Goal: Task Accomplishment & Management: Manage account settings

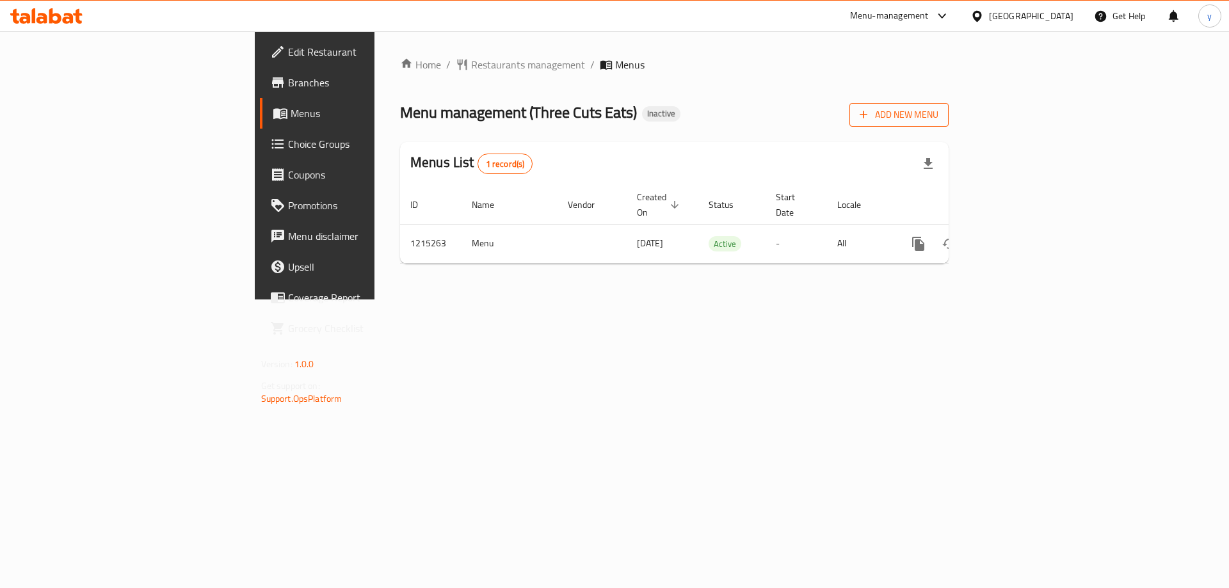
click at [938, 110] on span "Add New Menu" at bounding box center [899, 115] width 79 height 16
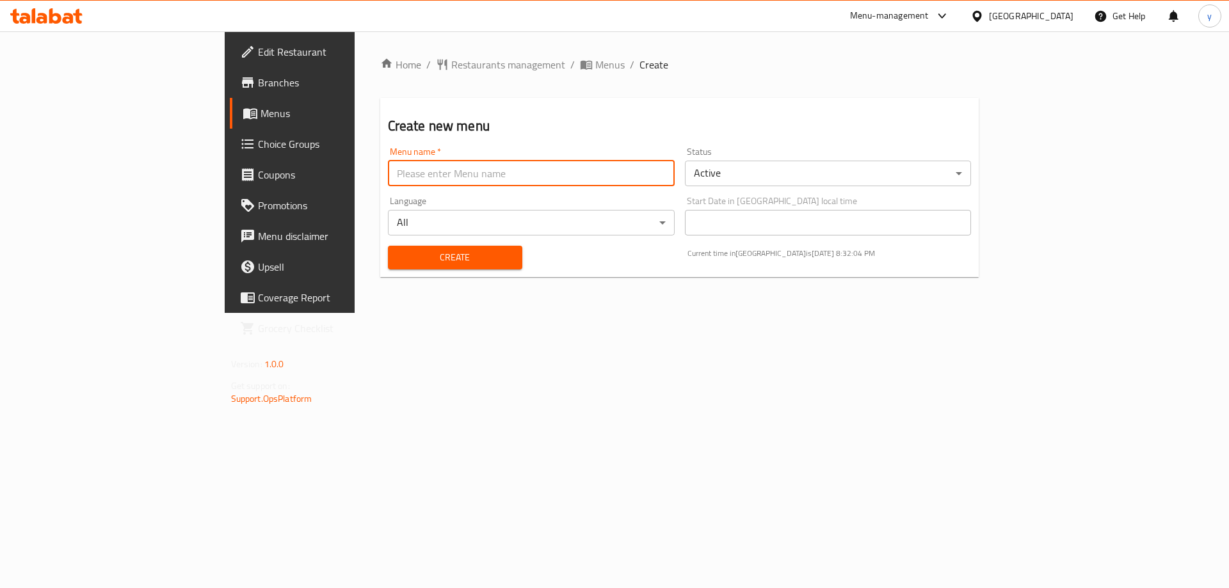
click at [388, 174] on input "text" at bounding box center [531, 174] width 287 height 26
type input "[DATE]"
click at [398, 250] on span "Create" at bounding box center [455, 258] width 114 height 16
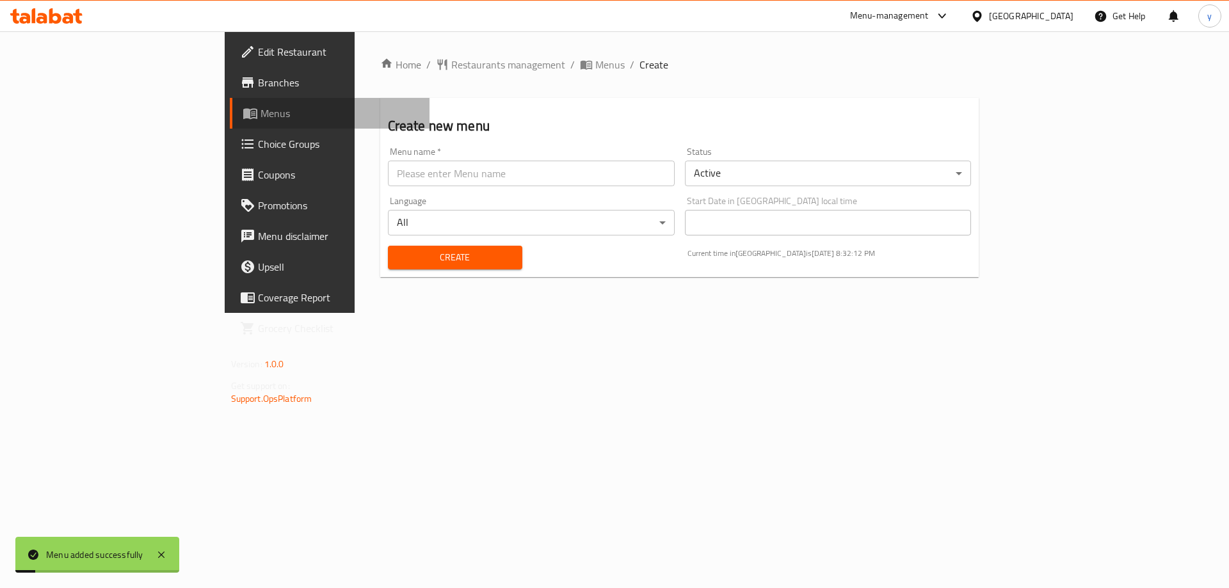
click at [230, 102] on link "Menus" at bounding box center [330, 113] width 200 height 31
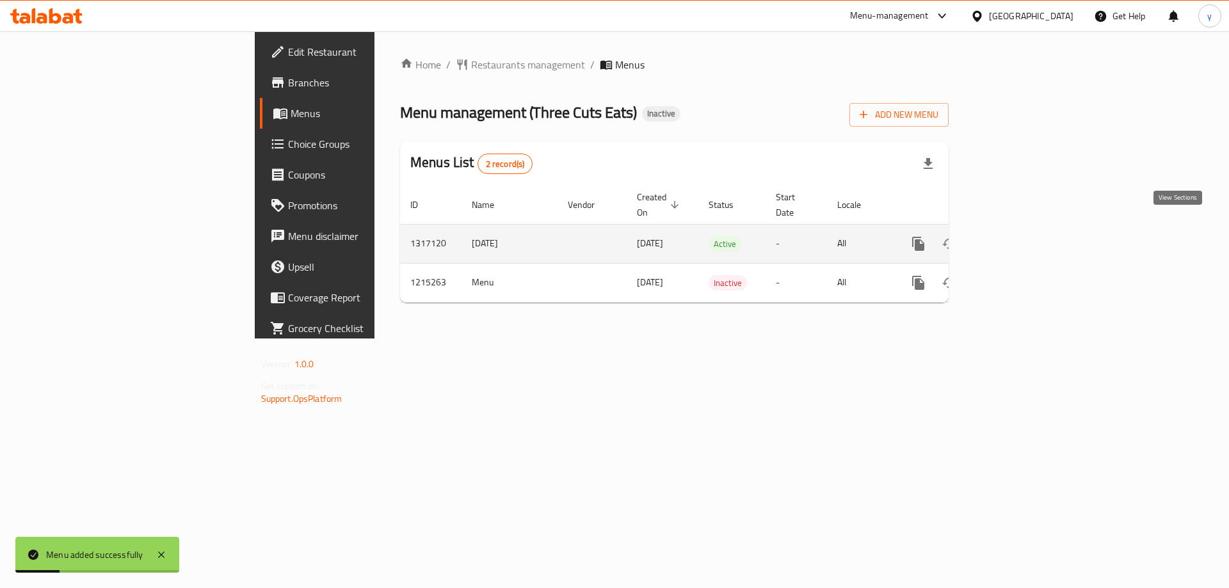
click at [1018, 236] on icon "enhanced table" at bounding box center [1010, 243] width 15 height 15
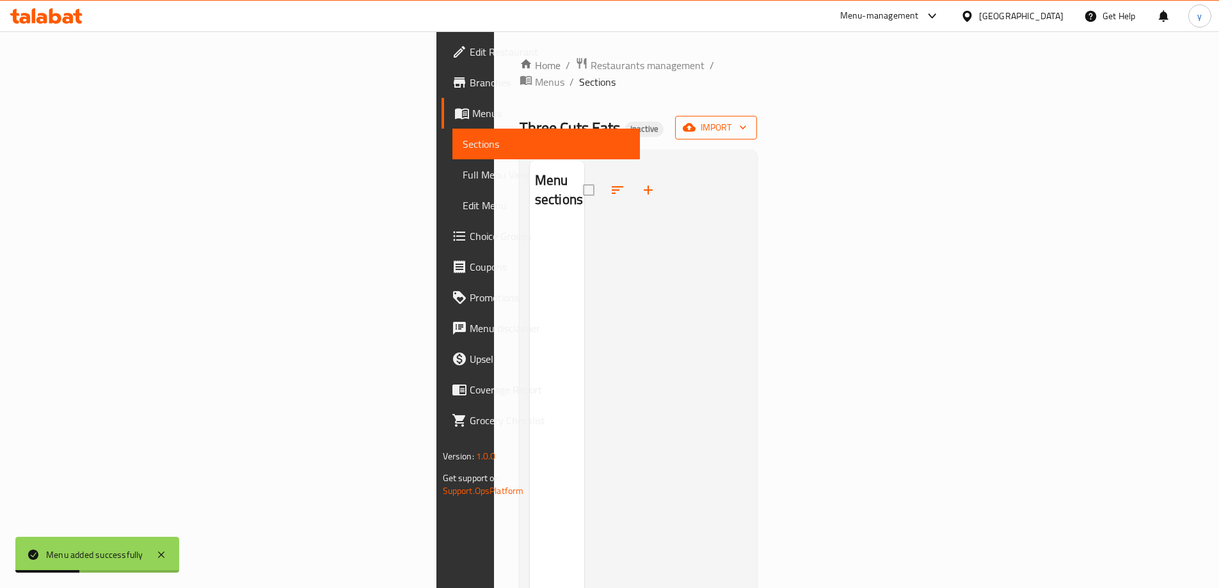
click at [757, 116] on button "import" at bounding box center [716, 128] width 82 height 24
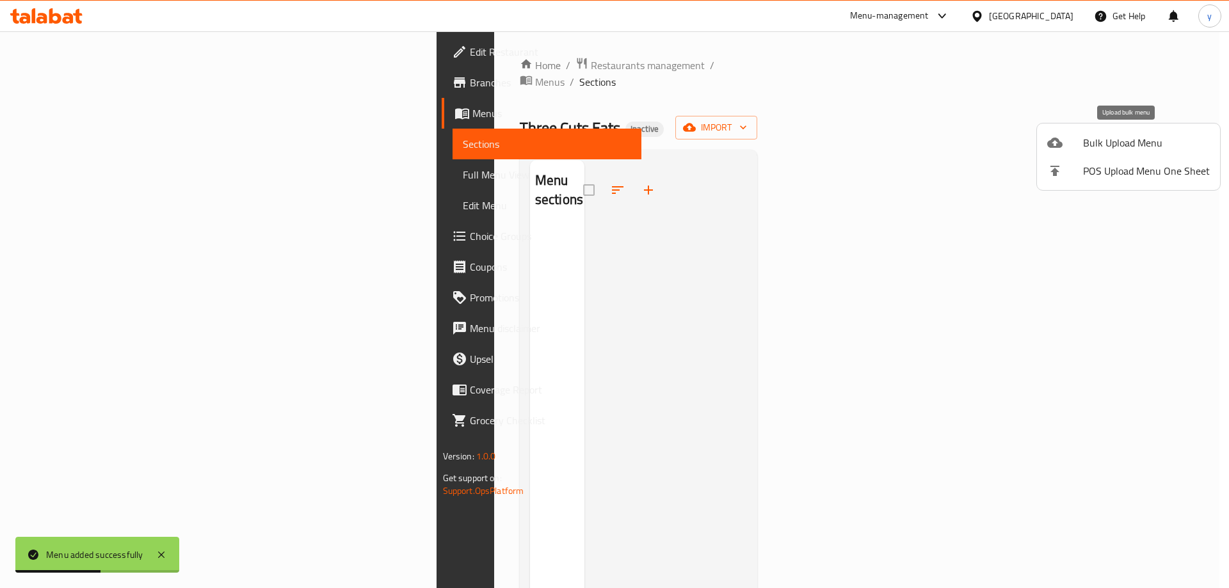
click at [1099, 149] on span "Bulk Upload Menu" at bounding box center [1146, 142] width 127 height 15
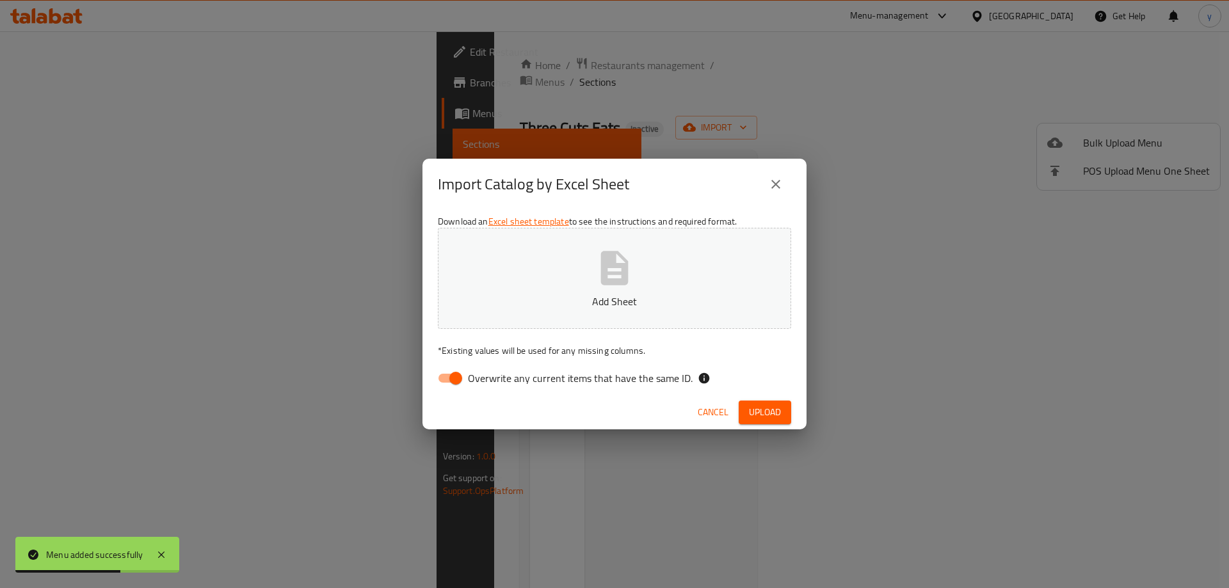
click at [447, 373] on input "Overwrite any current items that have the same ID." at bounding box center [455, 378] width 73 height 24
checkbox input "false"
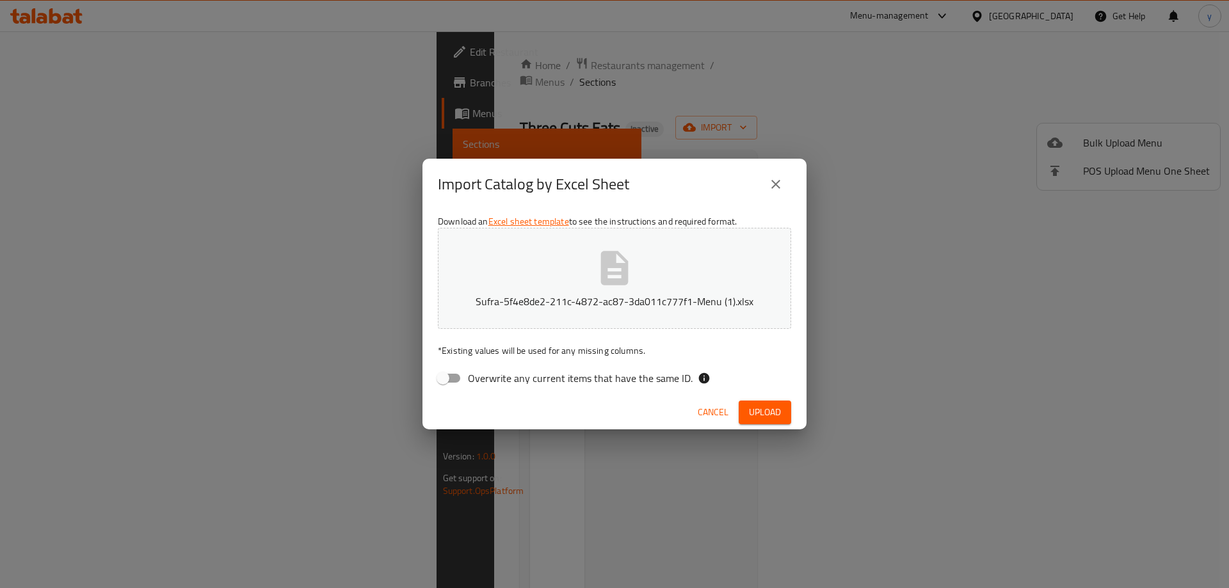
click at [753, 410] on span "Upload" at bounding box center [765, 413] width 32 height 16
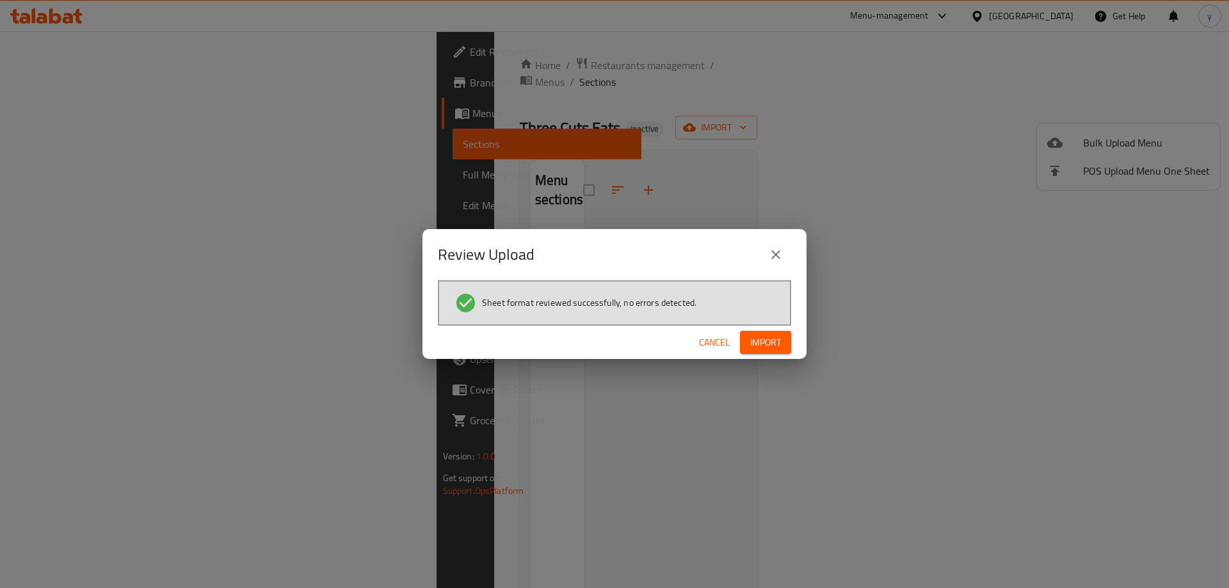
click at [773, 343] on span "Import" at bounding box center [765, 343] width 31 height 16
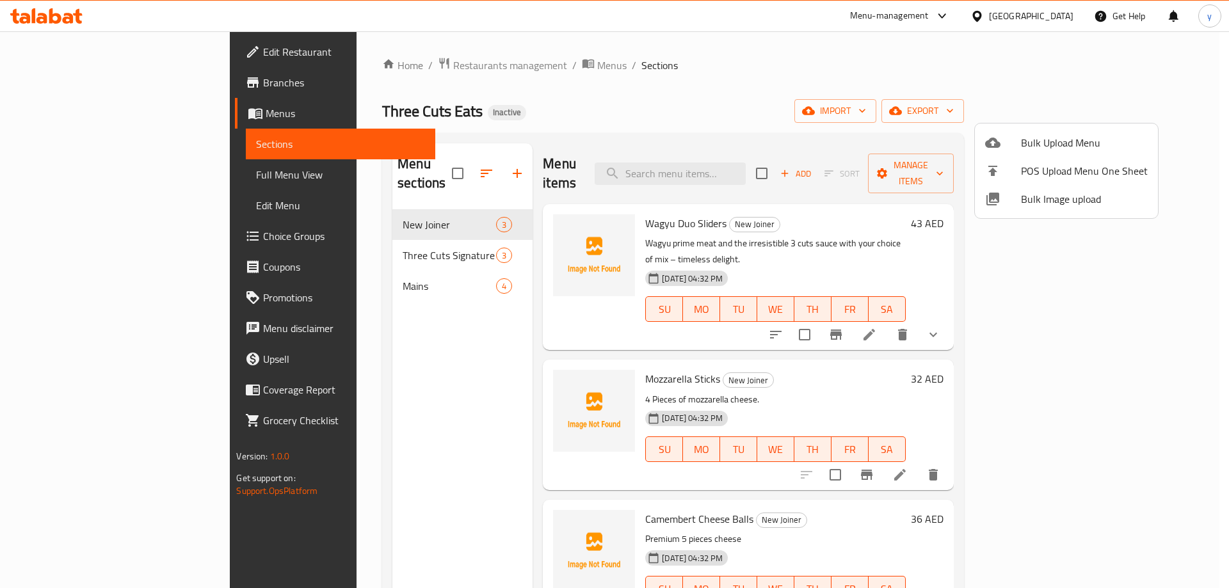
click at [95, 169] on div at bounding box center [614, 294] width 1229 height 588
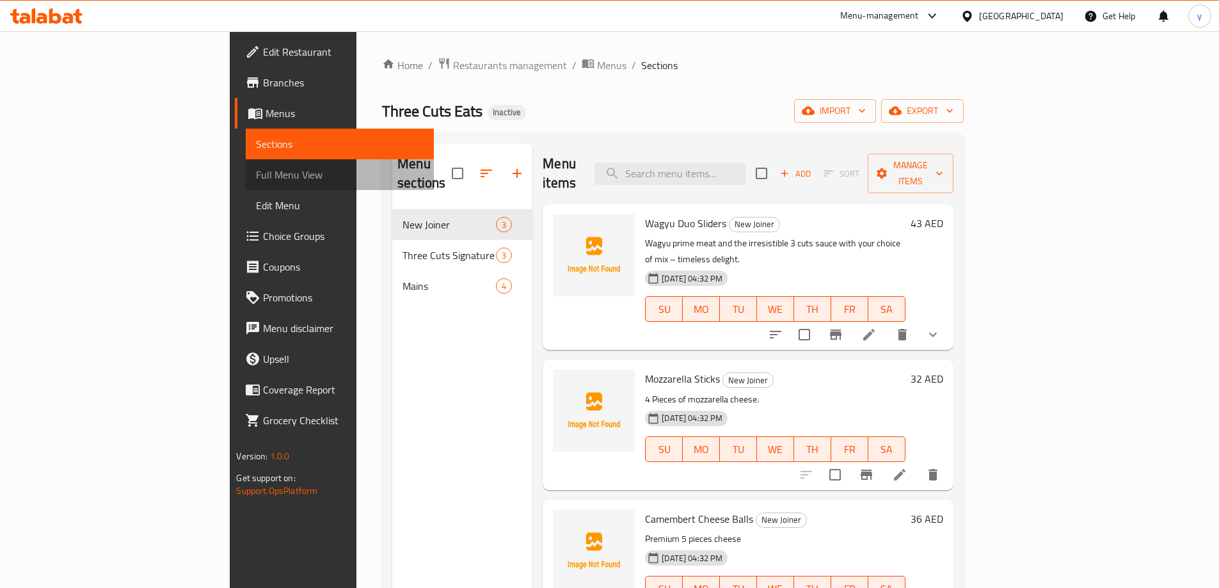
click at [256, 173] on span "Full Menu View" at bounding box center [339, 174] width 167 height 15
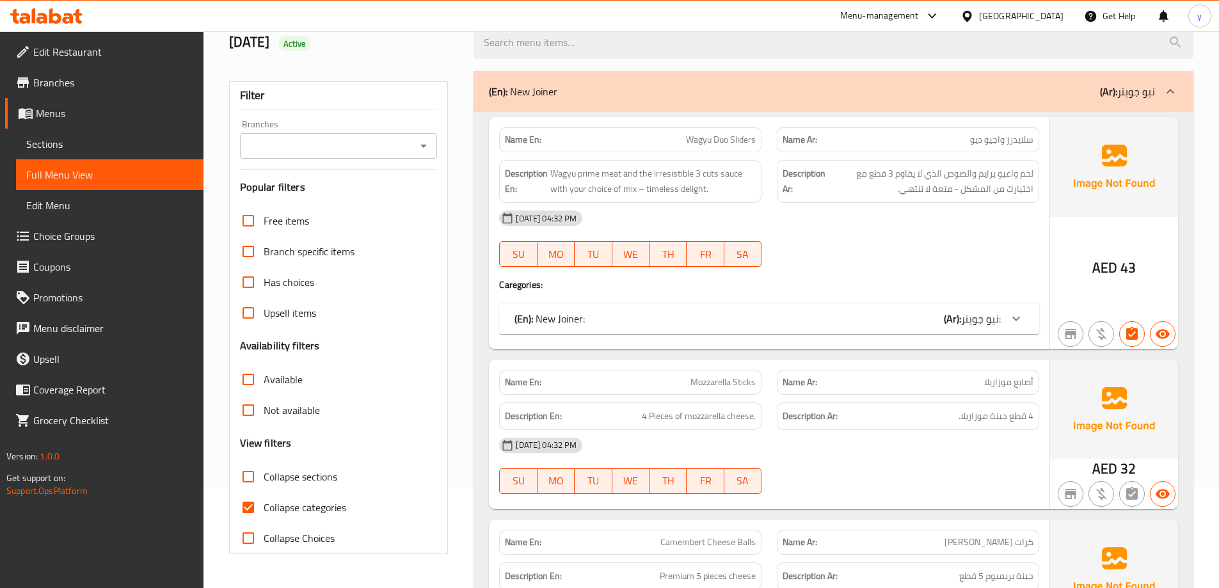
scroll to position [320, 0]
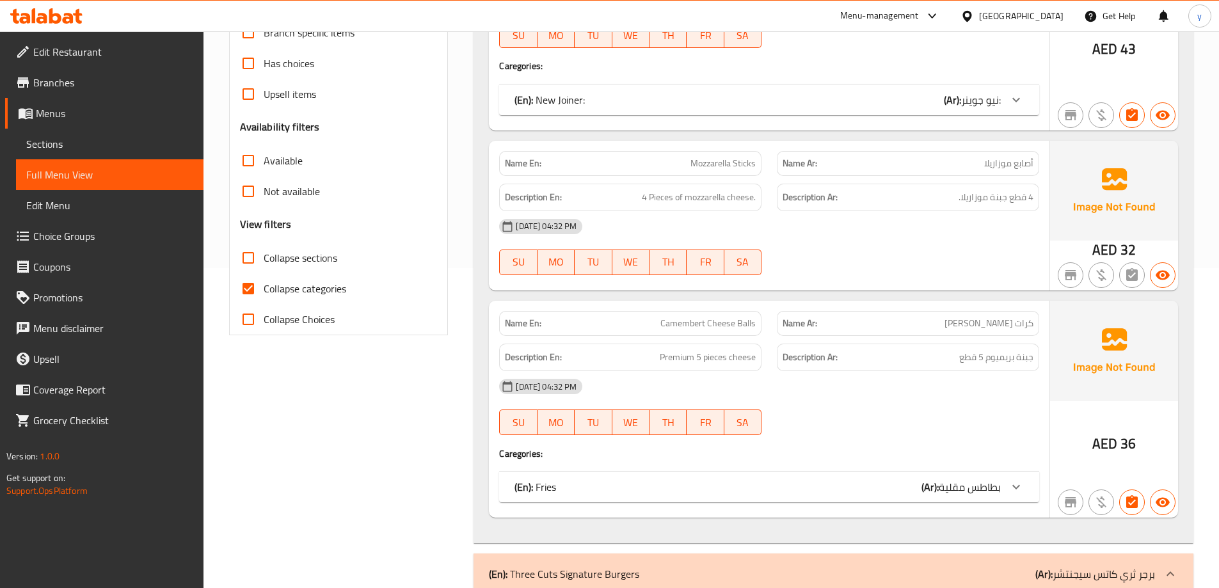
click at [246, 284] on input "Collapse categories" at bounding box center [248, 288] width 31 height 31
checkbox input "false"
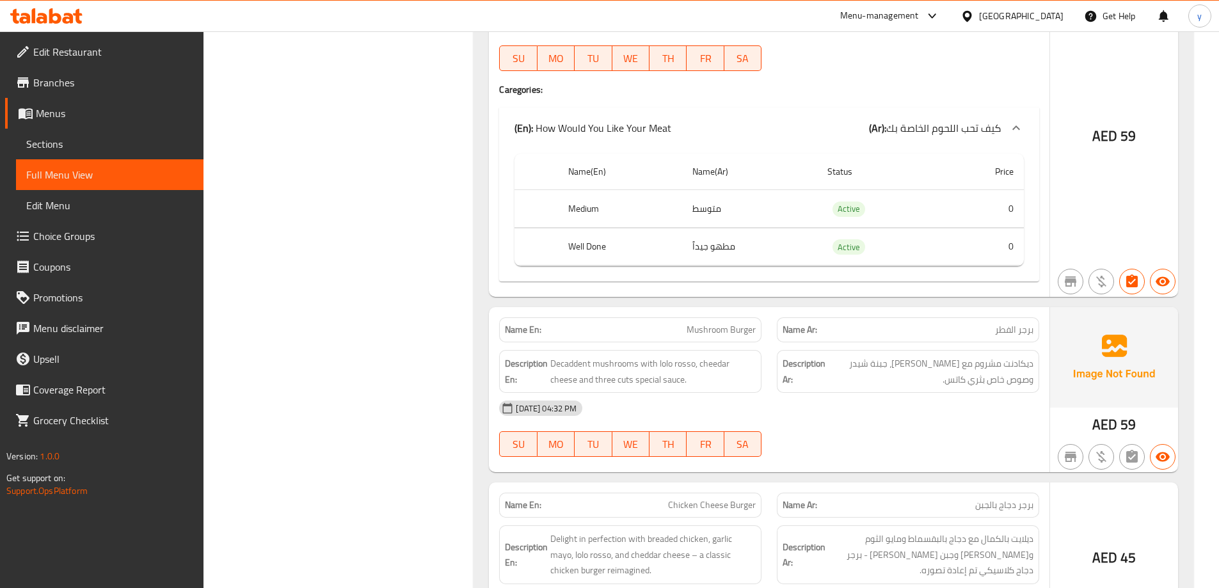
scroll to position [2847, 0]
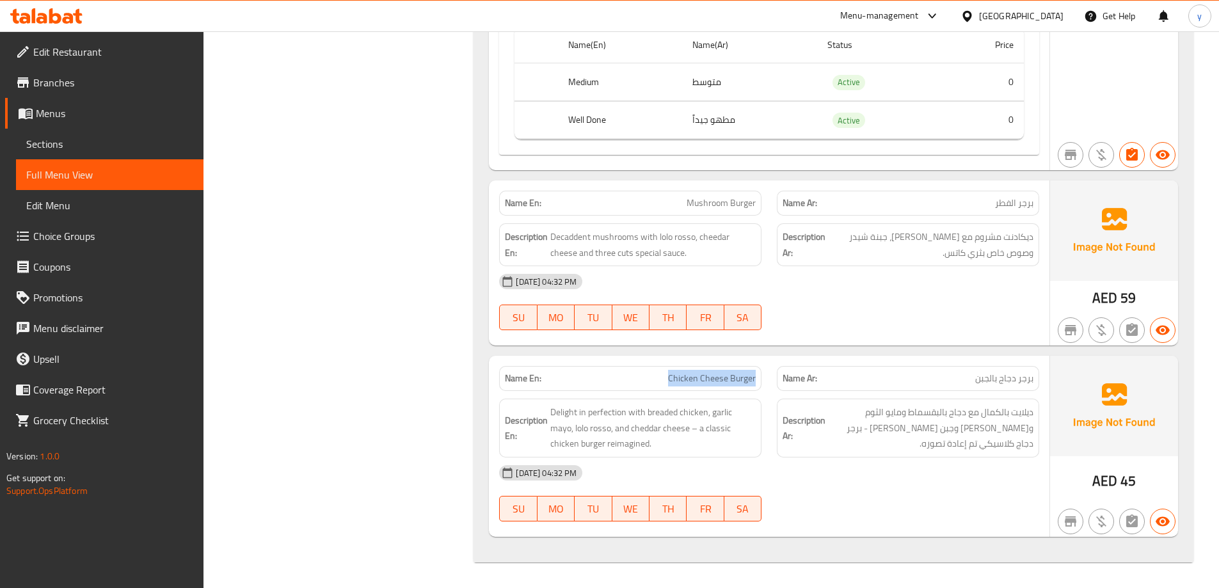
drag, startPoint x: 666, startPoint y: 377, endPoint x: 760, endPoint y: 383, distance: 93.6
click at [760, 383] on div "Name En: Chicken Cheese Burger" at bounding box center [630, 378] width 262 height 25
copy span "Chicken Cheese Burger"
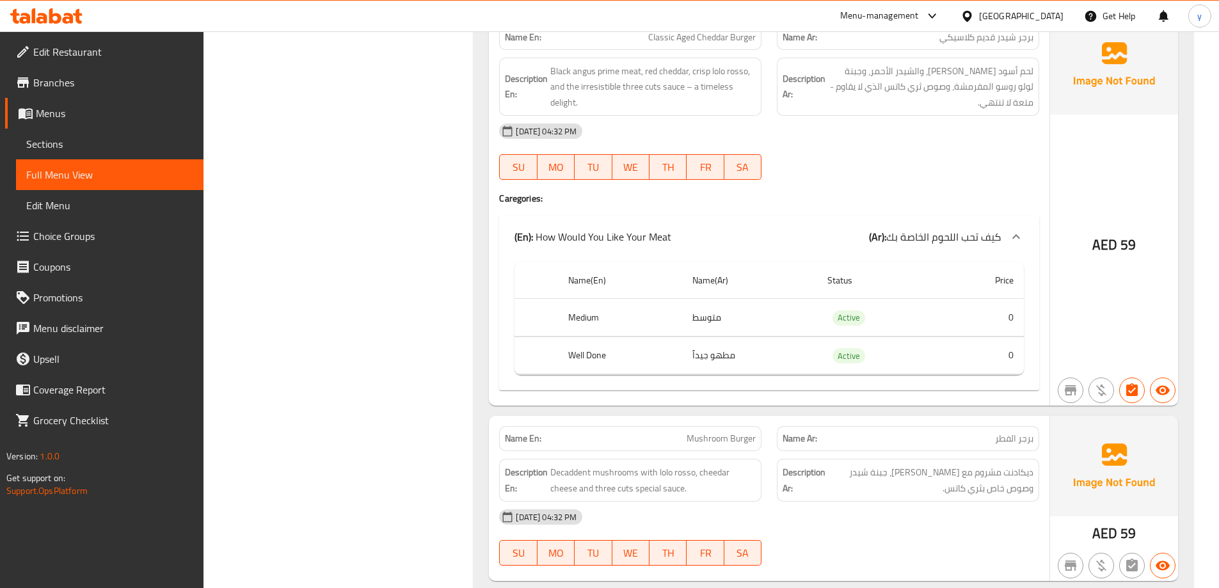
scroll to position [2527, 0]
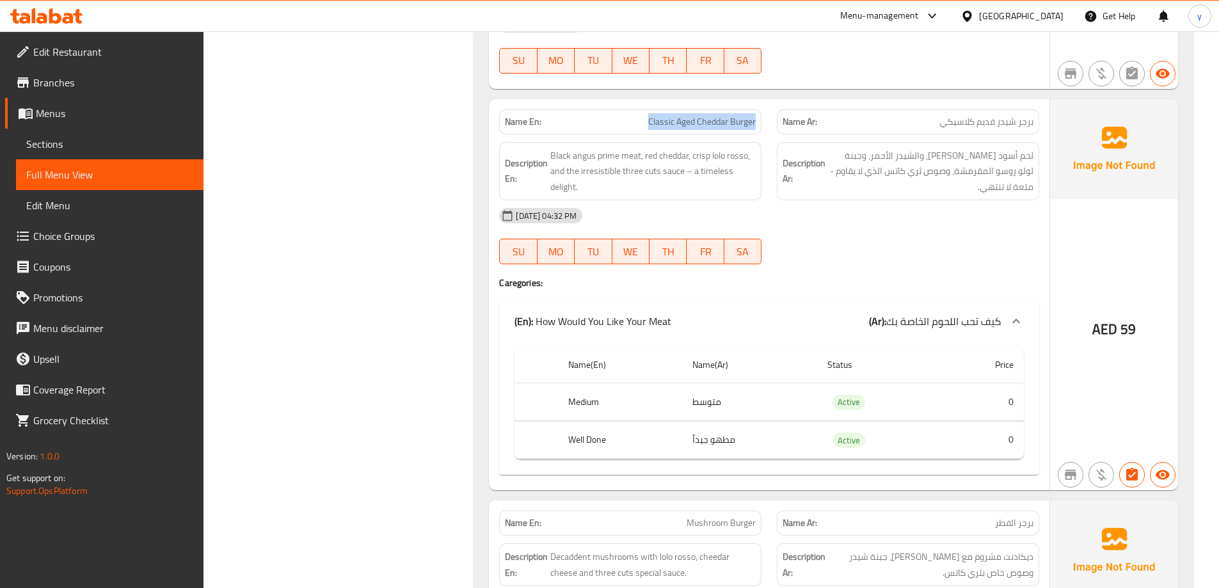
drag, startPoint x: 649, startPoint y: 120, endPoint x: 755, endPoint y: 124, distance: 105.7
click at [755, 124] on span "Classic Aged Cheddar Burger" at bounding box center [702, 121] width 108 height 13
copy span "Classic Aged Cheddar Burger"
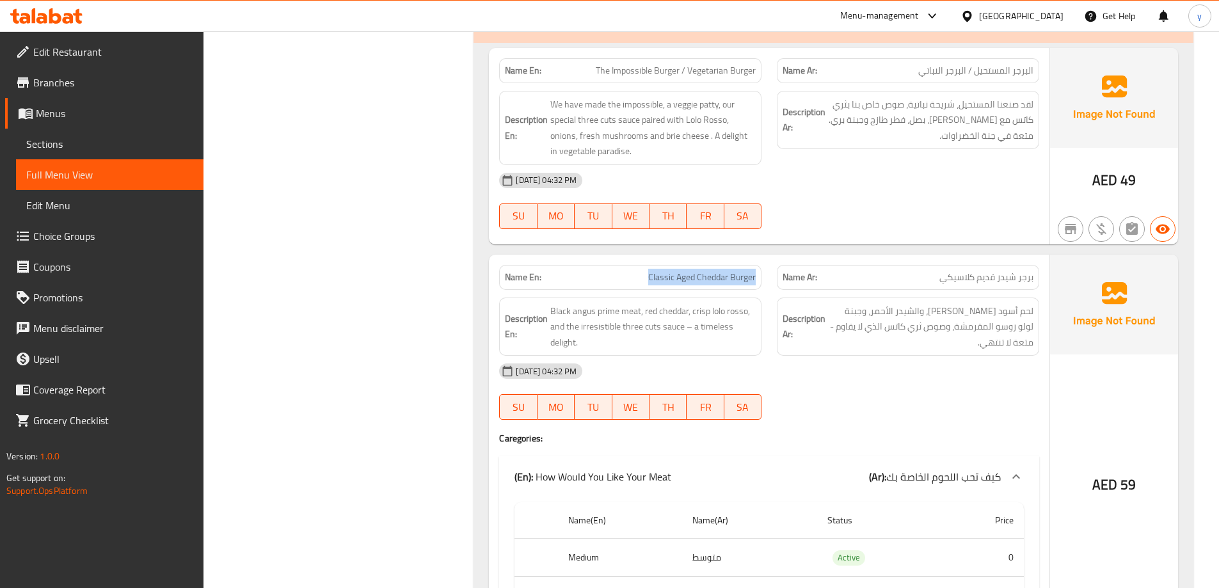
scroll to position [2271, 0]
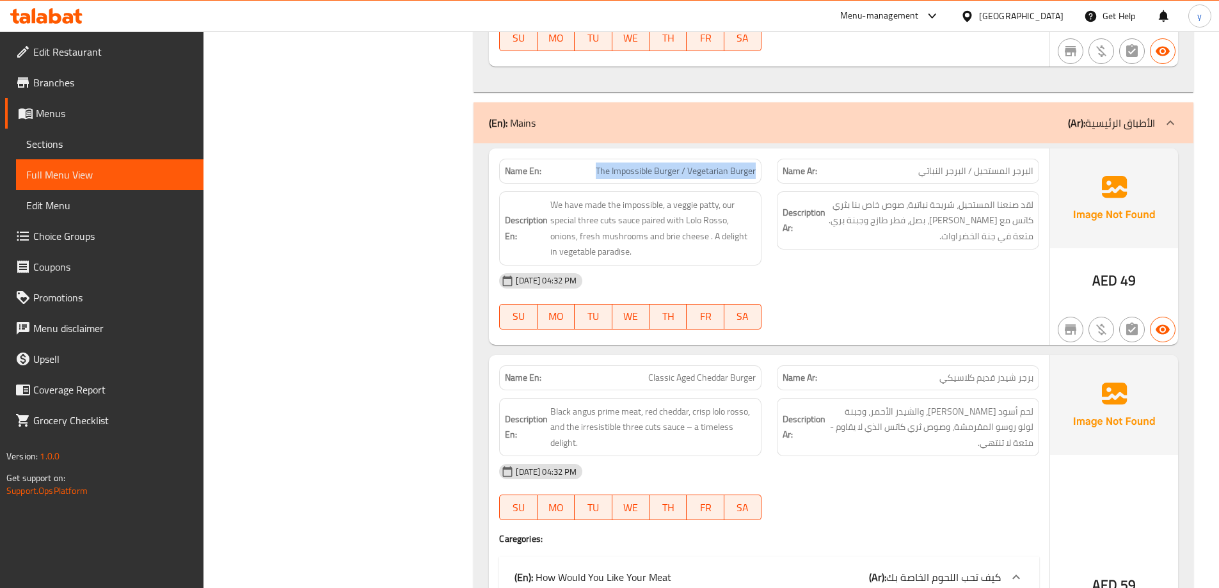
drag, startPoint x: 594, startPoint y: 166, endPoint x: 764, endPoint y: 175, distance: 169.9
click at [764, 175] on div "Name En: The Impossible Burger / Vegetarian Burger" at bounding box center [631, 171] width 278 height 40
copy span "The Impossible Burger / Vegetarian Burger"
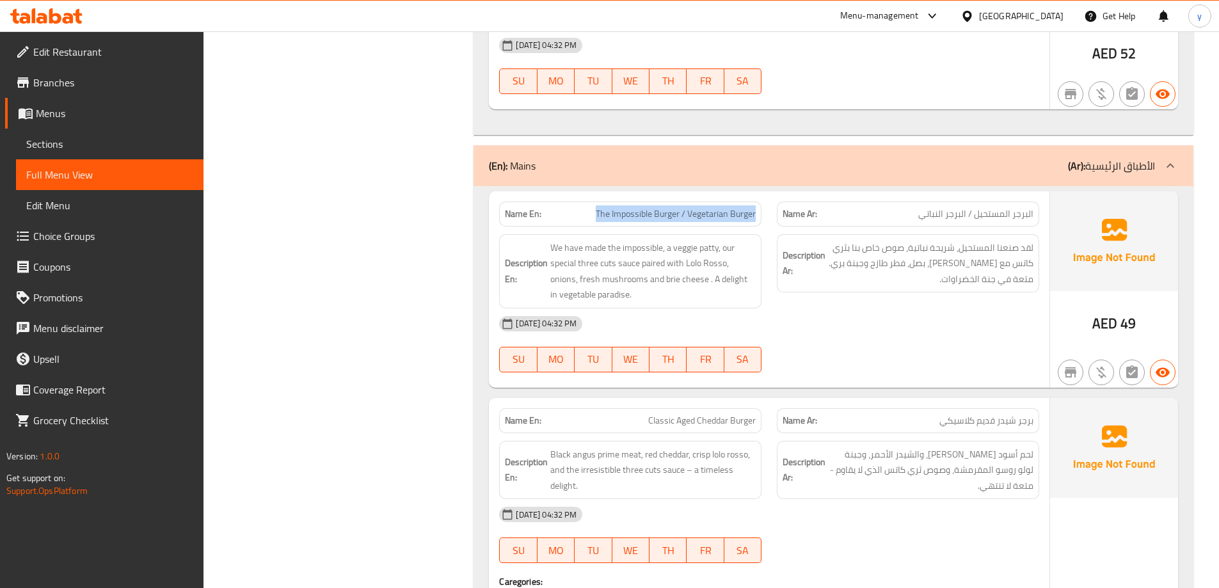
scroll to position [2207, 0]
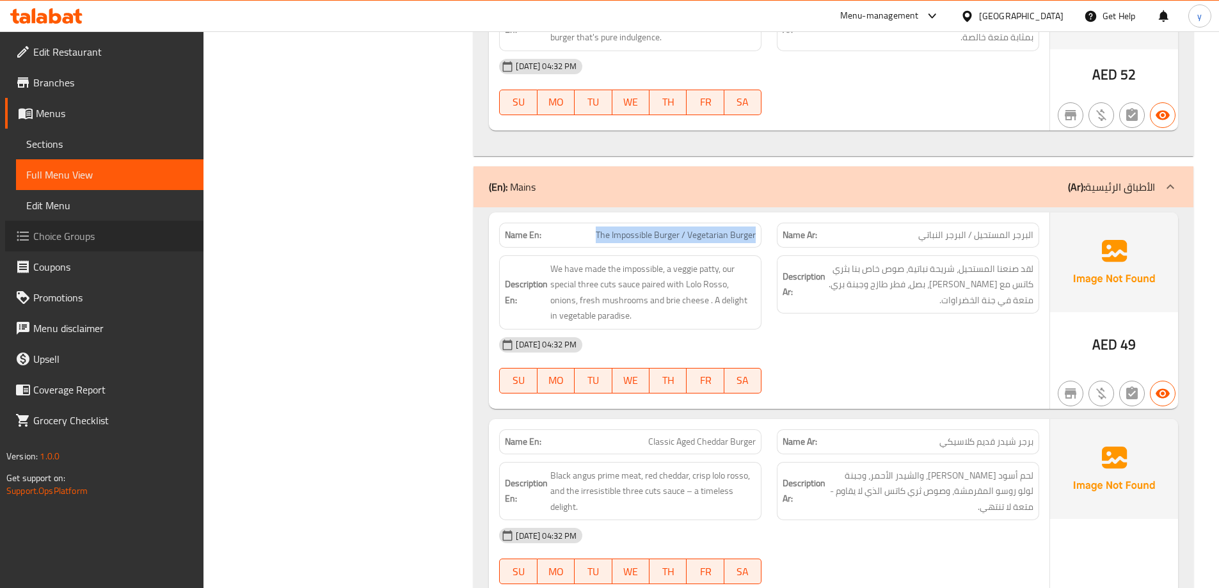
click at [88, 241] on span "Choice Groups" at bounding box center [113, 236] width 160 height 15
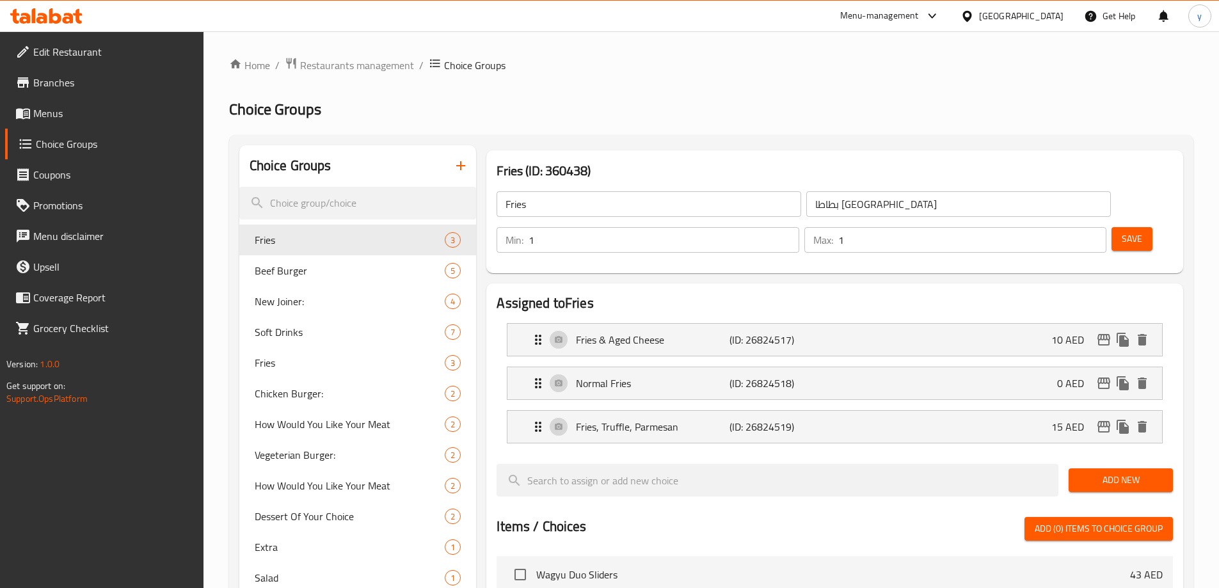
click at [458, 161] on icon "button" at bounding box center [460, 165] width 15 height 15
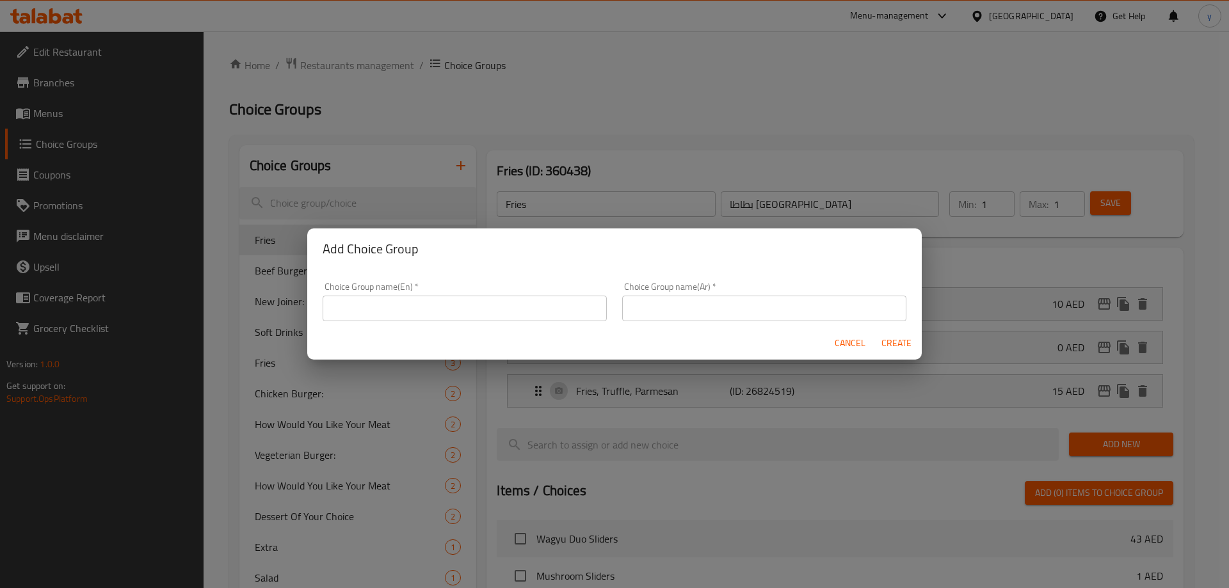
click at [348, 306] on input "text" at bounding box center [465, 309] width 284 height 26
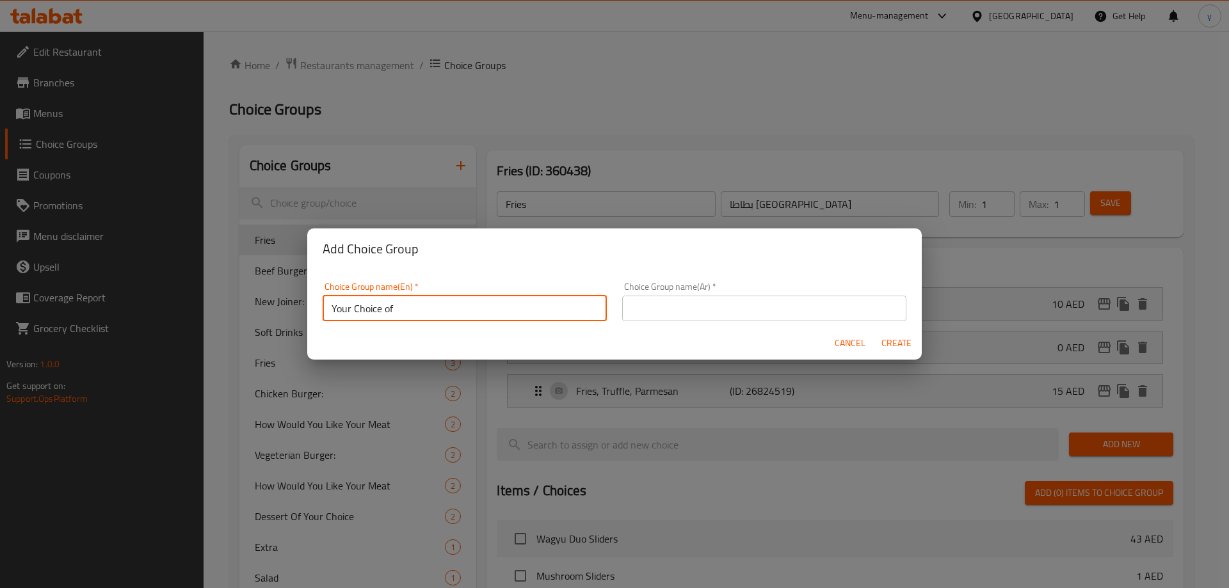
type input "Your Choice of"
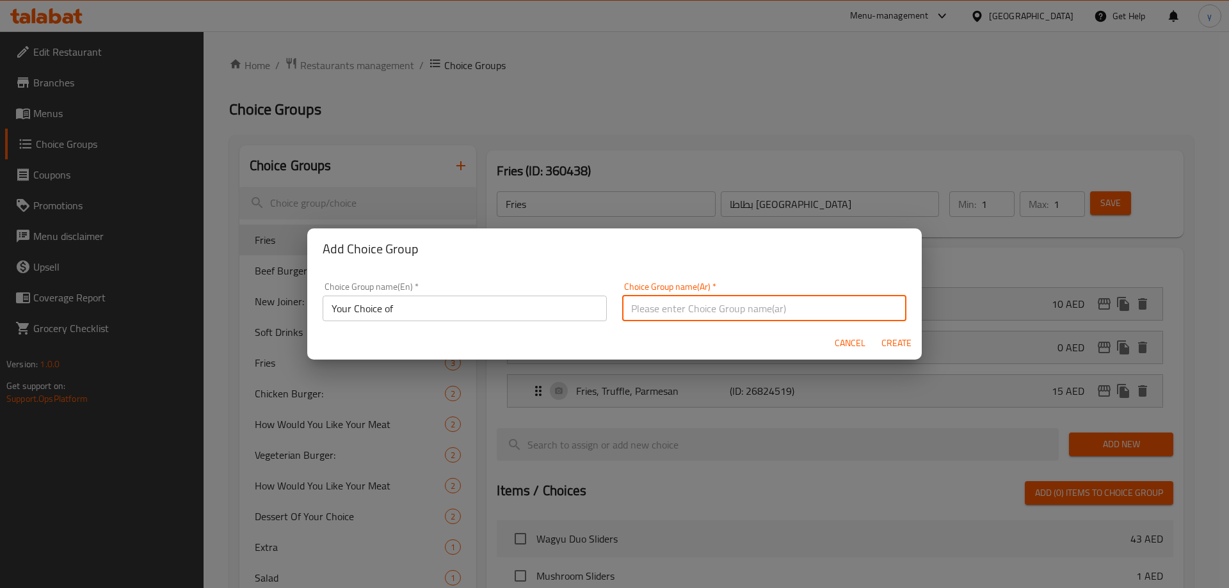
click at [712, 318] on input "text" at bounding box center [764, 309] width 284 height 26
type input "أختيارك من:"
click at [426, 298] on input "Your Choice of" at bounding box center [465, 309] width 284 height 26
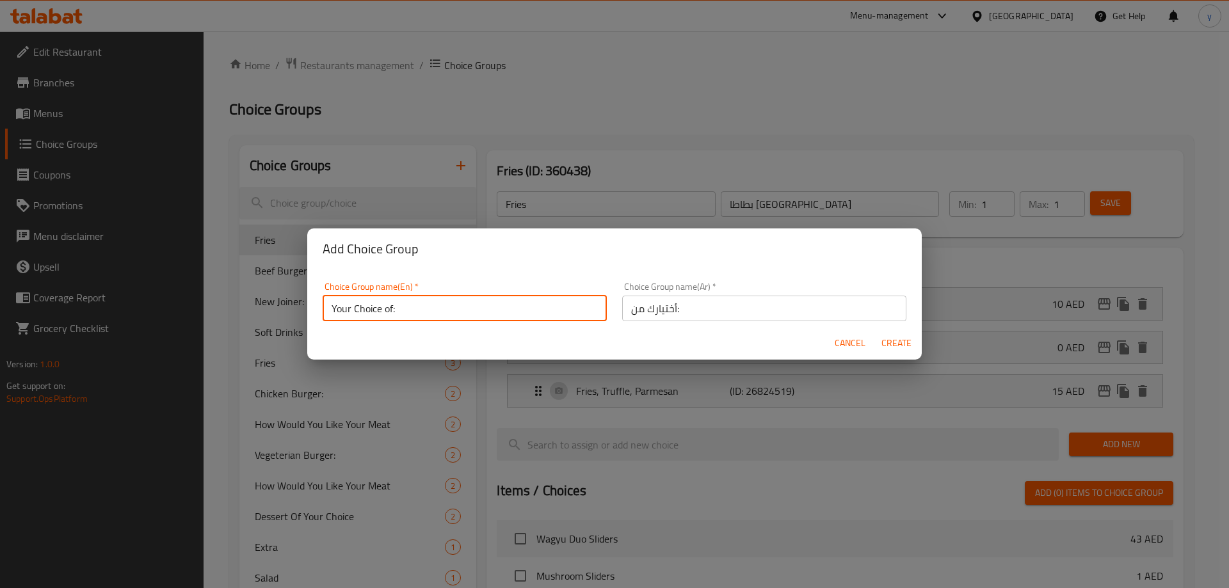
type input "Your Choice of:"
click at [893, 338] on span "Create" at bounding box center [896, 343] width 31 height 16
type input "Your Choice of:"
type input "أختيارك من:"
type input "0"
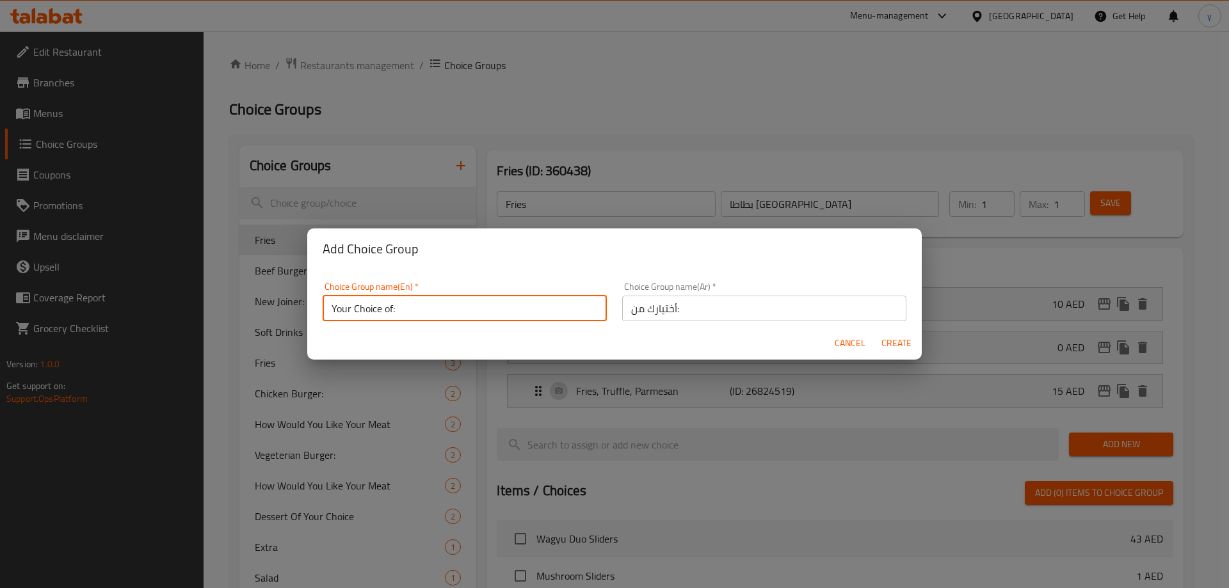
type input "0"
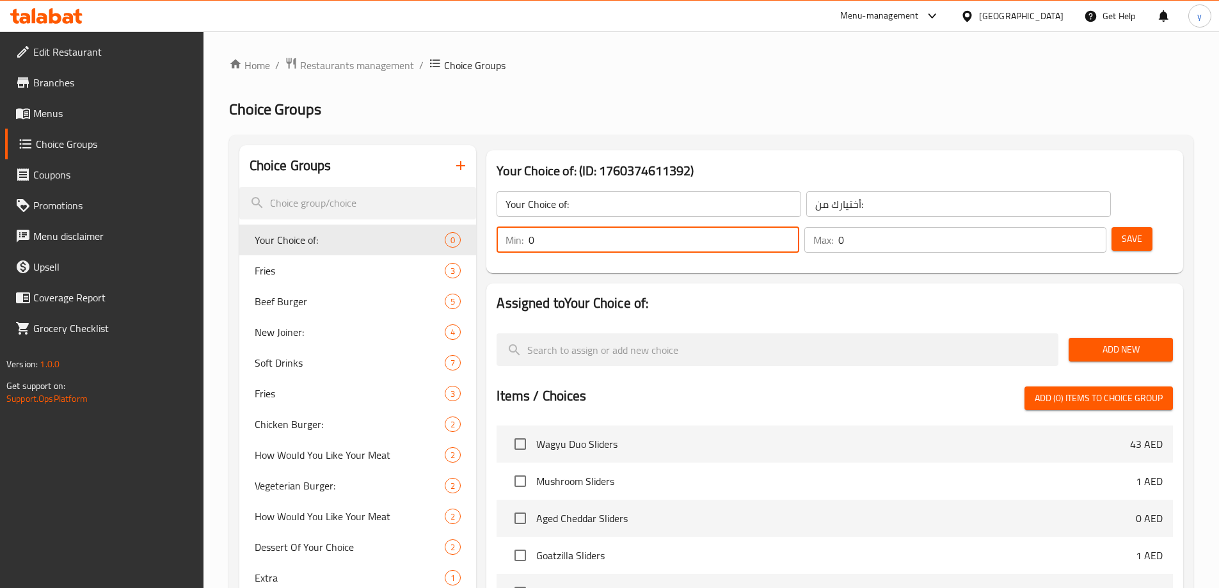
click at [799, 227] on input "0" at bounding box center [664, 240] width 270 height 26
type input "1"
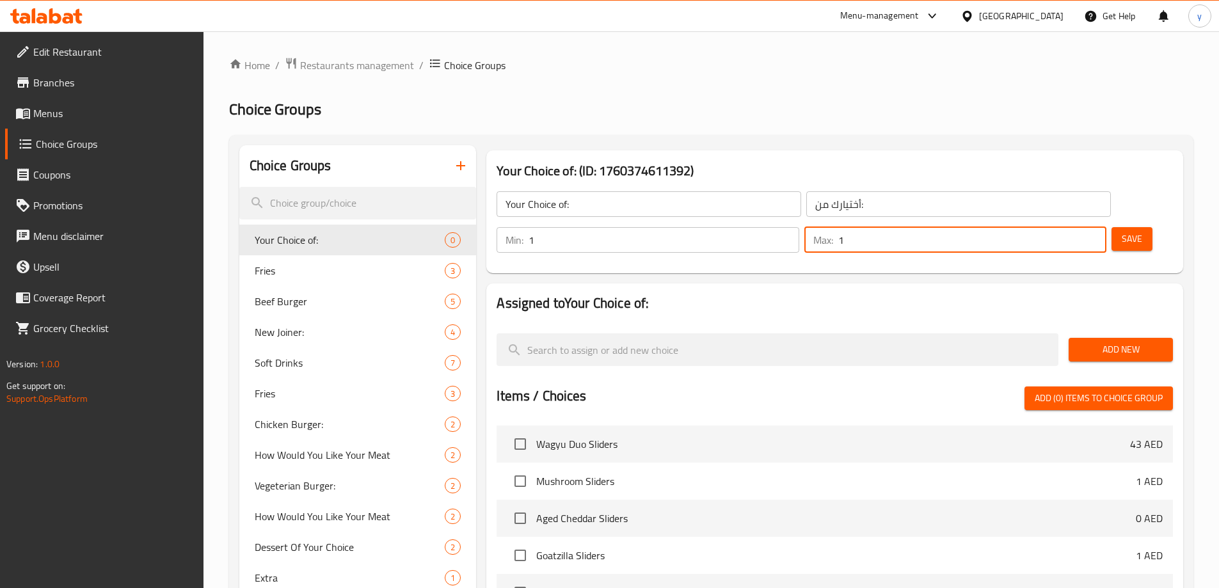
type input "1"
click at [1112, 227] on button "Save" at bounding box center [1132, 239] width 41 height 24
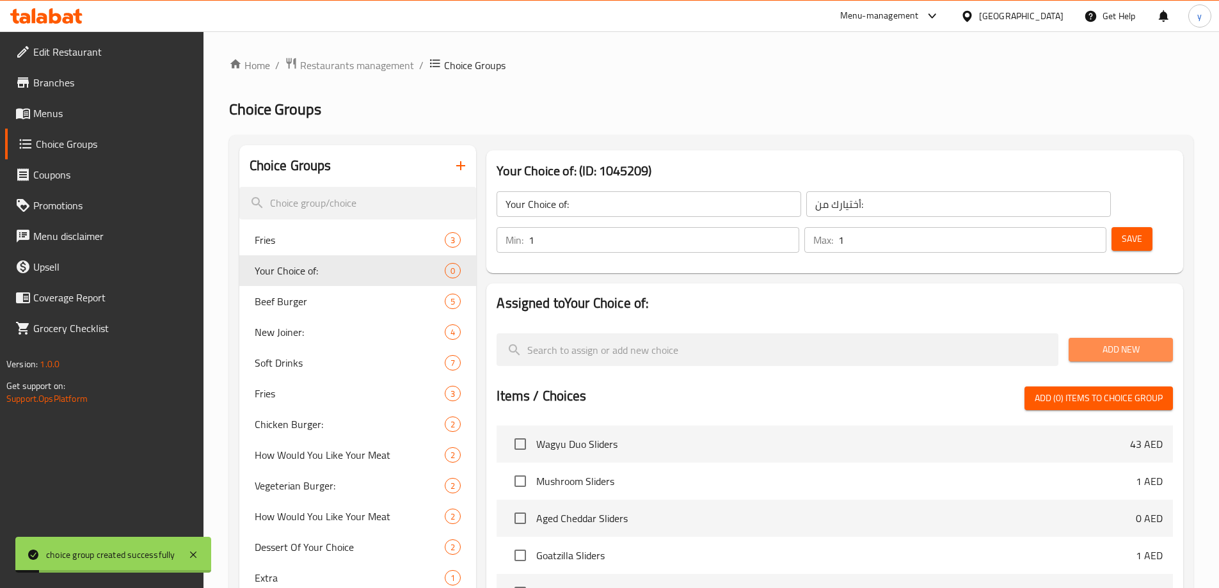
click at [1123, 342] on span "Add New" at bounding box center [1121, 350] width 84 height 16
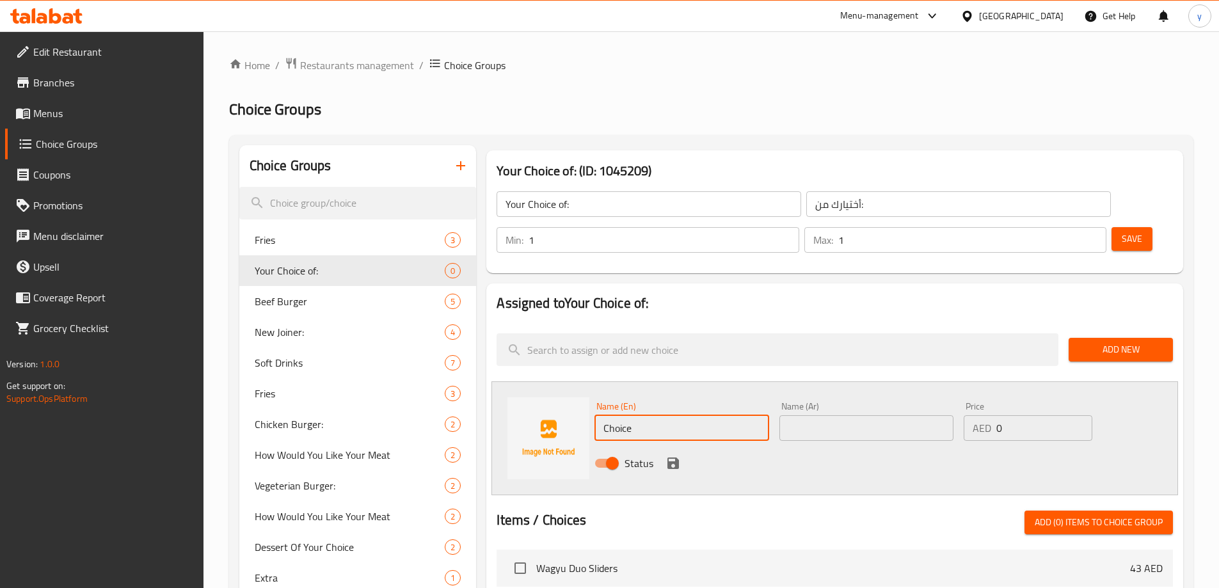
drag, startPoint x: 661, startPoint y: 396, endPoint x: 607, endPoint y: 392, distance: 53.9
click at [607, 415] on input "Choice" at bounding box center [682, 428] width 174 height 26
click at [627, 415] on input "Choice" at bounding box center [682, 428] width 174 height 26
paste input "The Impossible Burger"
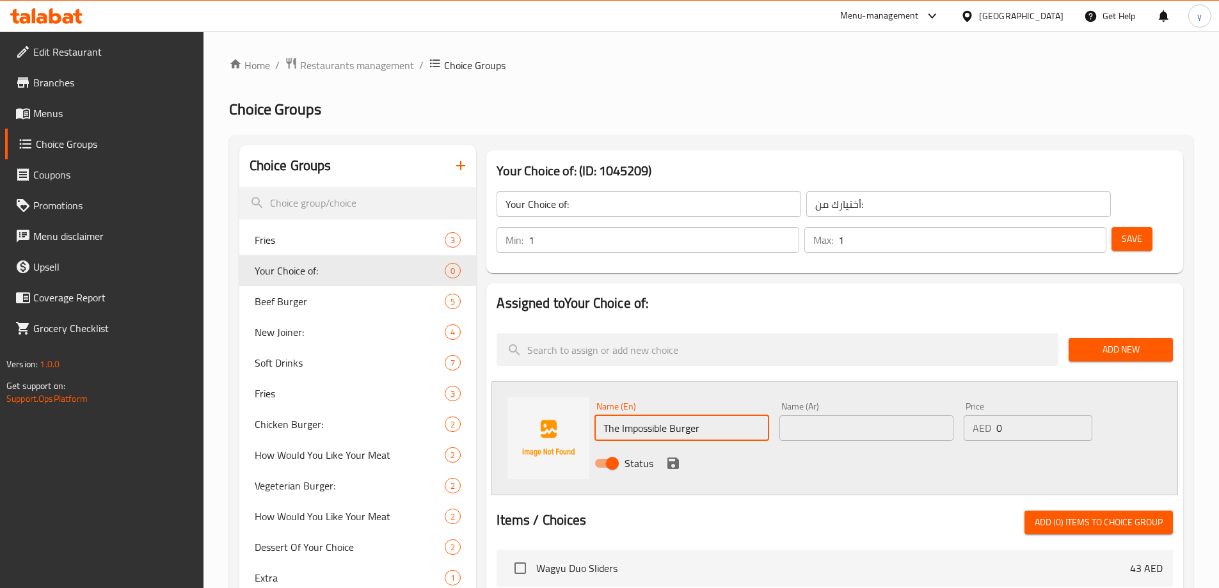
type input "The Impossible Burger"
click at [789, 415] on input "text" at bounding box center [867, 428] width 174 height 26
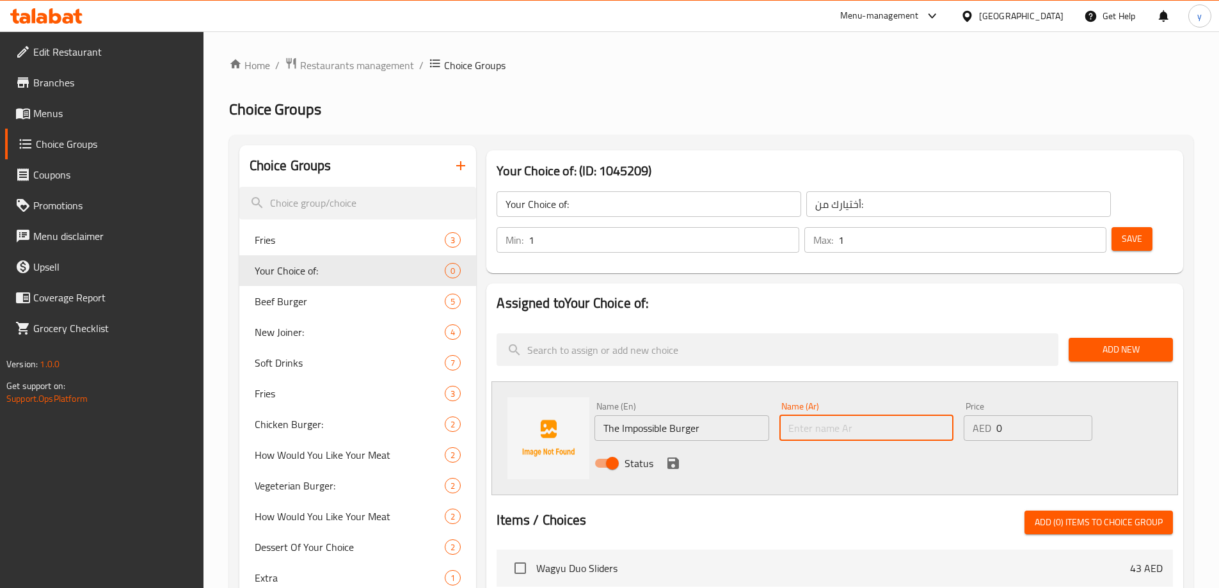
paste input "البرجر امبوسيبل"
type input "البرجر امبوسيبل"
click at [673, 458] on icon "save" at bounding box center [674, 464] width 12 height 12
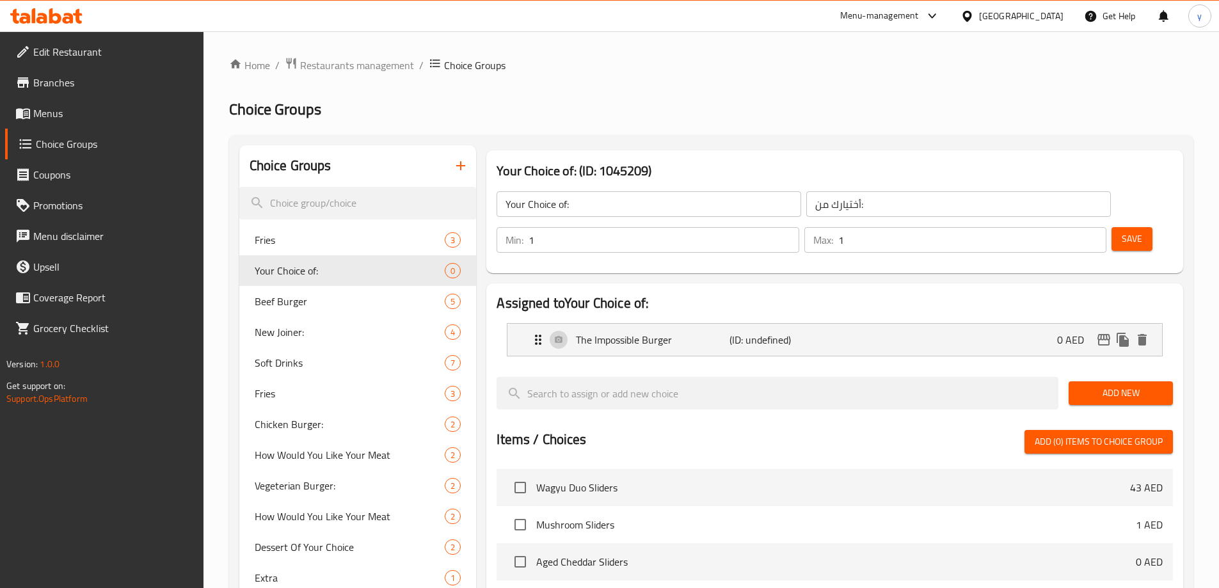
click at [1122, 231] on span "Save" at bounding box center [1132, 239] width 20 height 16
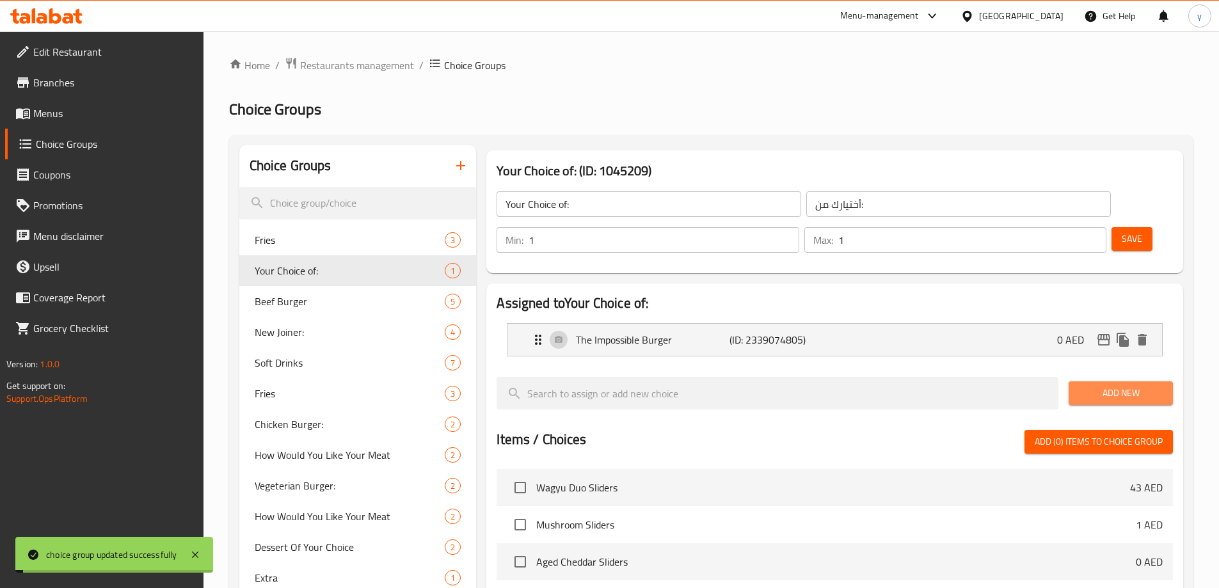
click at [1116, 385] on span "Add New" at bounding box center [1121, 393] width 84 height 16
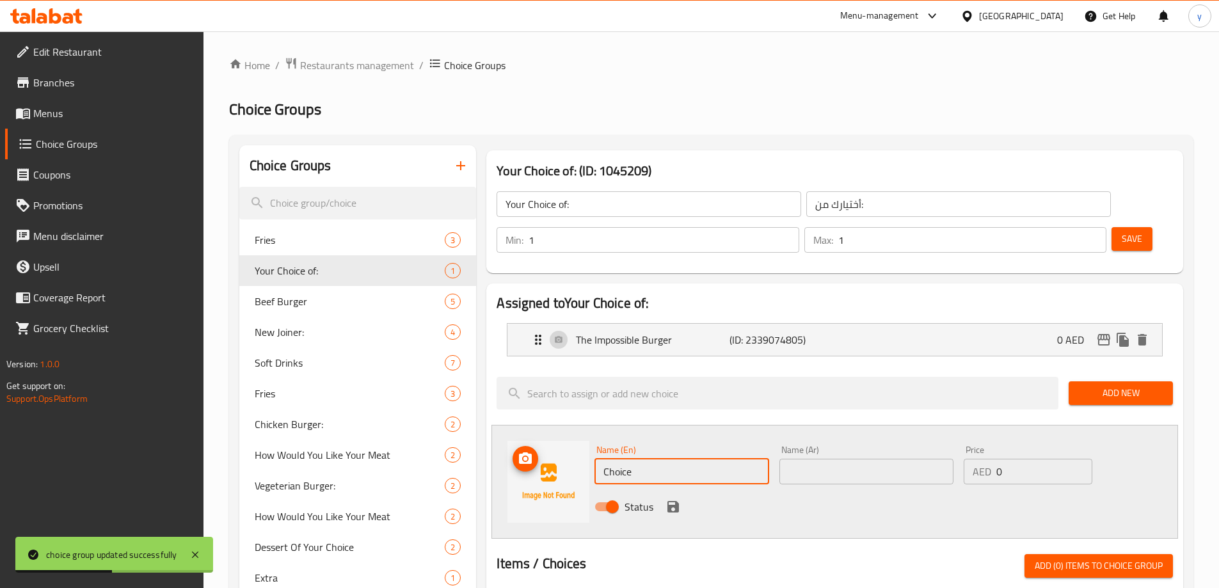
drag, startPoint x: 684, startPoint y: 430, endPoint x: 589, endPoint y: 440, distance: 95.3
click at [589, 440] on div "Name (En) Choice Name (En) Name (Ar) Name (Ar) Price AED 0 Price Status" at bounding box center [835, 482] width 687 height 114
paste input "Vegetarian Burger"
type input "Vegetarian Burger"
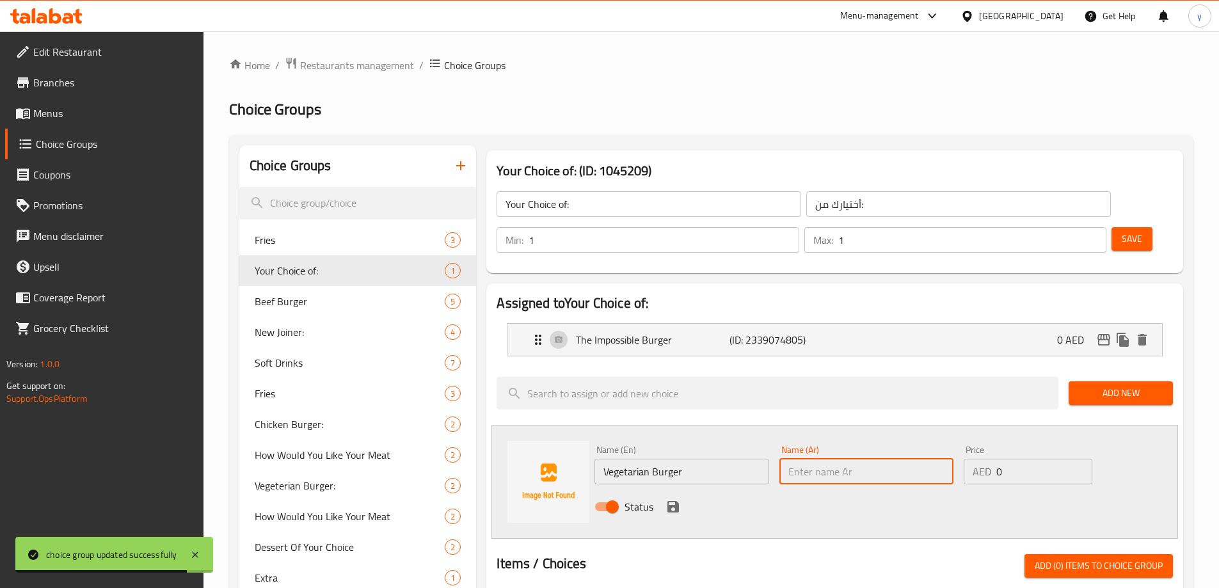
click at [792, 459] on input "text" at bounding box center [867, 472] width 174 height 26
paste input "البرجر النباتي"
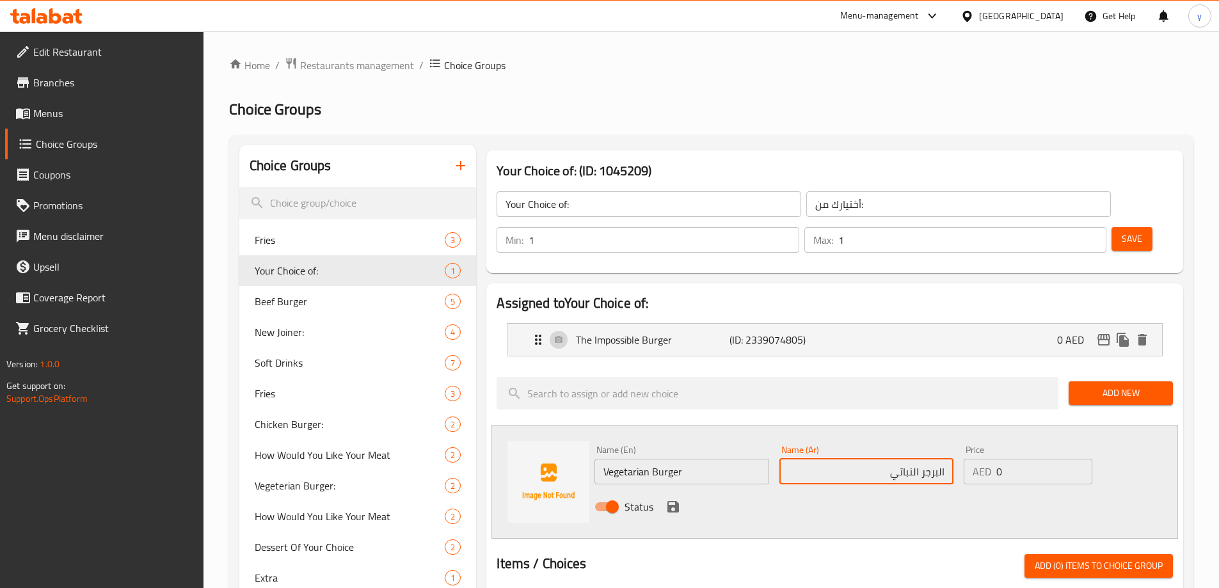
click at [941, 459] on input "البرجر النباتي" at bounding box center [867, 472] width 174 height 26
click at [882, 459] on input "البرجر النباتي" at bounding box center [867, 472] width 174 height 26
type input "البرجر النباتي"
click at [668, 499] on icon "save" at bounding box center [673, 506] width 15 height 15
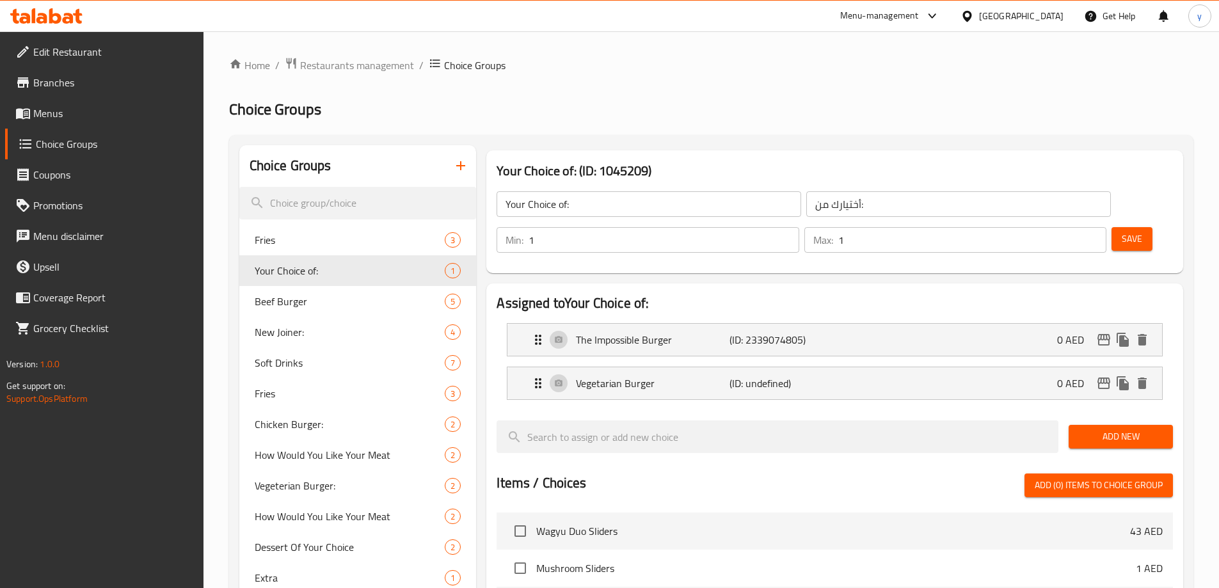
click at [1115, 220] on div "Min: 1 ​ Max: 1 ​ Save" at bounding box center [832, 240] width 687 height 41
click at [1122, 231] on span "Save" at bounding box center [1132, 239] width 20 height 16
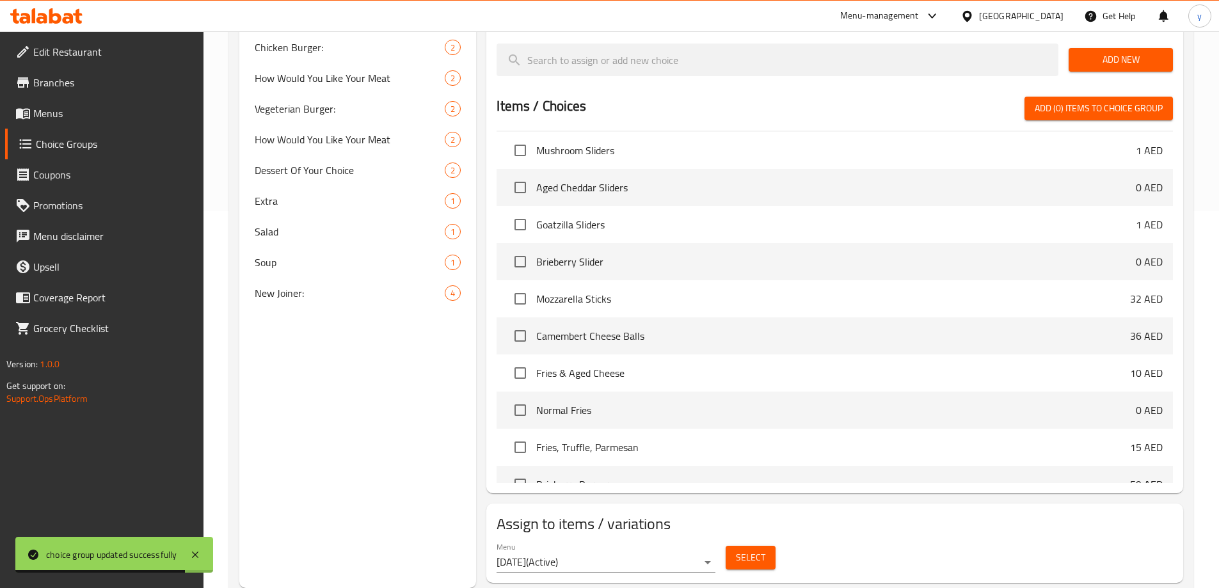
scroll to position [64, 0]
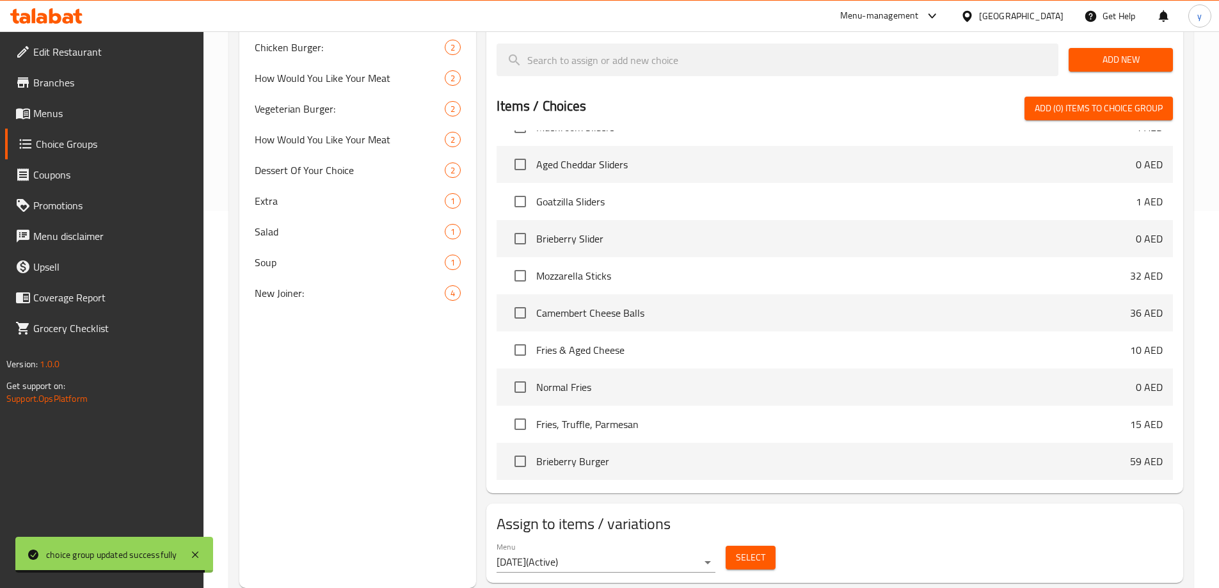
click at [751, 550] on span "Select" at bounding box center [750, 558] width 29 height 16
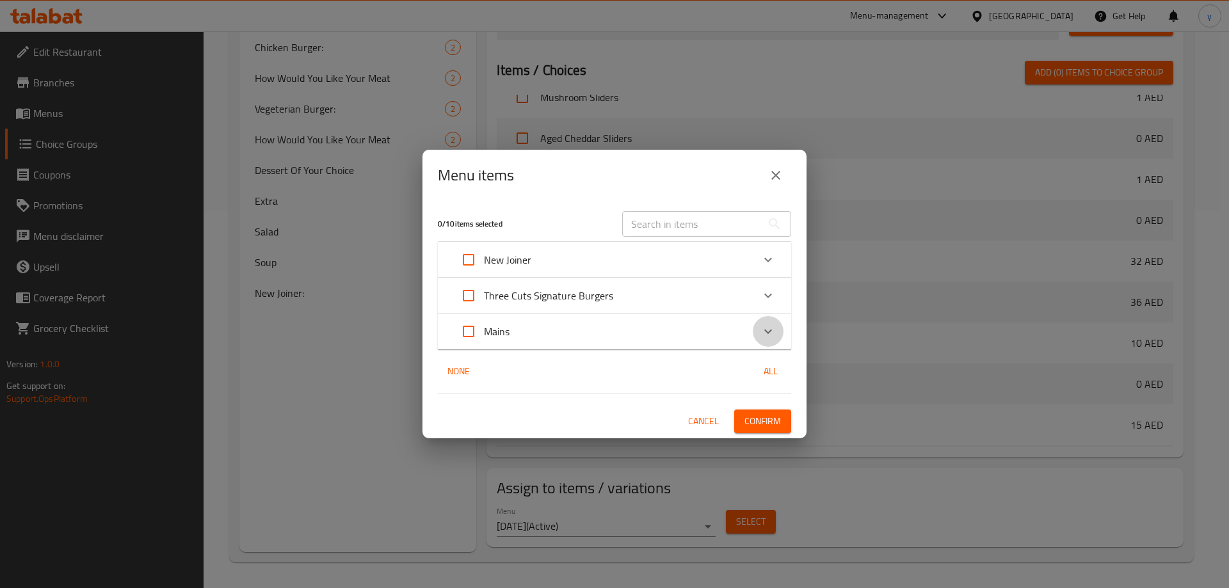
click at [765, 326] on icon "Expand" at bounding box center [767, 331] width 15 height 15
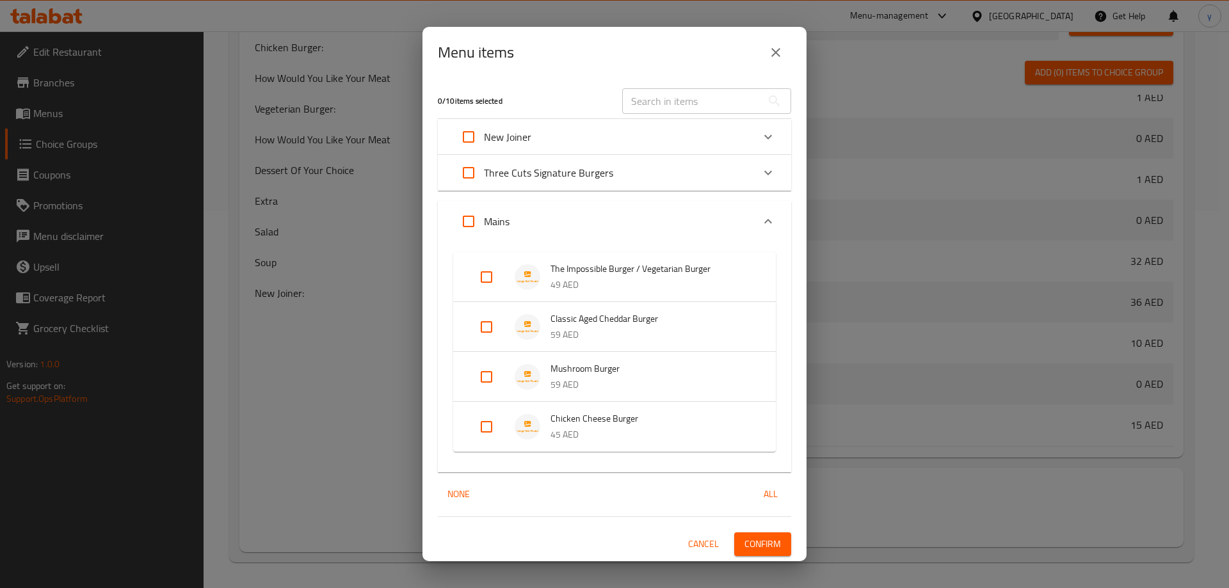
click at [478, 275] on input "Expand" at bounding box center [486, 277] width 31 height 31
checkbox input "true"
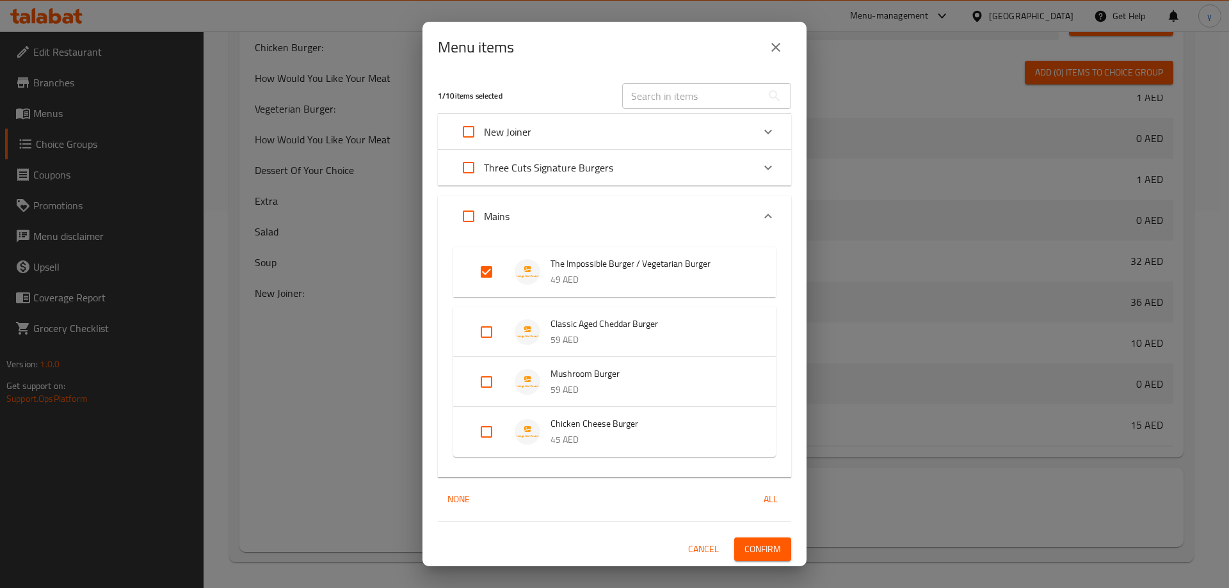
click at [764, 547] on span "Confirm" at bounding box center [762, 550] width 36 height 16
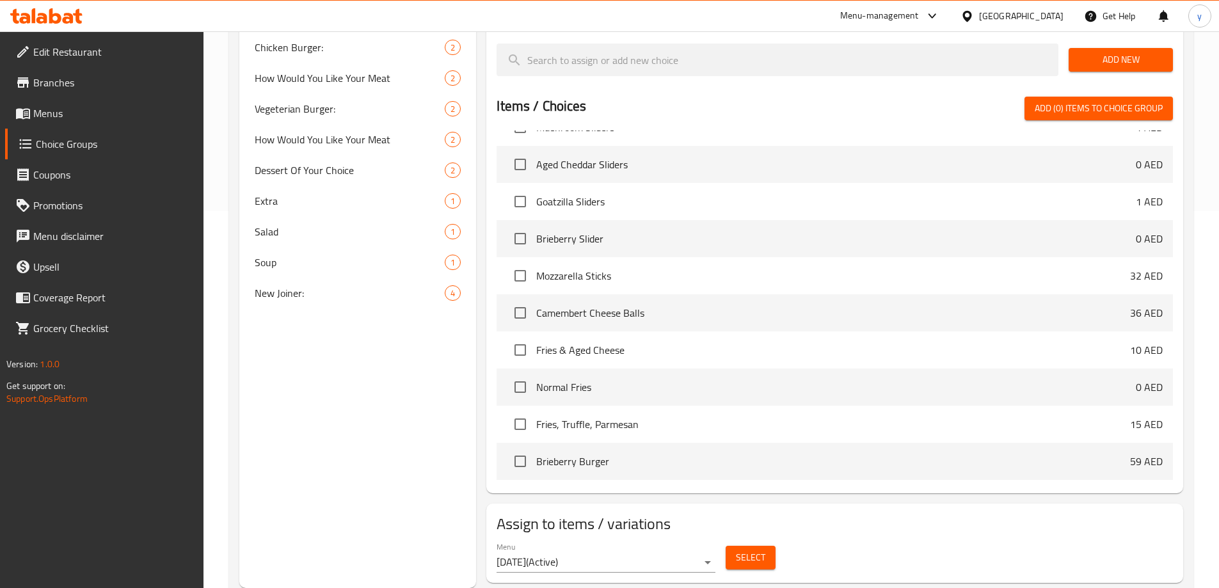
click at [79, 108] on span "Menus" at bounding box center [113, 113] width 160 height 15
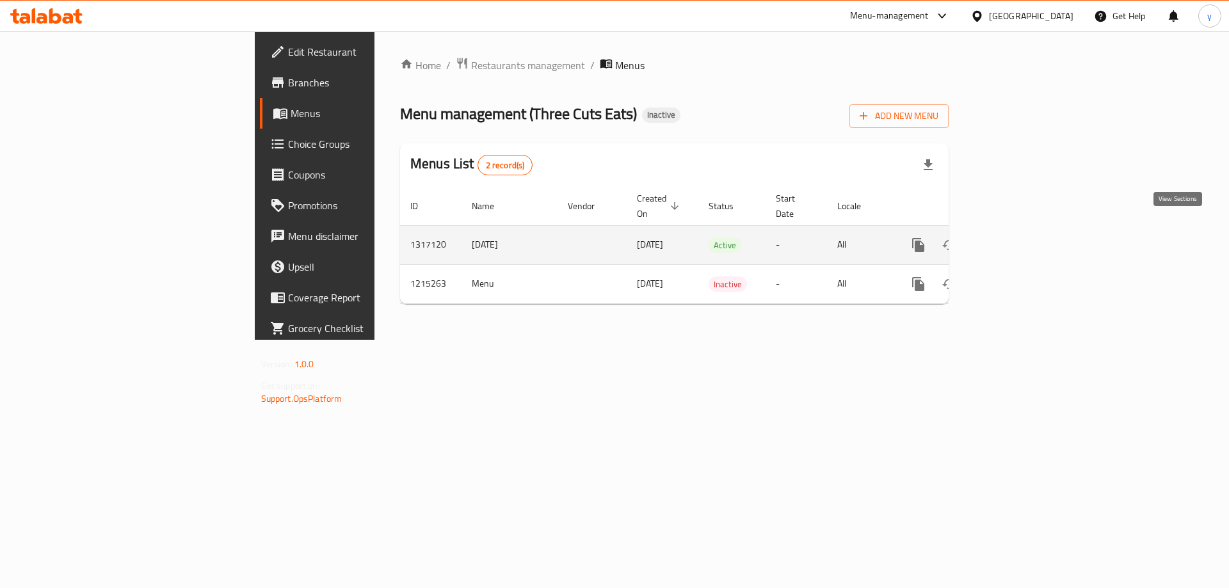
click at [1017, 239] on icon "enhanced table" at bounding box center [1011, 245] width 12 height 12
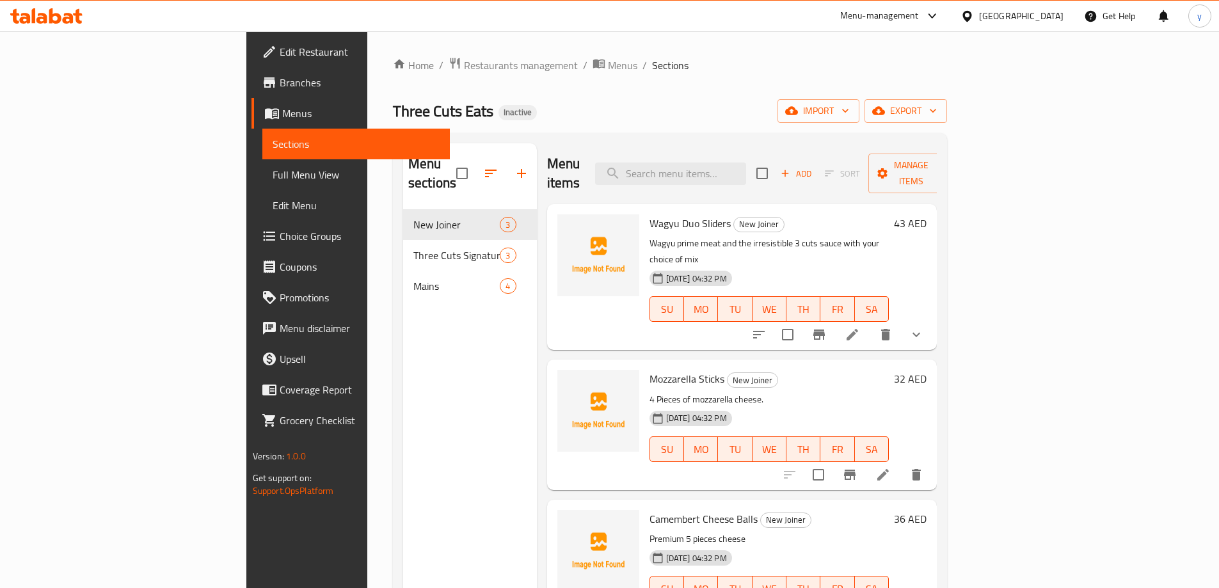
click at [273, 172] on span "Full Menu View" at bounding box center [356, 174] width 167 height 15
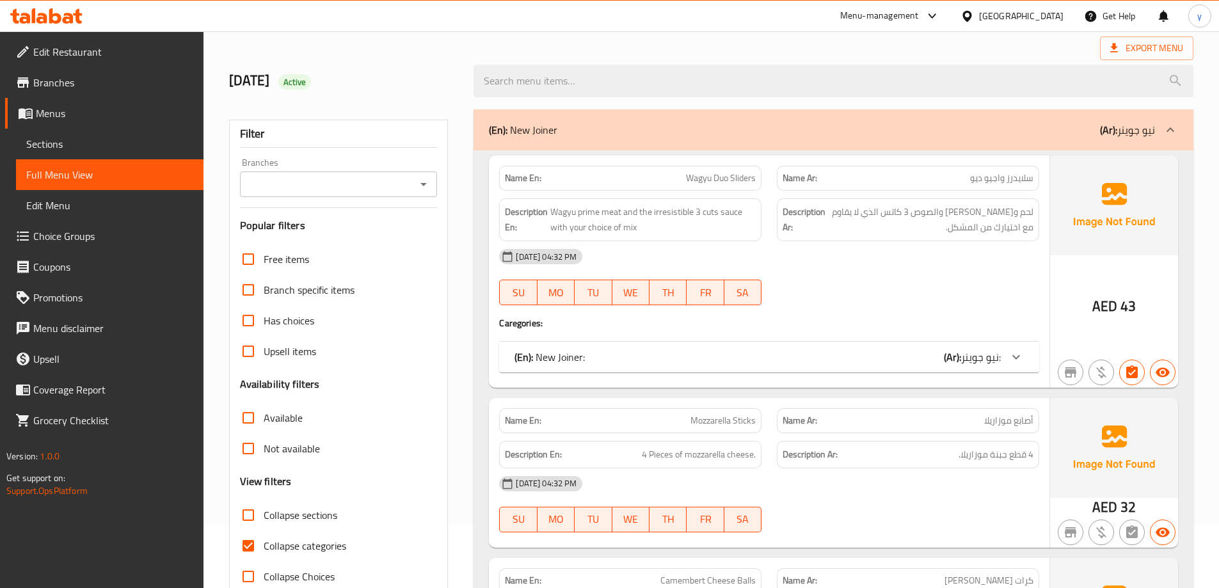
scroll to position [256, 0]
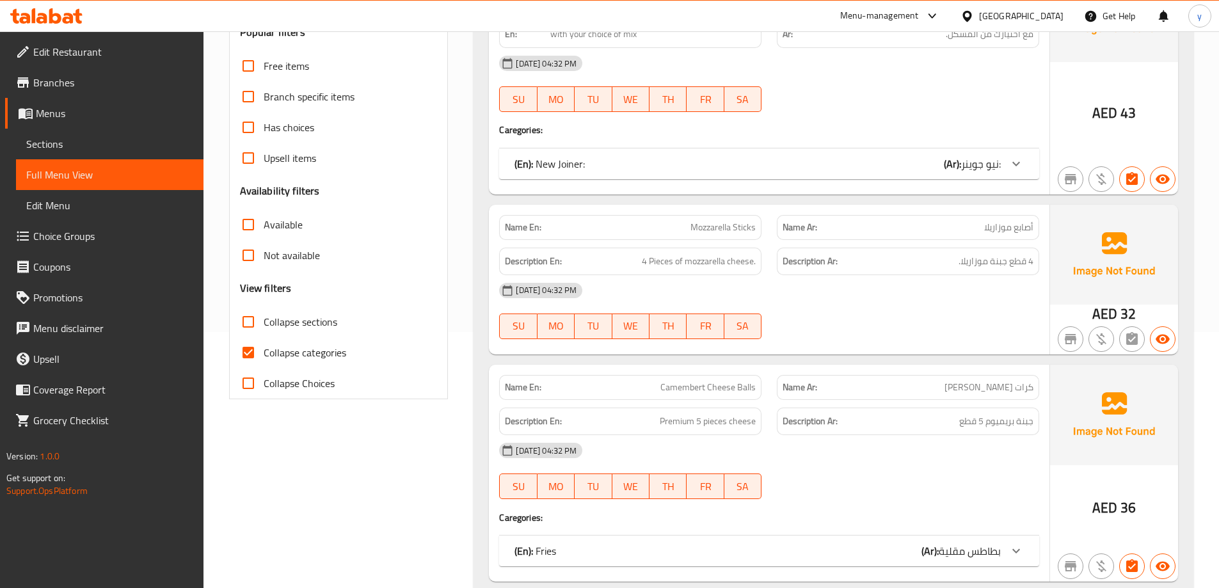
click at [266, 345] on span "Collapse categories" at bounding box center [305, 352] width 83 height 15
click at [264, 343] on input "Collapse categories" at bounding box center [248, 352] width 31 height 31
checkbox input "false"
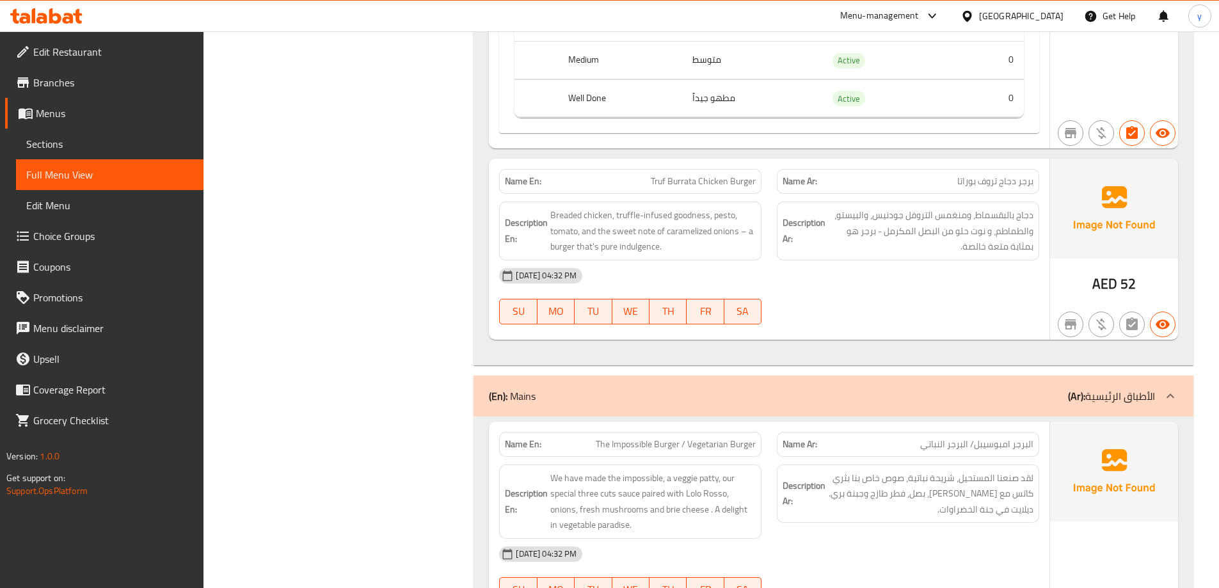
scroll to position [1984, 0]
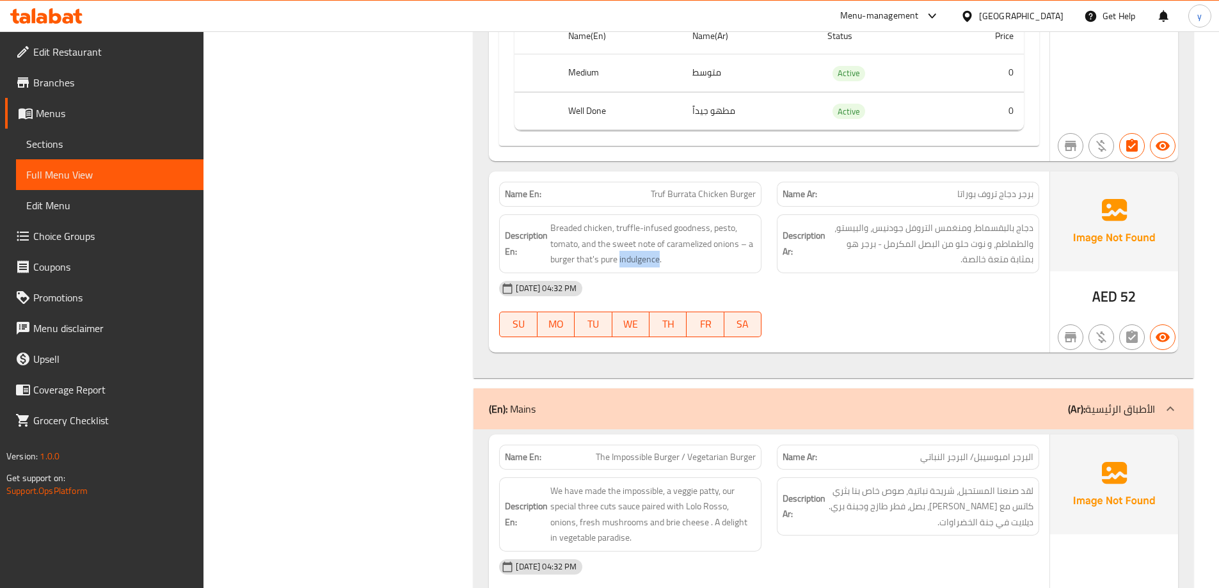
drag, startPoint x: 659, startPoint y: 264, endPoint x: 620, endPoint y: 268, distance: 39.8
click at [620, 268] on div "Description En: Breaded chicken, truffle-infused goodness, pesto, tomato, and t…" at bounding box center [630, 243] width 262 height 59
copy span "indulgence"
drag, startPoint x: 648, startPoint y: 188, endPoint x: 769, endPoint y: 201, distance: 121.0
click at [769, 201] on div "Name En: Truf Burrata Chicken Burger" at bounding box center [631, 194] width 278 height 40
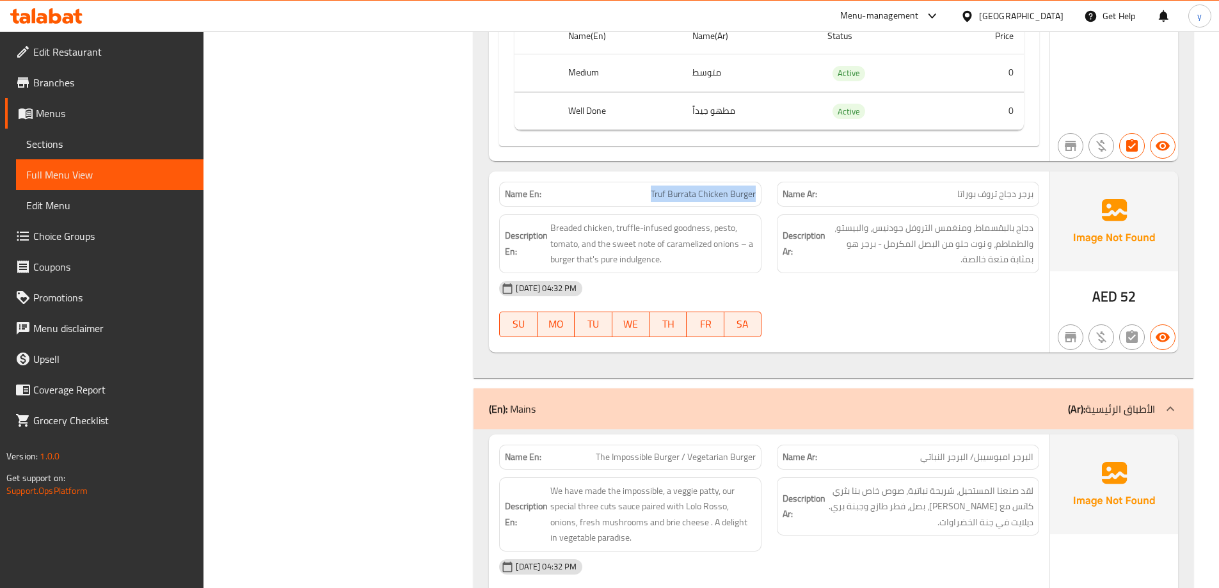
copy span "Truf Burrata Chicken Burger"
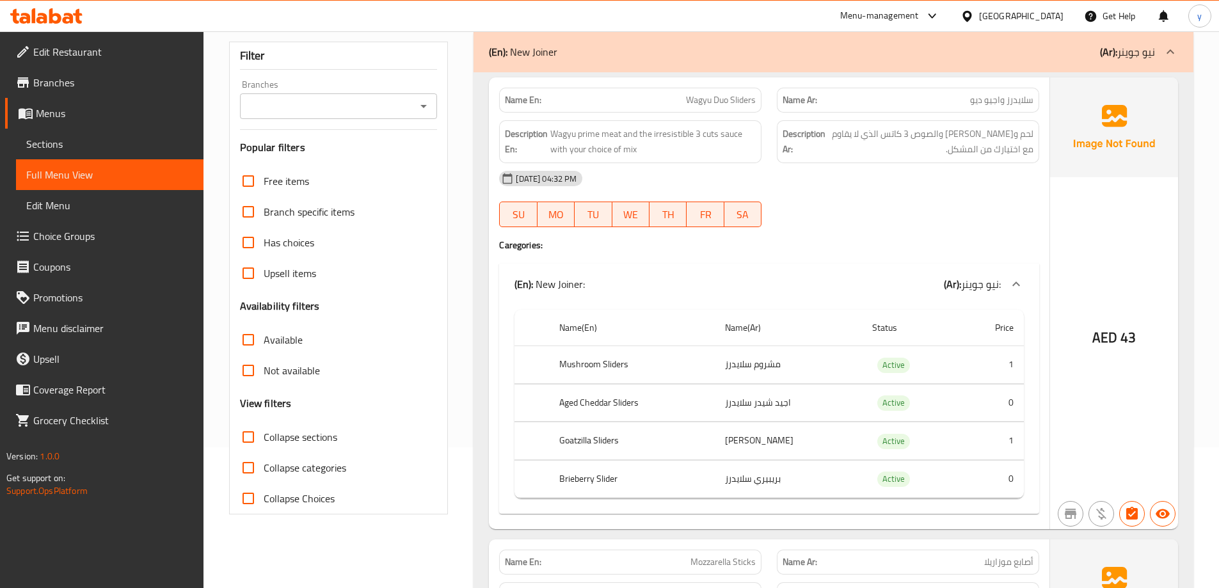
scroll to position [0, 0]
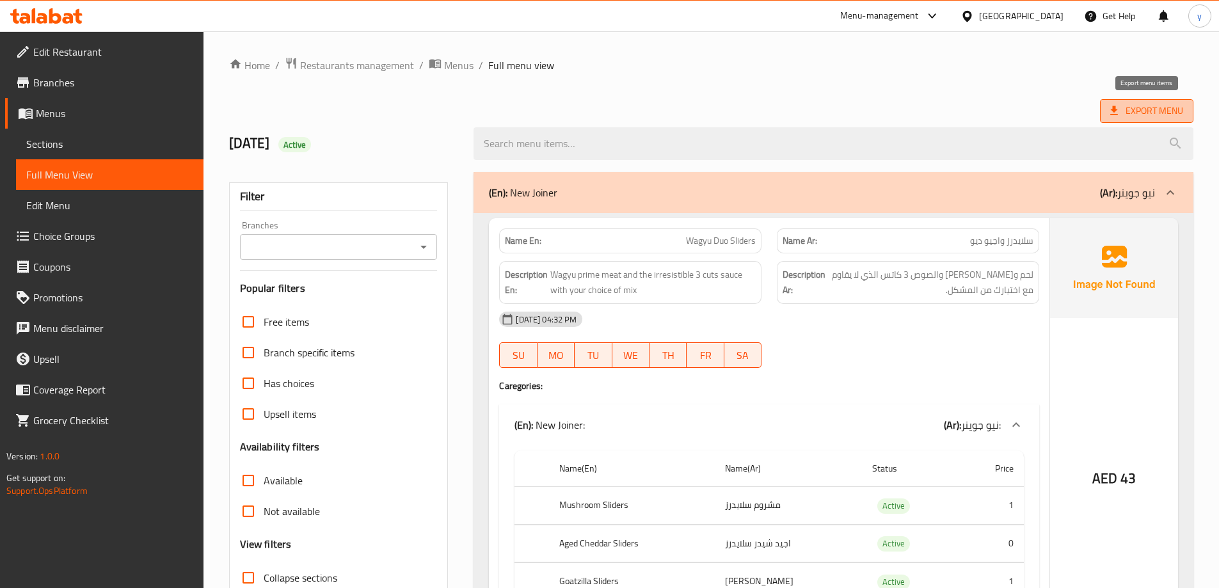
click at [1146, 111] on span "Export Menu" at bounding box center [1147, 111] width 73 height 16
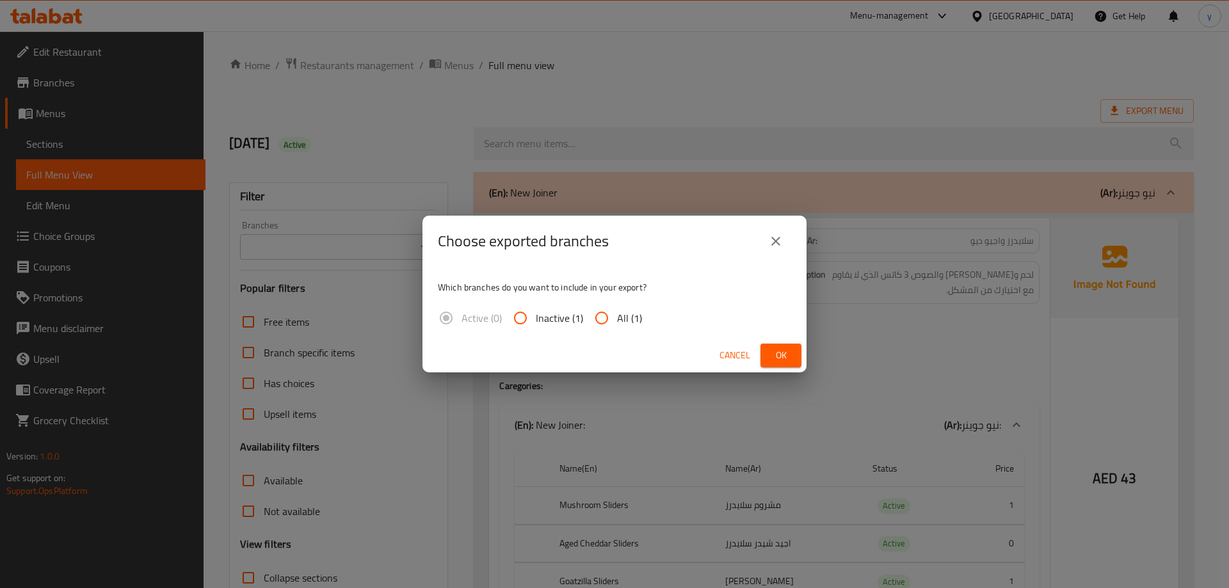
click at [592, 318] on input "All (1)" at bounding box center [601, 318] width 31 height 31
radio input "true"
click at [800, 350] on button "Ok" at bounding box center [780, 356] width 41 height 24
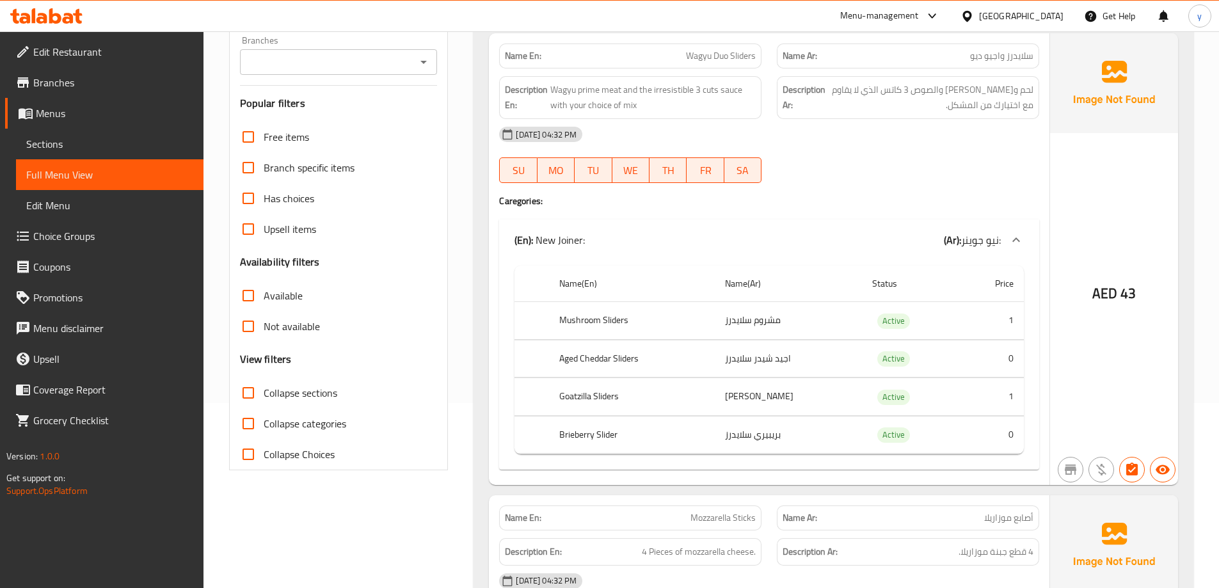
scroll to position [192, 0]
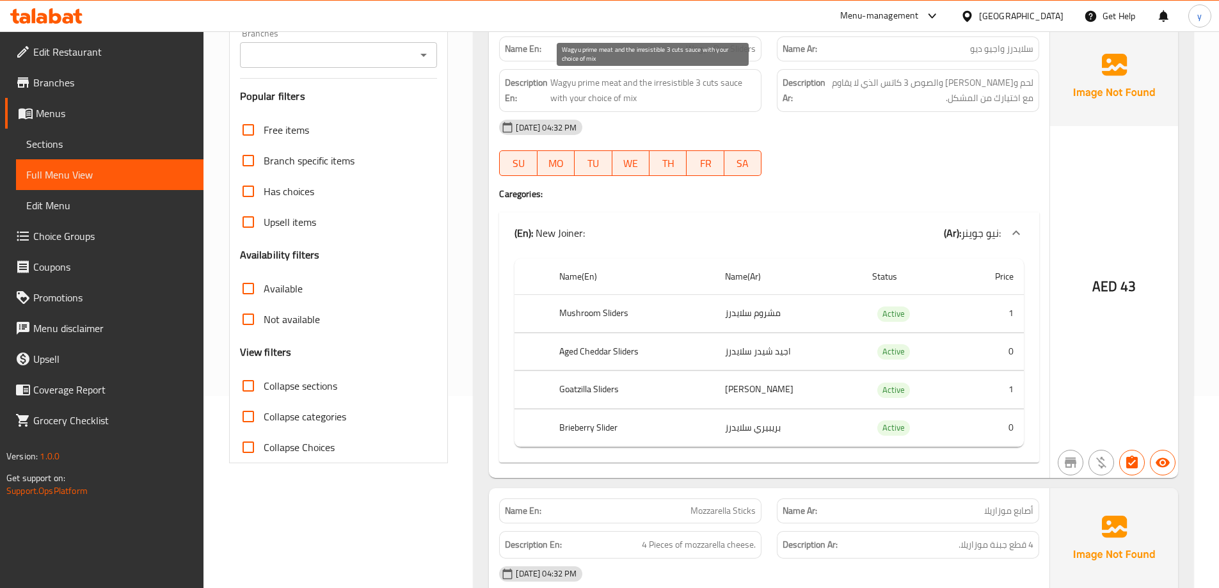
click at [661, 93] on span "Wagyu prime meat and the irresistible 3 cuts sauce with your choice of mix" at bounding box center [653, 90] width 205 height 31
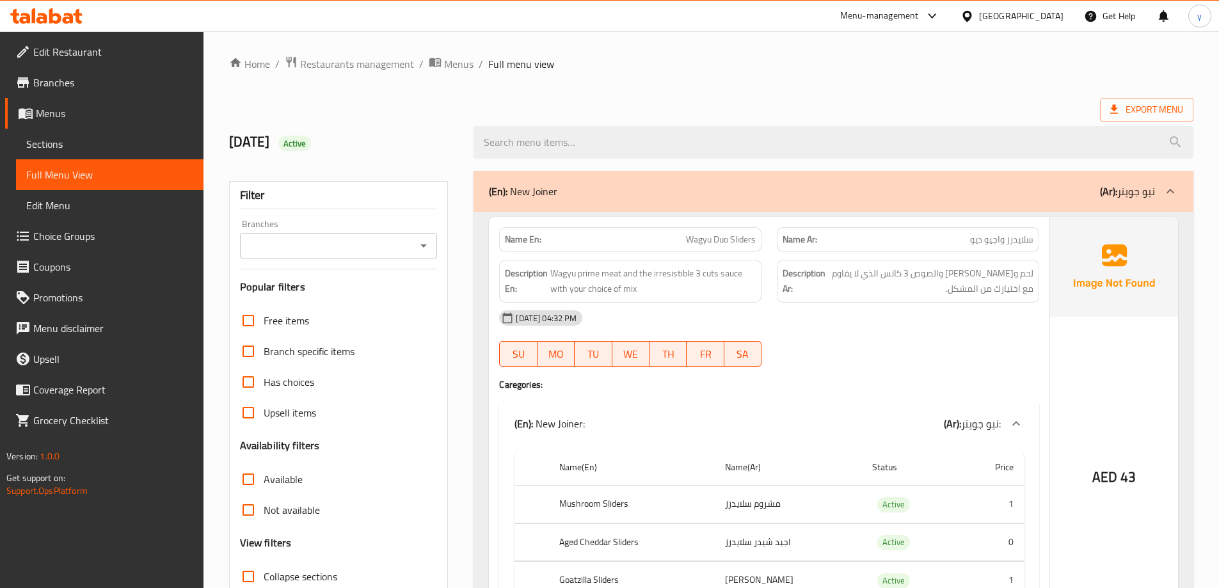
scroll to position [0, 0]
click at [750, 107] on div "Export Menu" at bounding box center [711, 111] width 965 height 24
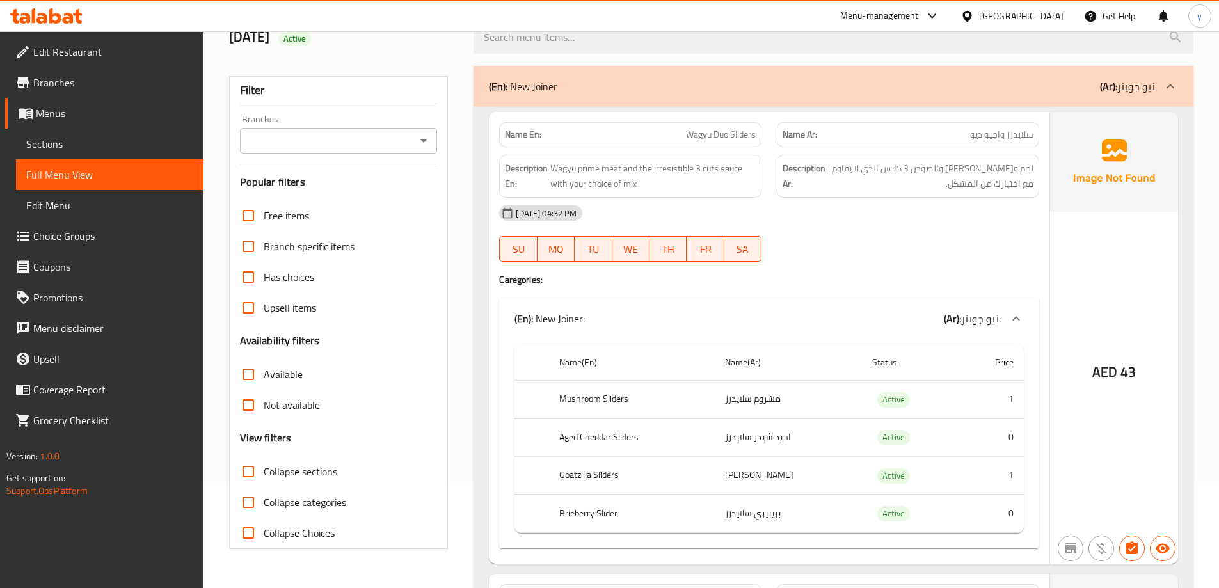
scroll to position [128, 0]
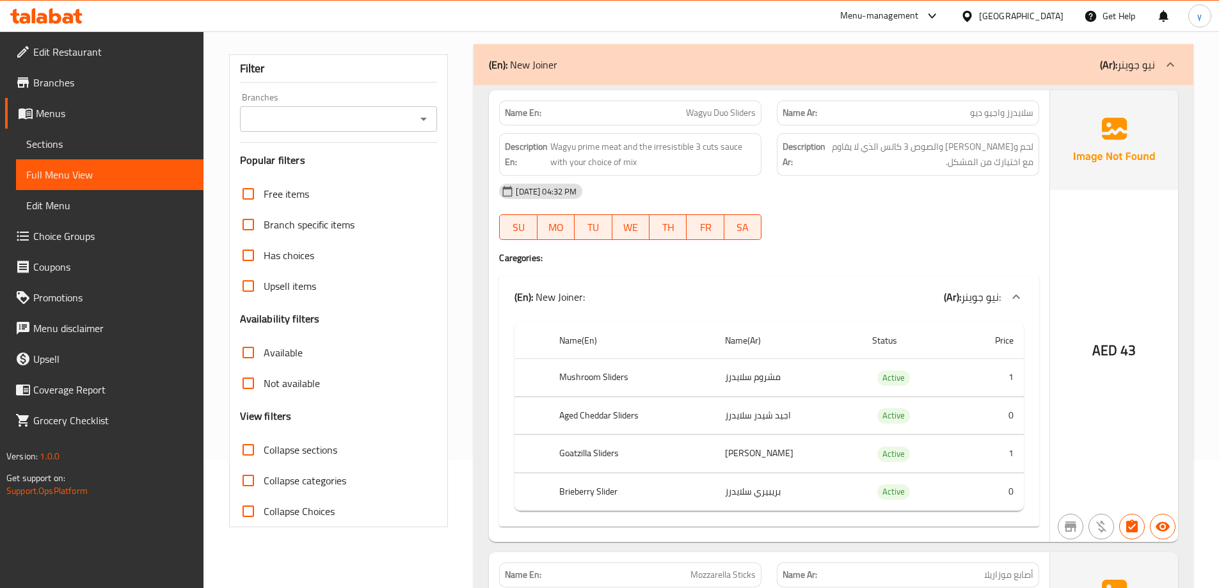
click at [552, 171] on div "Description En: Wagyu prime meat and the irresistible 3 cuts sauce with your ch…" at bounding box center [630, 154] width 262 height 43
click at [575, 156] on span "Wagyu prime meat and the irresistible 3 cuts sauce with your choice of mix" at bounding box center [653, 154] width 205 height 31
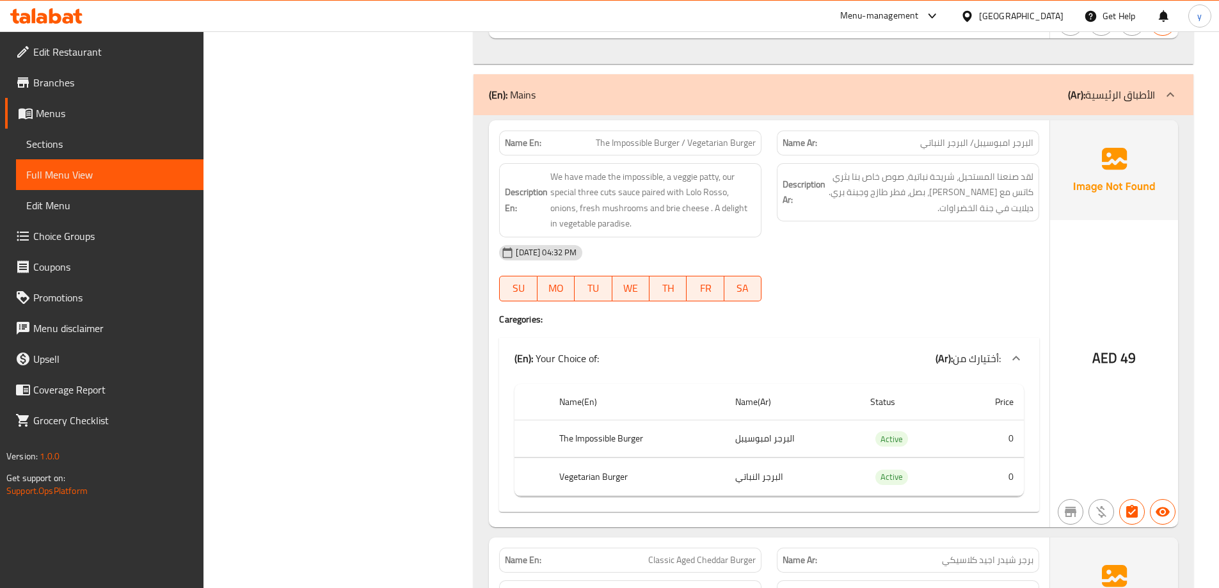
scroll to position [2369, 0]
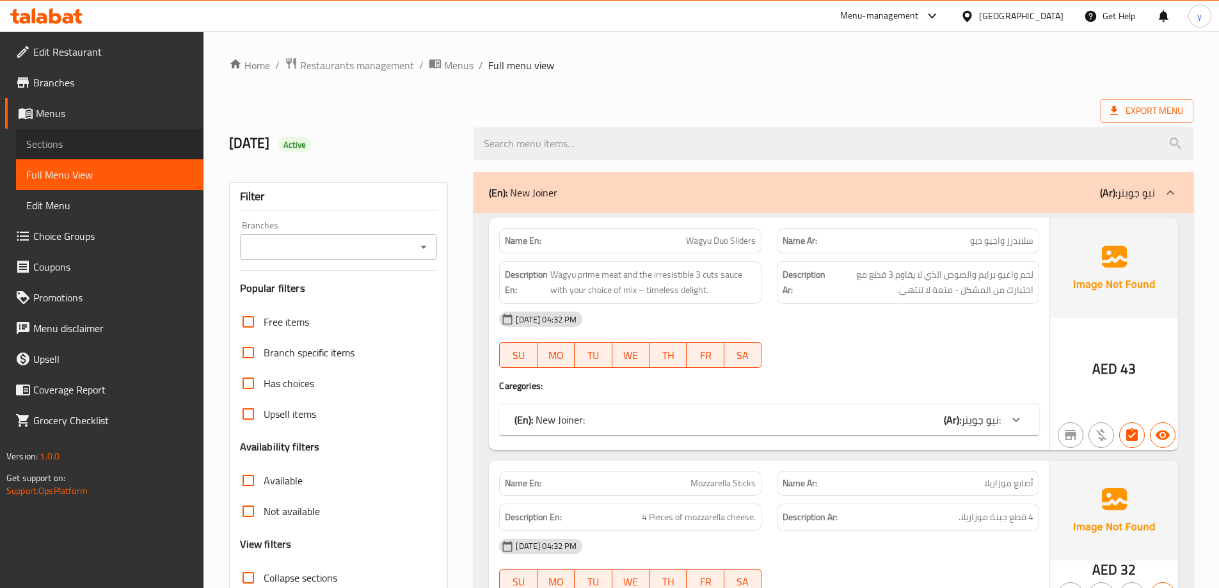
click at [93, 134] on link "Sections" at bounding box center [110, 144] width 188 height 31
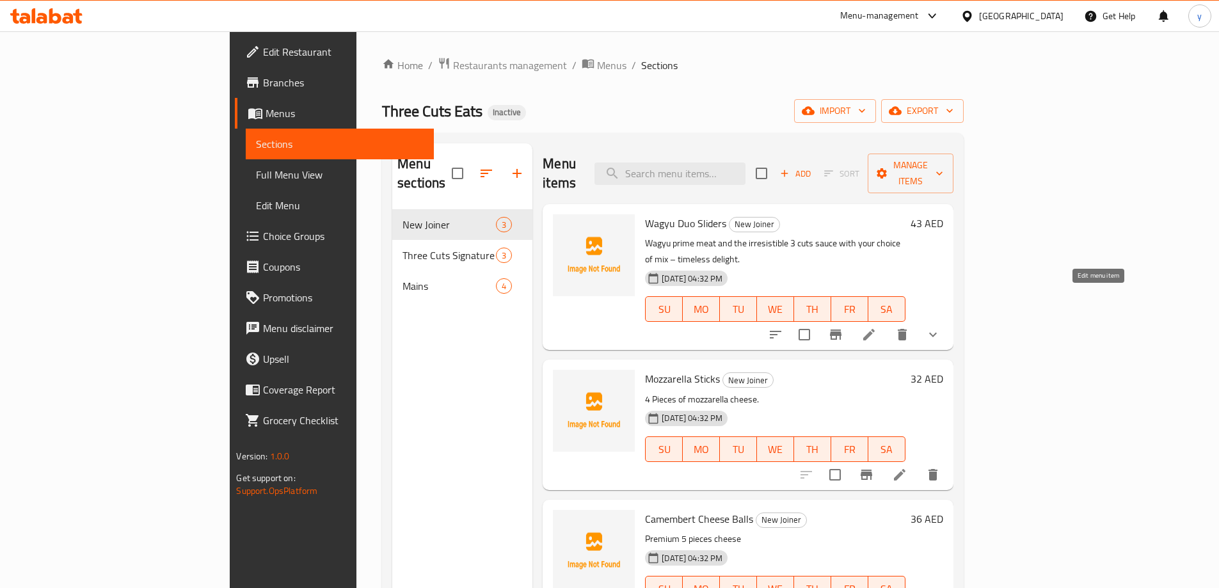
click at [877, 327] on icon at bounding box center [869, 334] width 15 height 15
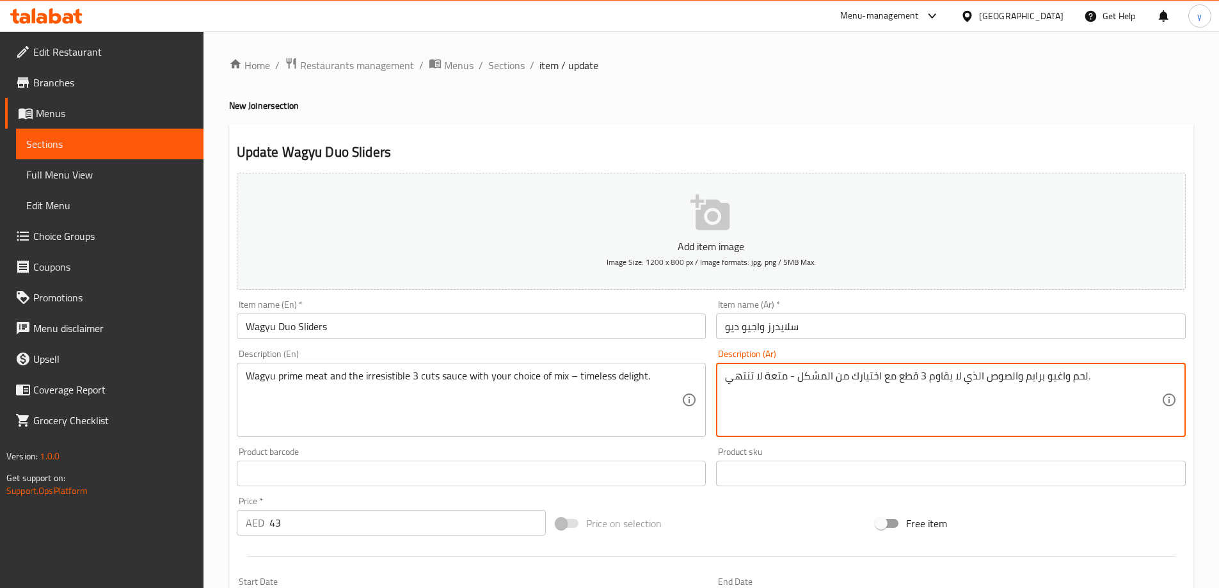
drag, startPoint x: 897, startPoint y: 382, endPoint x: 920, endPoint y: 385, distance: 23.3
click at [953, 378] on textarea "لحم واغيو برايم والصوص الذي لا يقاوم مع اختيارك من المشكل - متعة لا تنتهي." at bounding box center [943, 400] width 437 height 61
paste textarea "3 قطع"
drag, startPoint x: 954, startPoint y: 377, endPoint x: 974, endPoint y: 384, distance: 20.5
click at [974, 384] on textarea "لحم واغيو برايم والصوص 3 قطع الذي لا يقاوم مع اختيارك من المشكل - متعة لا تنتهي." at bounding box center [943, 400] width 437 height 61
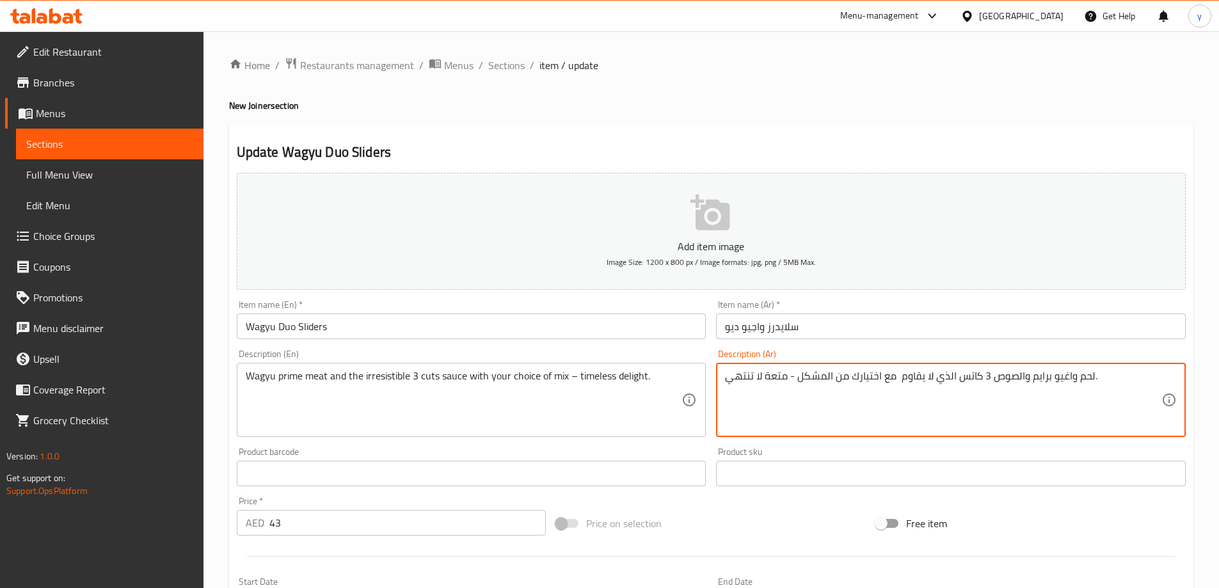
type textarea "لحم واغيو برايم والصوص 3 كاتس الذي لا يقاوم مع اختيارك من المشكل - متعة لا تنته…"
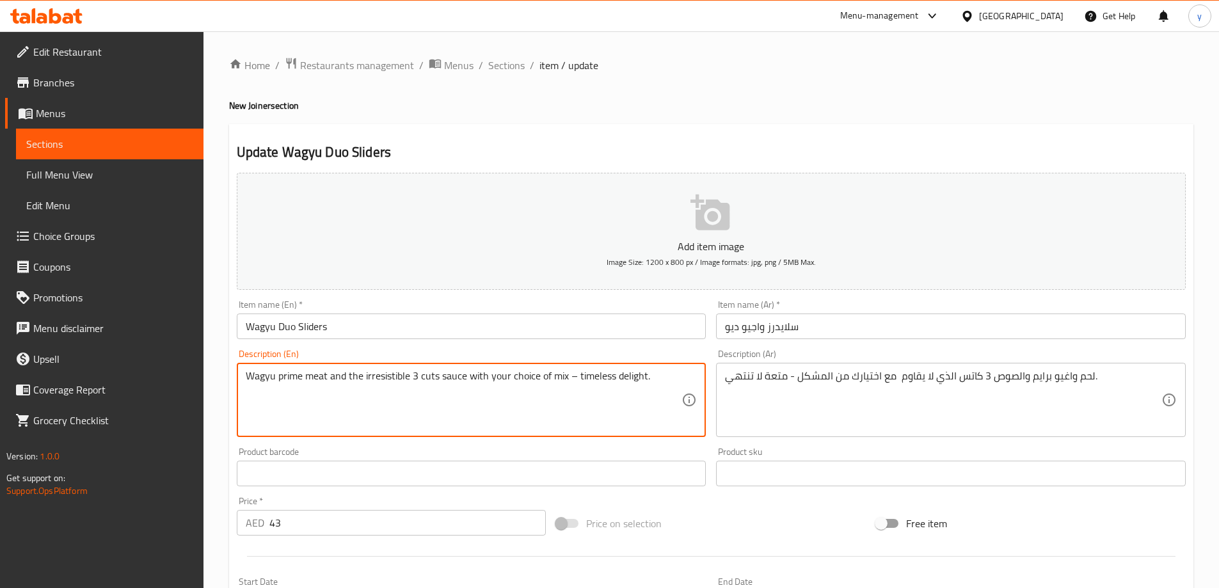
drag, startPoint x: 565, startPoint y: 378, endPoint x: 649, endPoint y: 391, distance: 84.8
type textarea "Wagyu prime meat and the irresistible 3 cuts sauce with your choice of mix"
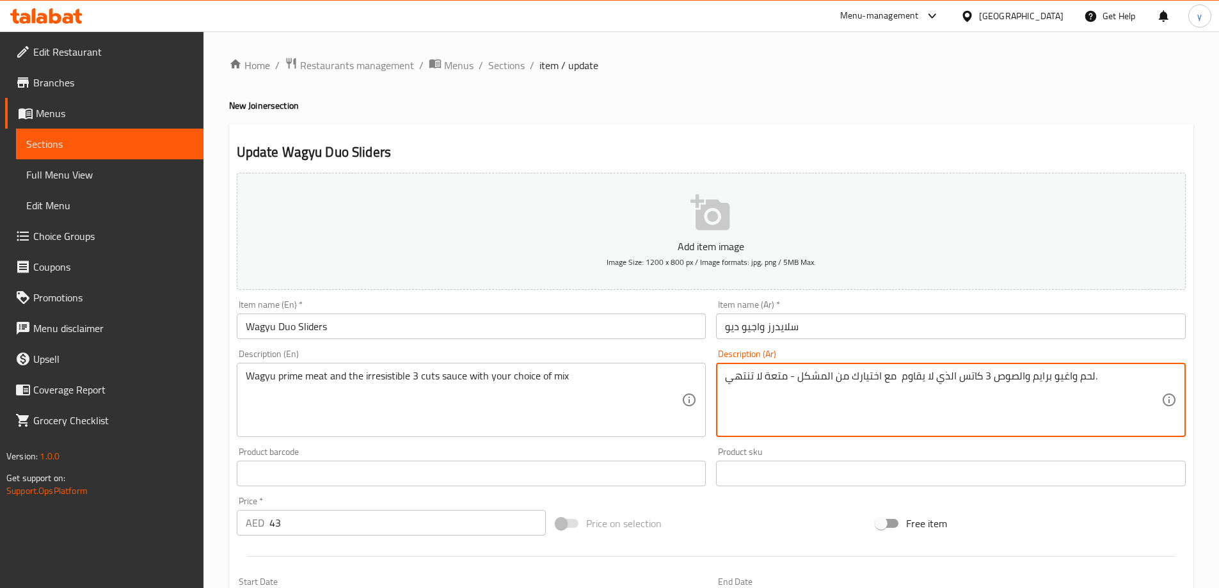
drag, startPoint x: 796, startPoint y: 379, endPoint x: 701, endPoint y: 376, distance: 95.4
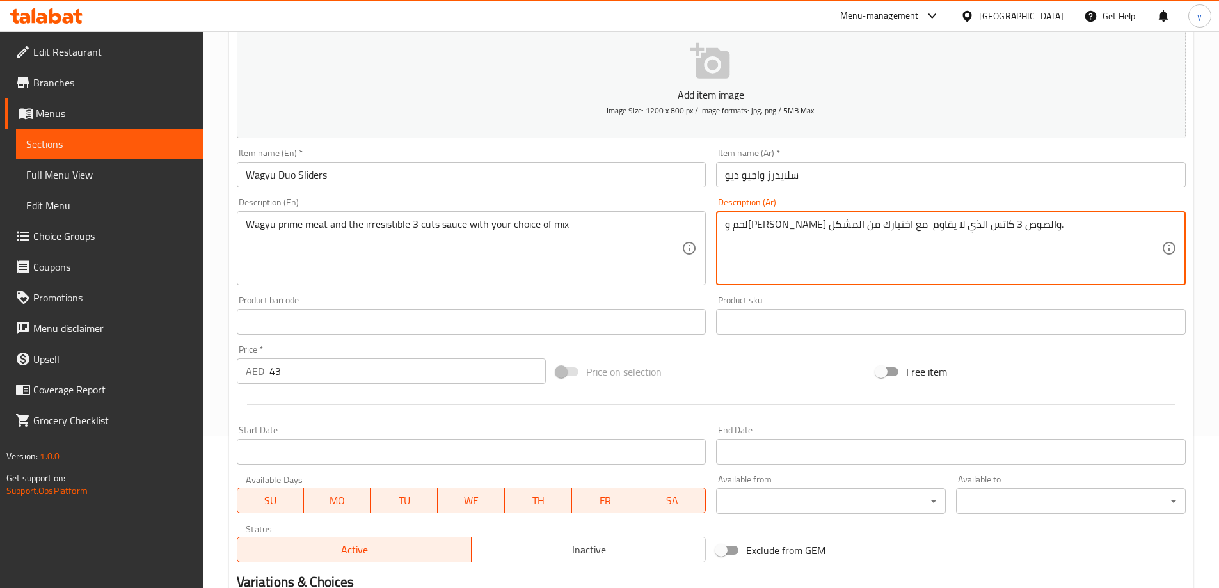
scroll to position [337, 0]
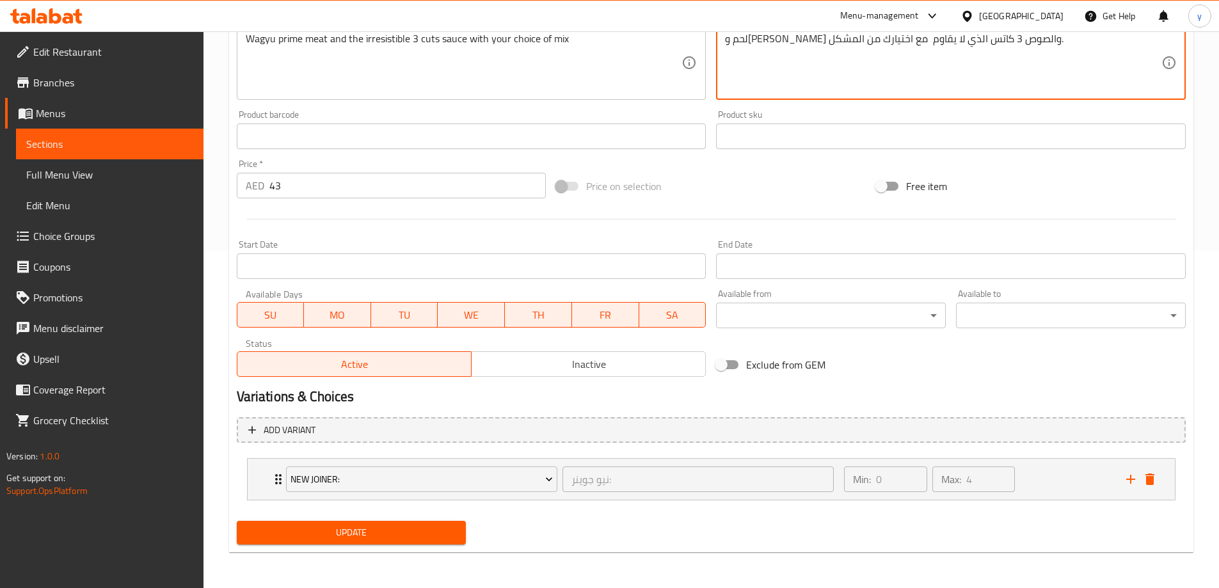
type textarea "لحم و[PERSON_NAME] والصوص 3 كاتس الذي لا يقاوم مع اختيارك من المشكل."
click at [393, 534] on span "Update" at bounding box center [351, 533] width 209 height 16
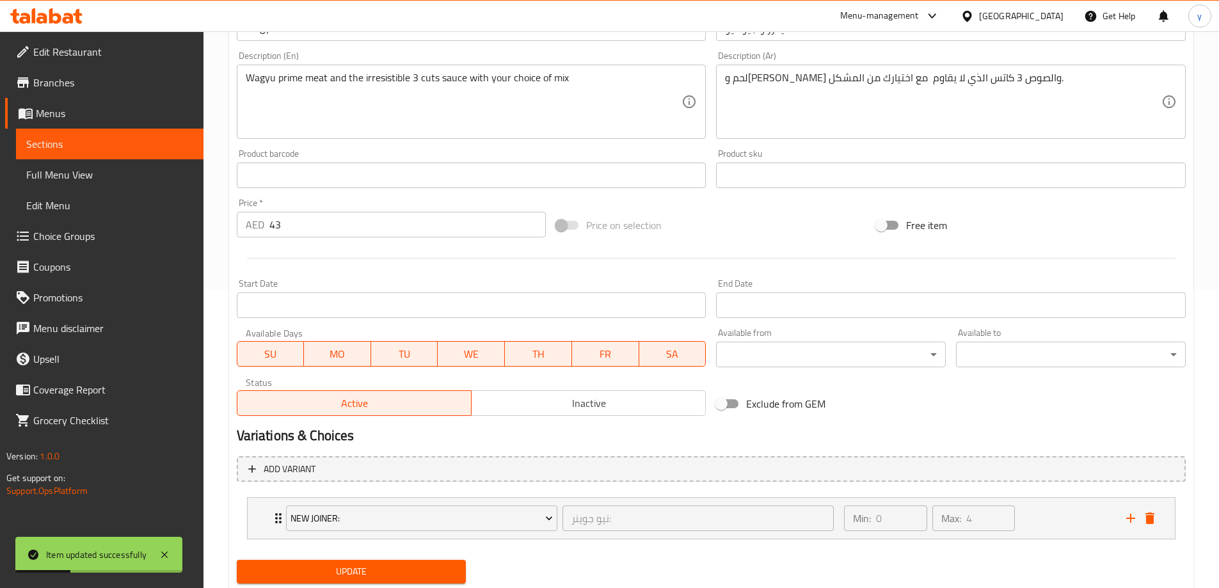
scroll to position [17, 0]
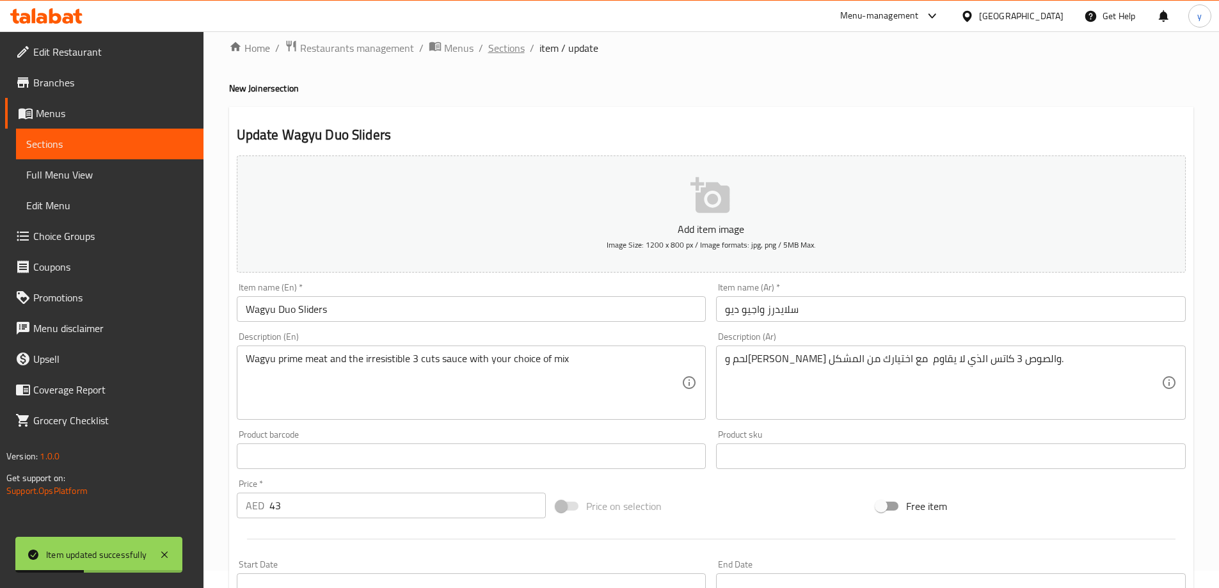
click at [506, 51] on span "Sections" at bounding box center [506, 47] width 36 height 15
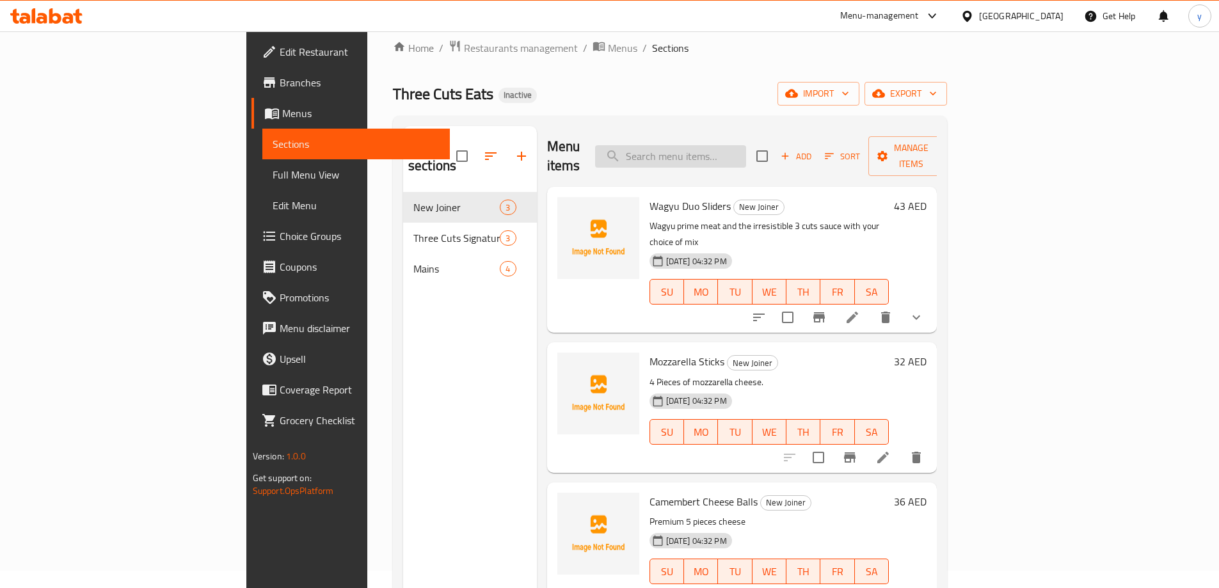
click at [745, 154] on input "search" at bounding box center [670, 156] width 151 height 22
paste input "Burger"
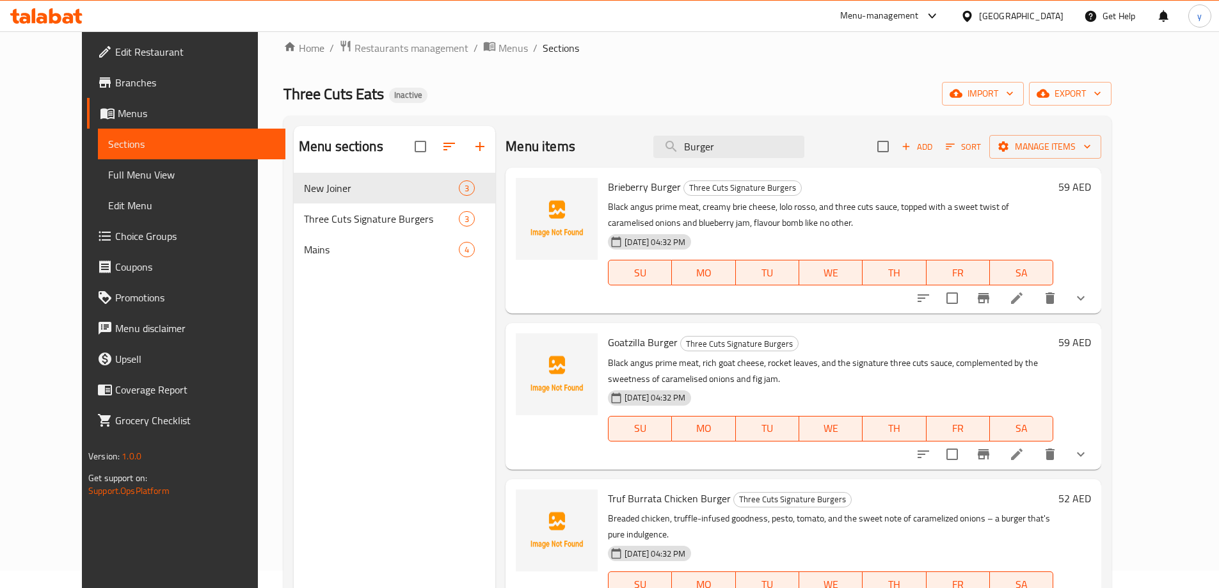
drag, startPoint x: 743, startPoint y: 165, endPoint x: 682, endPoint y: 164, distance: 60.2
click at [682, 164] on div "Menu items Burger Add Sort Manage items" at bounding box center [804, 147] width 596 height 42
drag, startPoint x: 672, startPoint y: 145, endPoint x: 652, endPoint y: 145, distance: 20.5
click at [652, 145] on div "Menu items Burger Add Sort Manage items" at bounding box center [804, 147] width 596 height 42
type input "r"
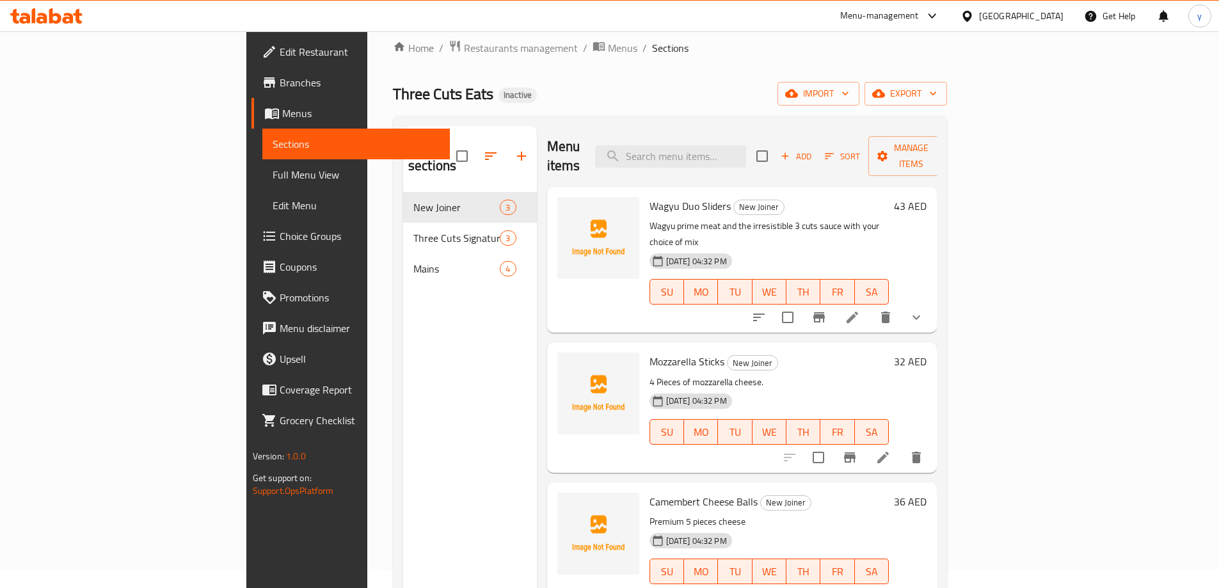
paste input "Chicken Cheese Burger"
type input "Chicken Cheese Burger"
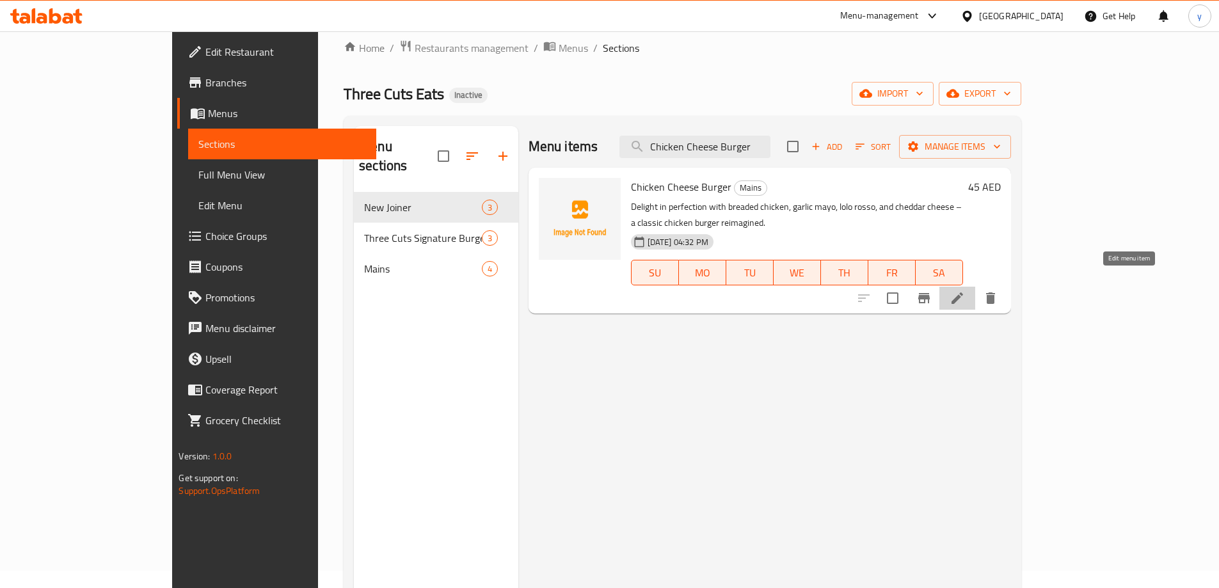
click at [965, 291] on icon at bounding box center [957, 298] width 15 height 15
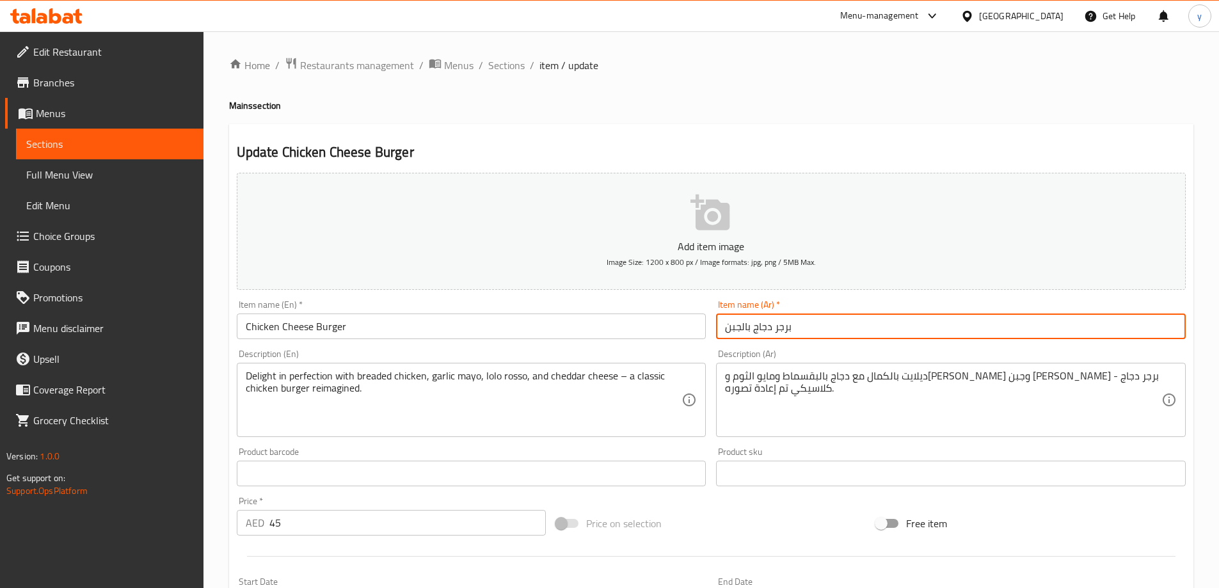
drag, startPoint x: 742, startPoint y: 330, endPoint x: 750, endPoint y: 333, distance: 8.9
click at [750, 333] on input "برجر دجاج بالجبن" at bounding box center [951, 327] width 470 height 26
type input "برجر دجاج جبن"
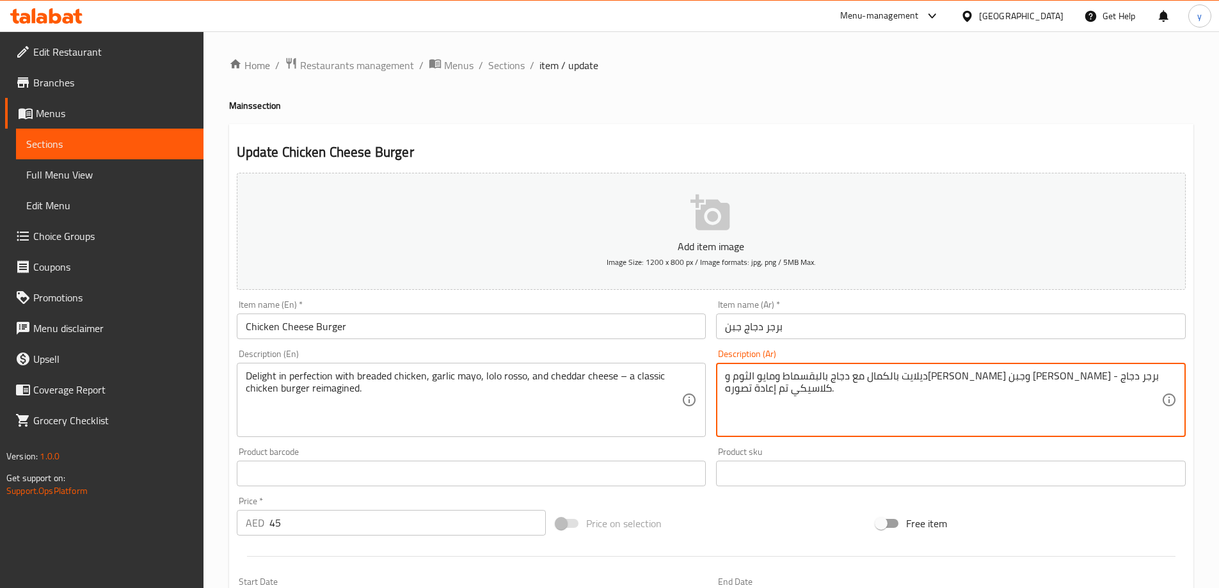
drag, startPoint x: 759, startPoint y: 375, endPoint x: 759, endPoint y: 392, distance: 17.3
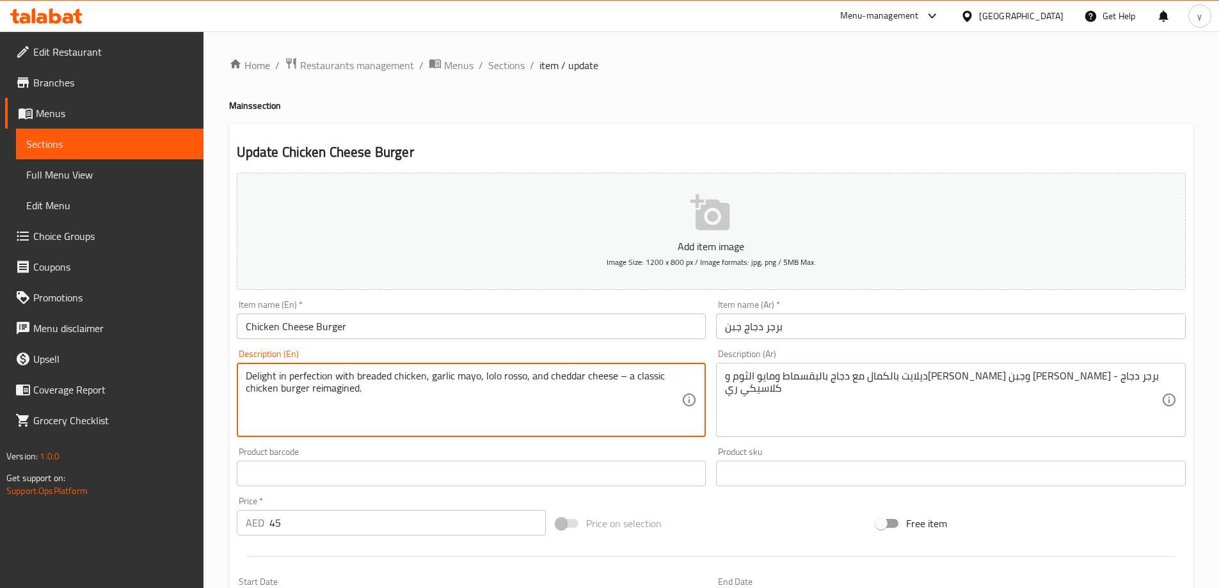
click at [343, 387] on textarea "Delight in perfection with breaded chicken, garlic mayo, lolo rosso, and chedda…" at bounding box center [464, 400] width 437 height 61
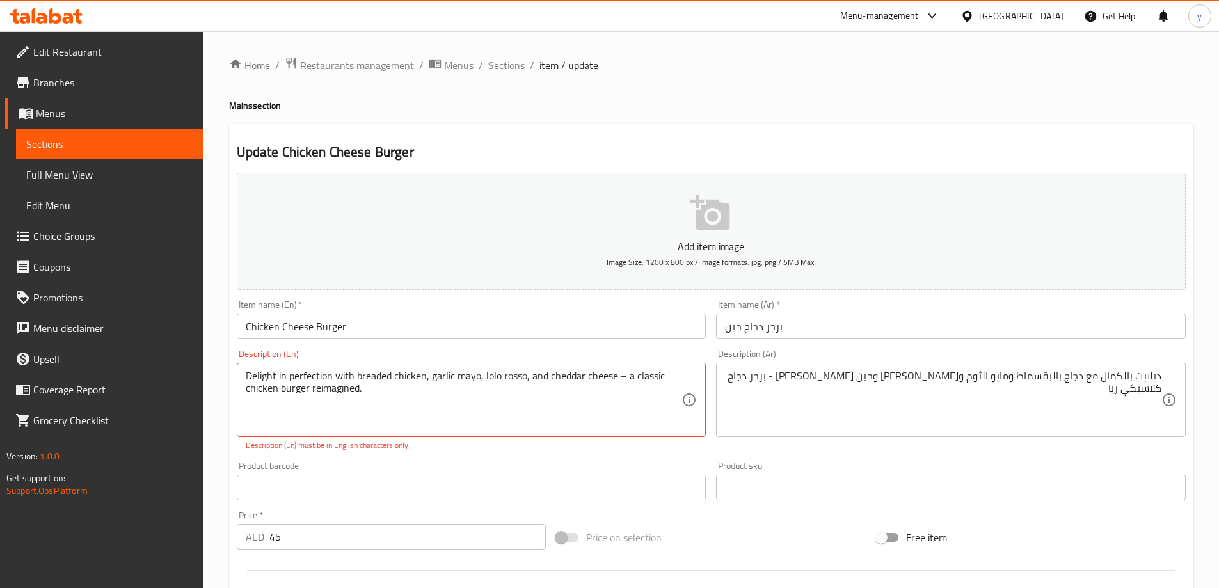
click at [752, 380] on textarea "ديلايت بالكمال مع دجاج بالبقسماط ومايو الثوم ولولو روسو وجبن الشيدر - برجر دجاج…" at bounding box center [943, 400] width 437 height 61
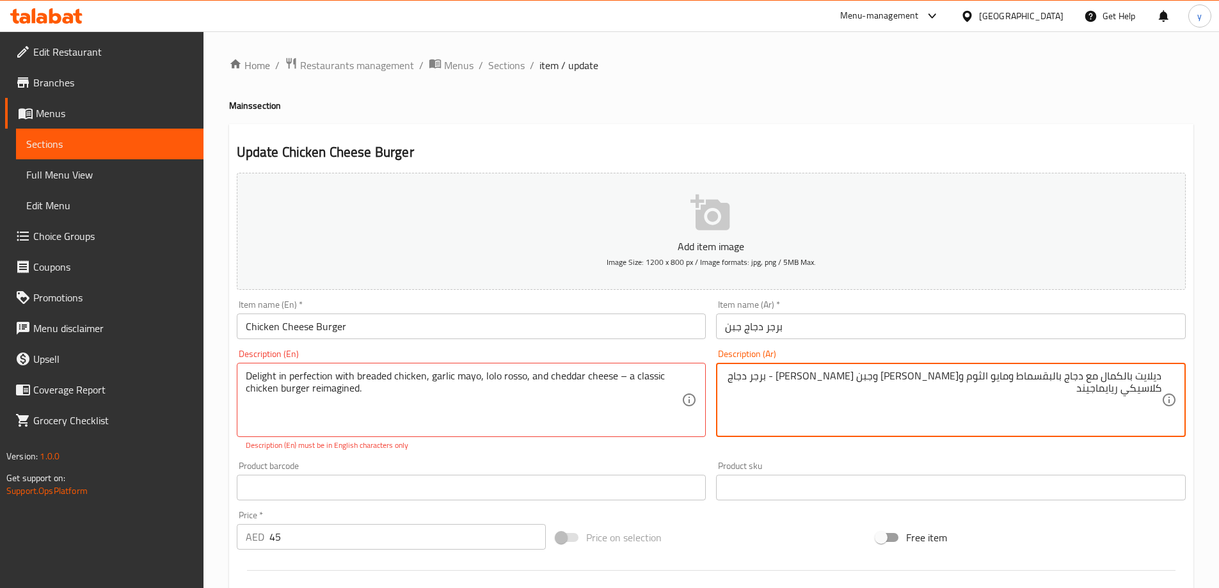
click at [764, 377] on textarea "ديلايت بالكمال مع دجاج بالبقسماط ومايو الثوم ولولو روسو وجبن الشيدر - برجر دجاج…" at bounding box center [943, 400] width 437 height 61
click at [734, 382] on textarea "ديلايت بالكمال مع دجاج بالبقسماط ومايو الثوم و[PERSON_NAME] وجبن [PERSON_NAME] …" at bounding box center [943, 400] width 437 height 61
type textarea "ديلايت بالكمال مع دجاج بالبقسماط ومايو الثوم و[PERSON_NAME] وجبن [PERSON_NAME] …"
drag, startPoint x: 623, startPoint y: 378, endPoint x: 623, endPoint y: 387, distance: 9.0
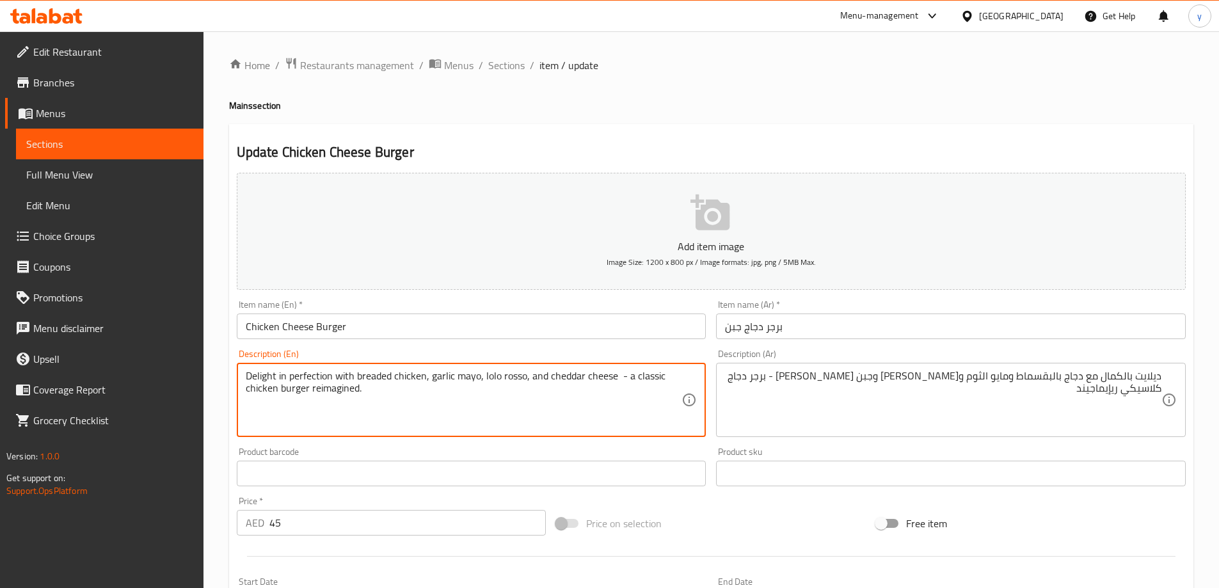
click at [594, 418] on textarea "Delight in perfection with breaded chicken, garlic mayo, lolo rosso, and chedda…" at bounding box center [464, 400] width 437 height 61
type textarea "Delight in perfection with breaded chicken, garlic mayo, lolo rosso, and chedda…"
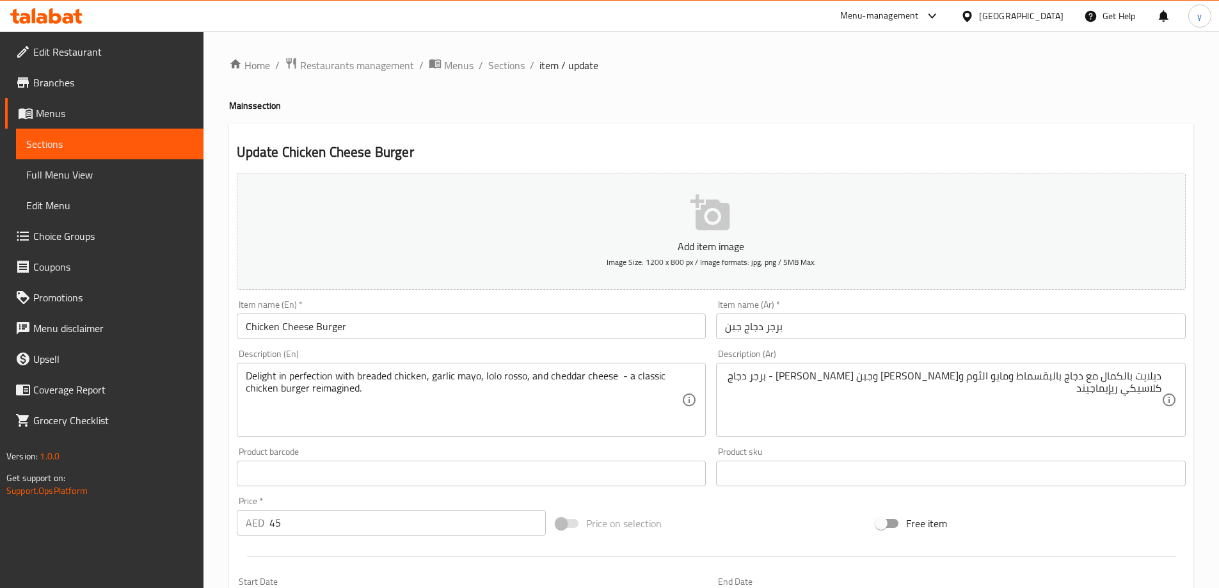
click at [668, 347] on div "Description (En) Delight in perfection with breaded chicken, garlic mayo, lolo …" at bounding box center [472, 393] width 480 height 98
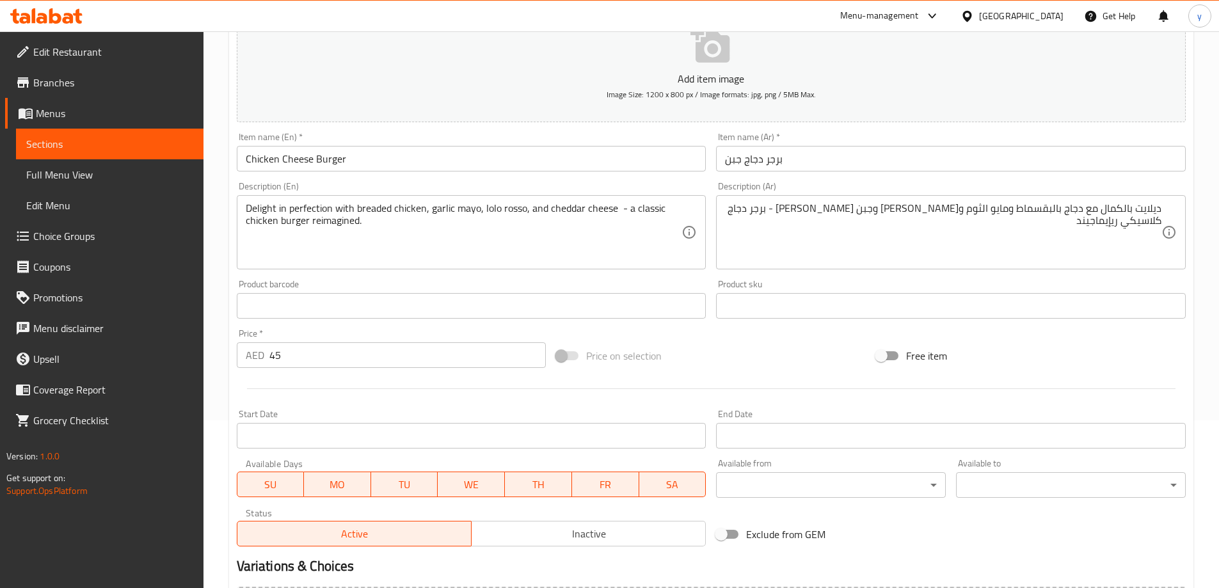
scroll to position [316, 0]
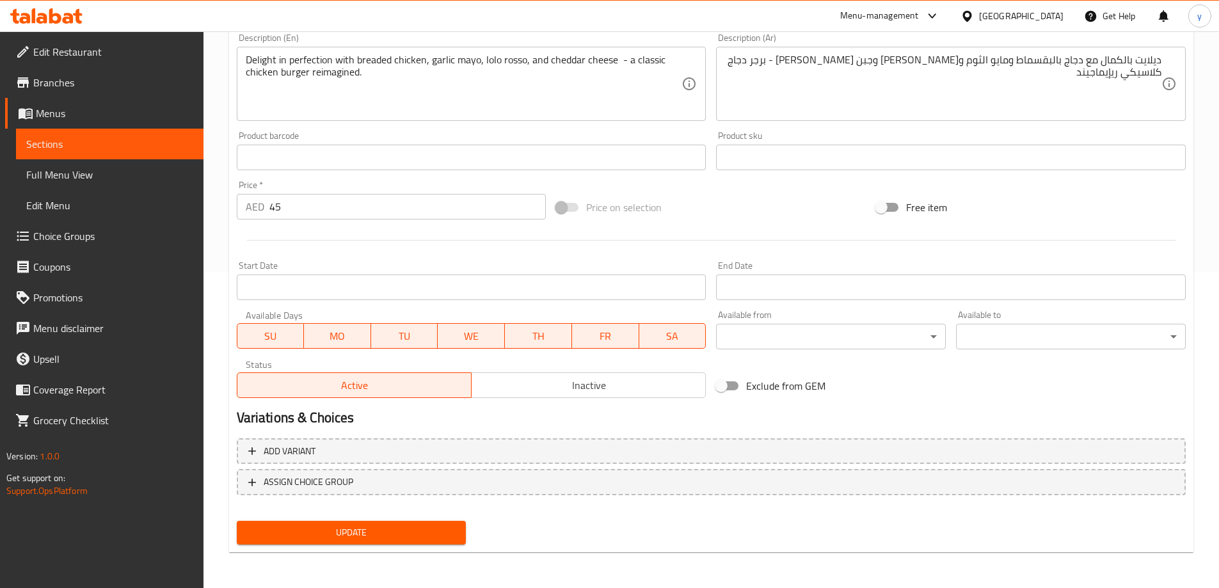
click at [393, 528] on span "Update" at bounding box center [351, 533] width 209 height 16
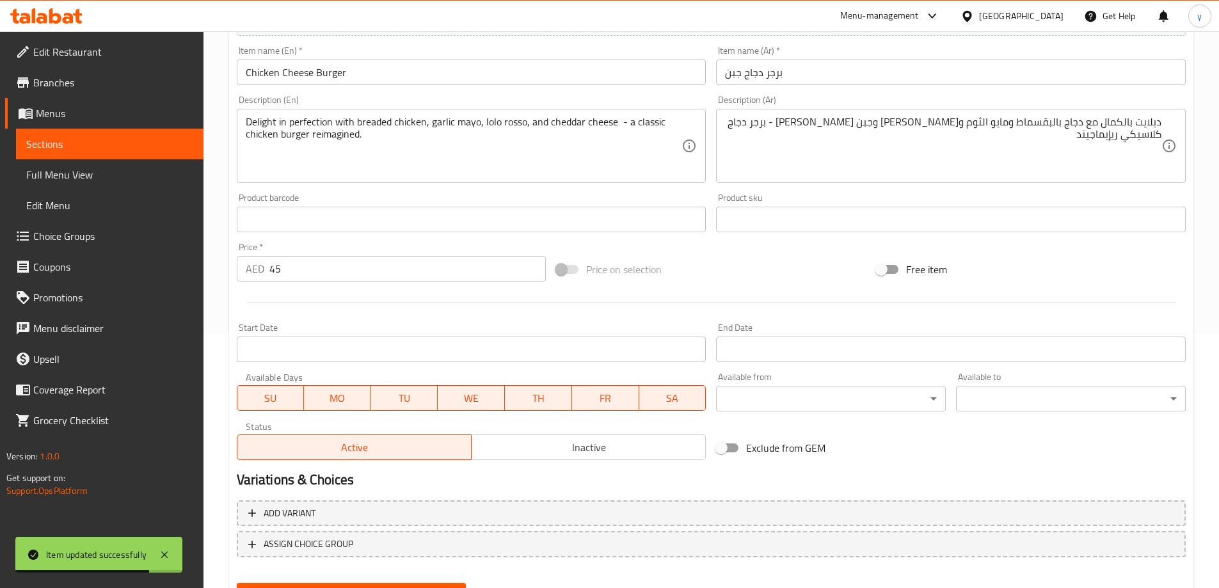
scroll to position [0, 0]
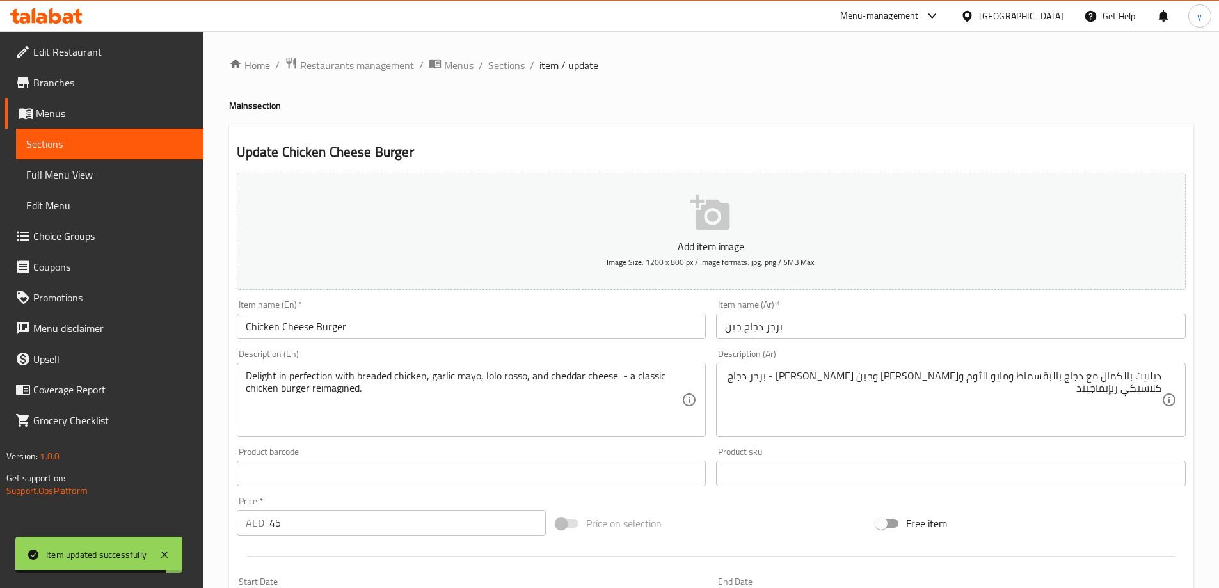
click at [510, 73] on span "Sections" at bounding box center [506, 65] width 36 height 15
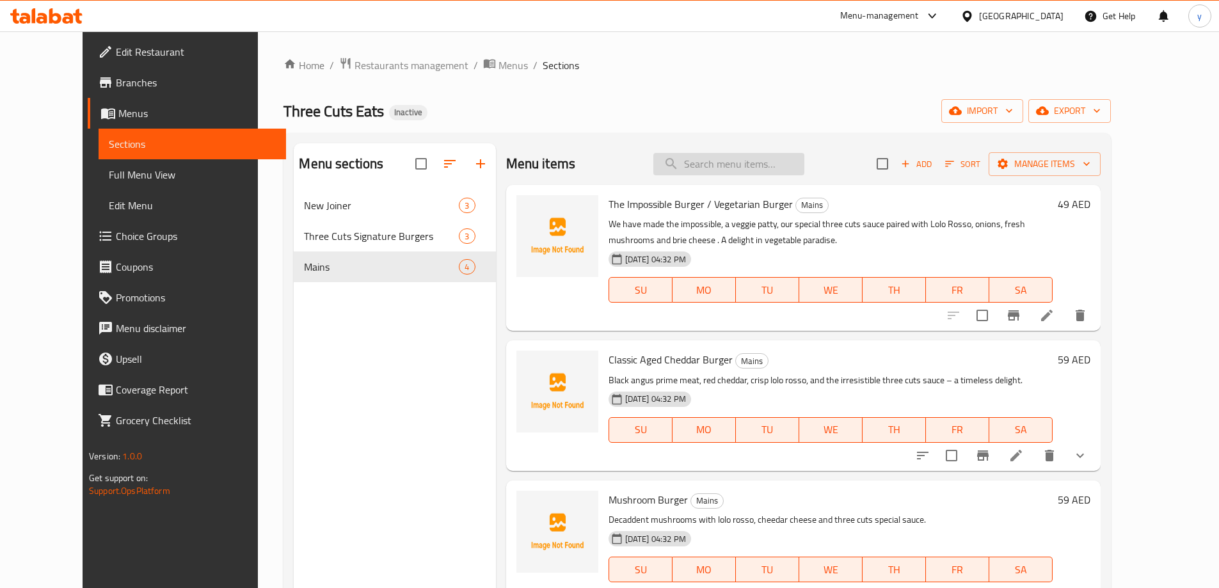
click at [739, 160] on input "search" at bounding box center [729, 164] width 151 height 22
paste input "Classic Aged Cheddar Burger"
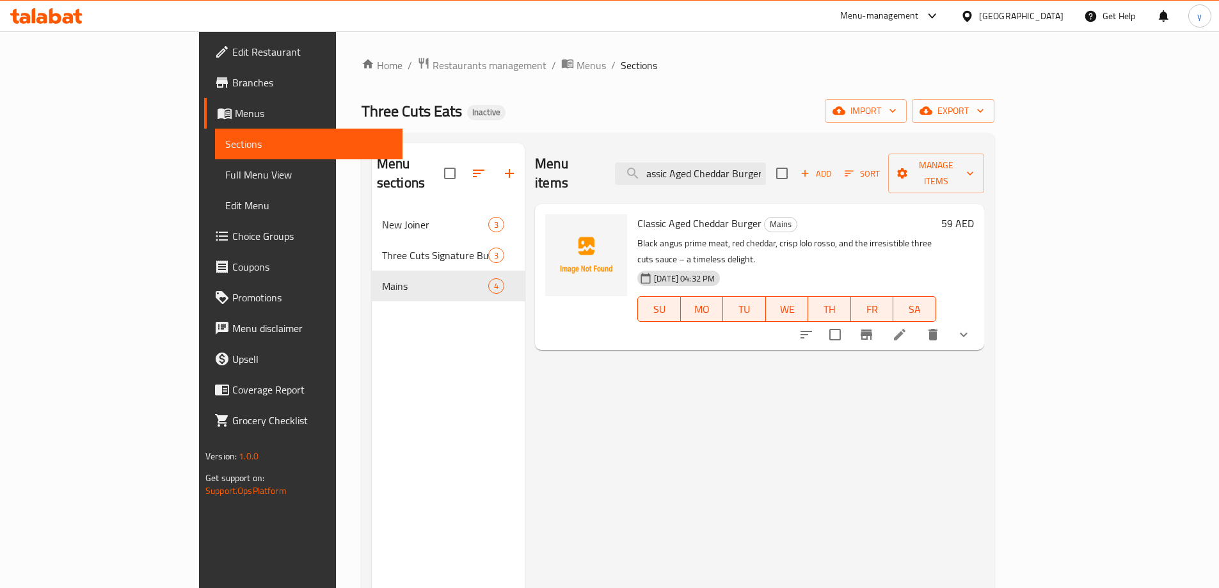
type input "Classic Aged Cheddar Burger"
click at [906, 329] on icon at bounding box center [900, 335] width 12 height 12
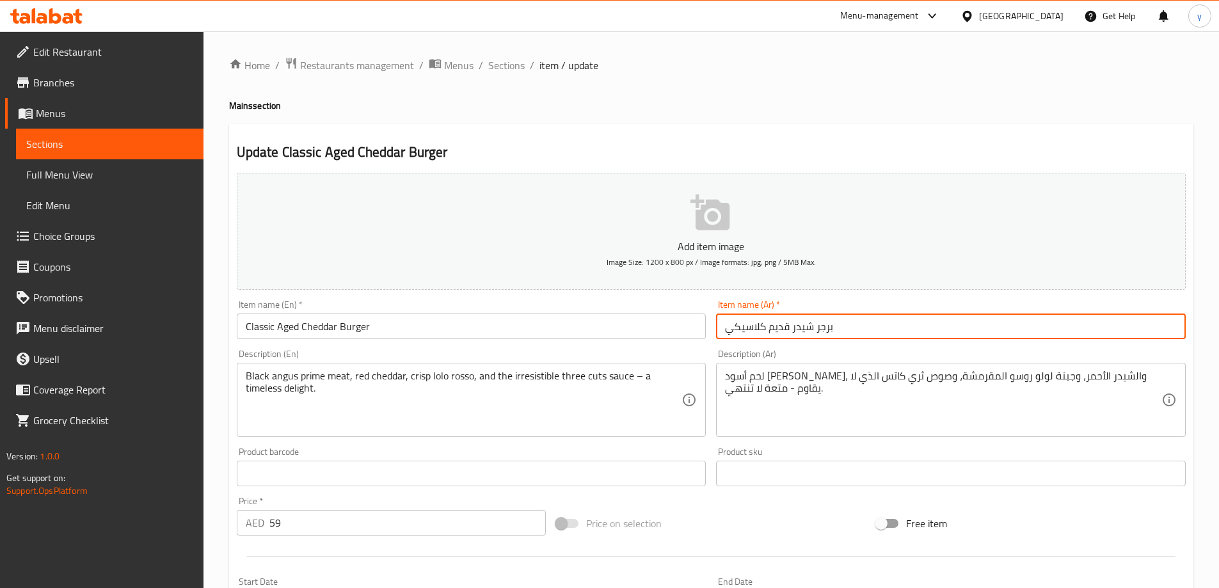
drag, startPoint x: 770, startPoint y: 330, endPoint x: 789, endPoint y: 334, distance: 19.1
click at [789, 334] on input "برجر شيدر قديم كلاسيكي" at bounding box center [951, 327] width 470 height 26
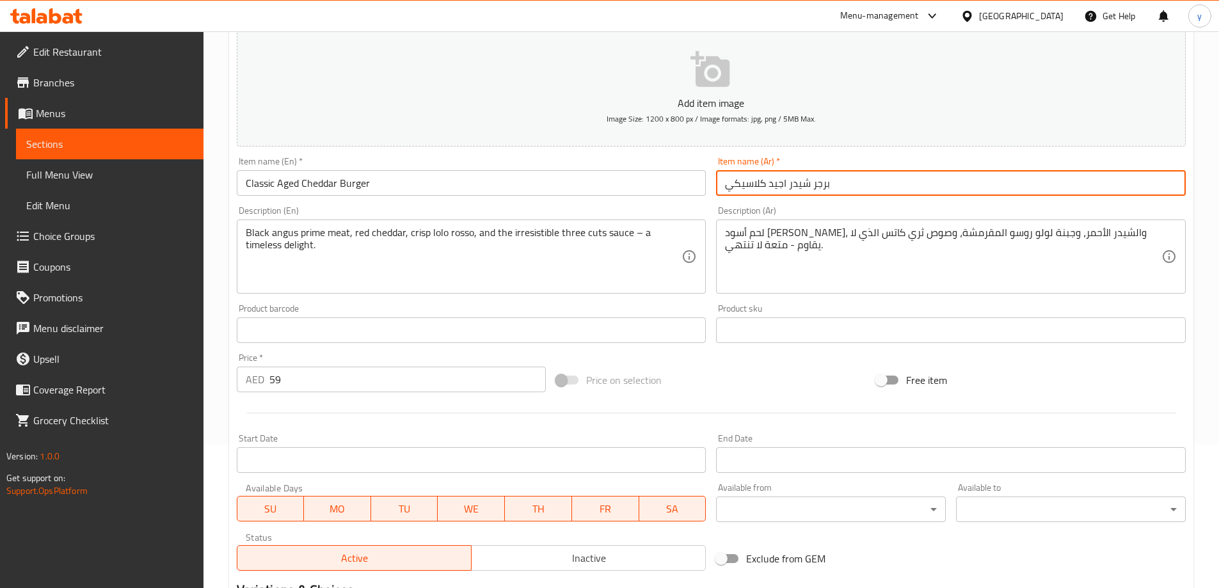
scroll to position [320, 0]
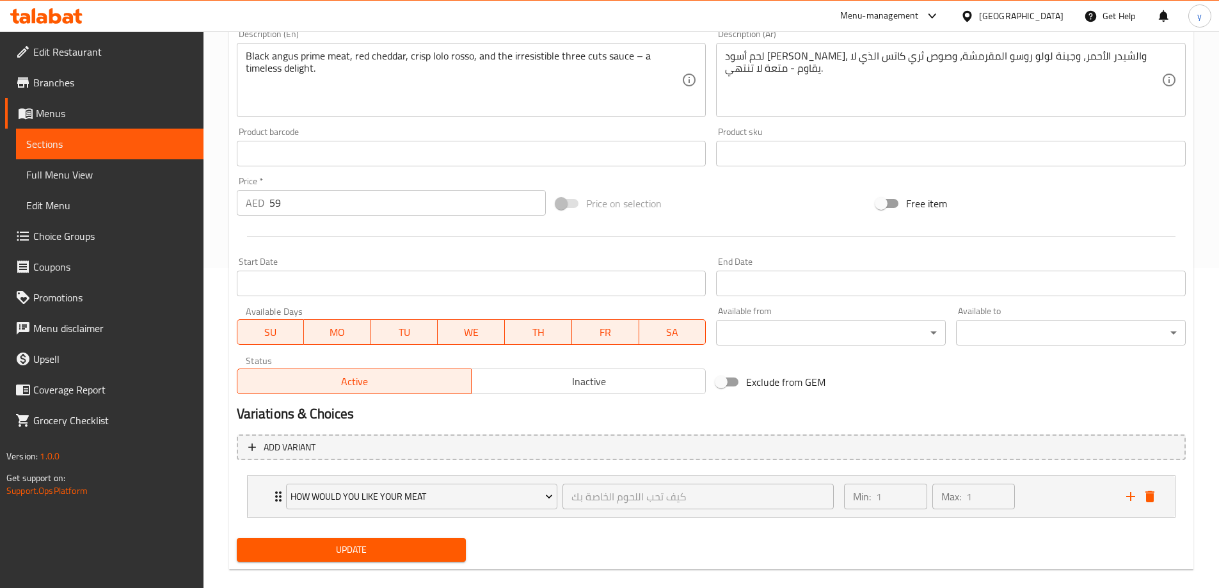
type input "برجر شيدر اجيد كلاسيكي"
click at [382, 557] on span "Update" at bounding box center [351, 550] width 209 height 16
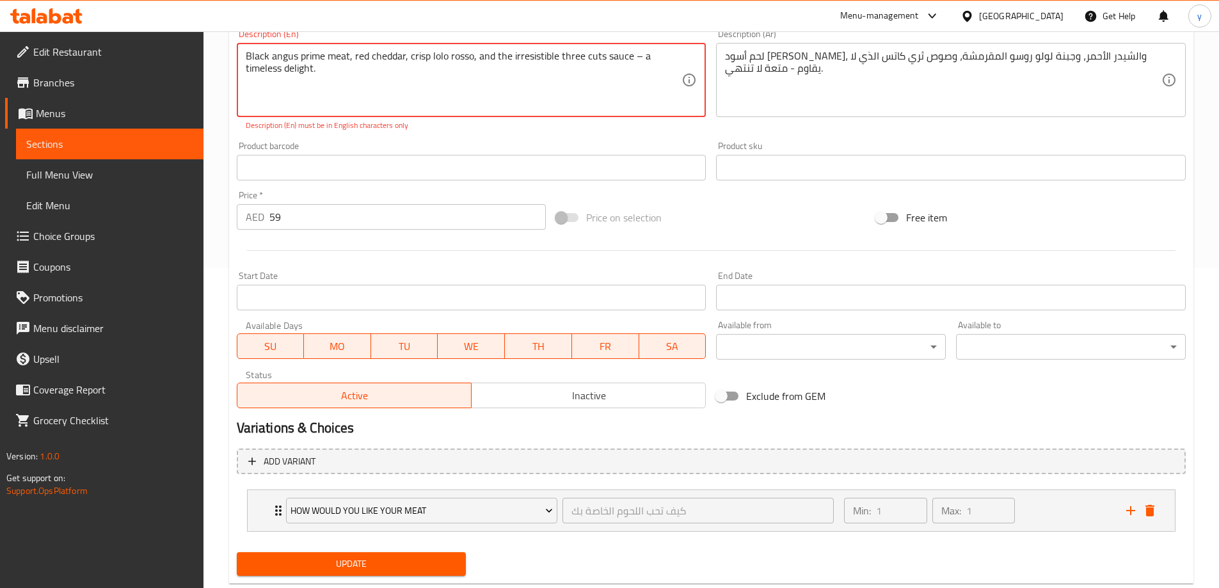
click at [636, 60] on textarea "Black angus prime meat, red cheddar, crisp lolo rosso, and the irresistible thr…" at bounding box center [464, 80] width 437 height 61
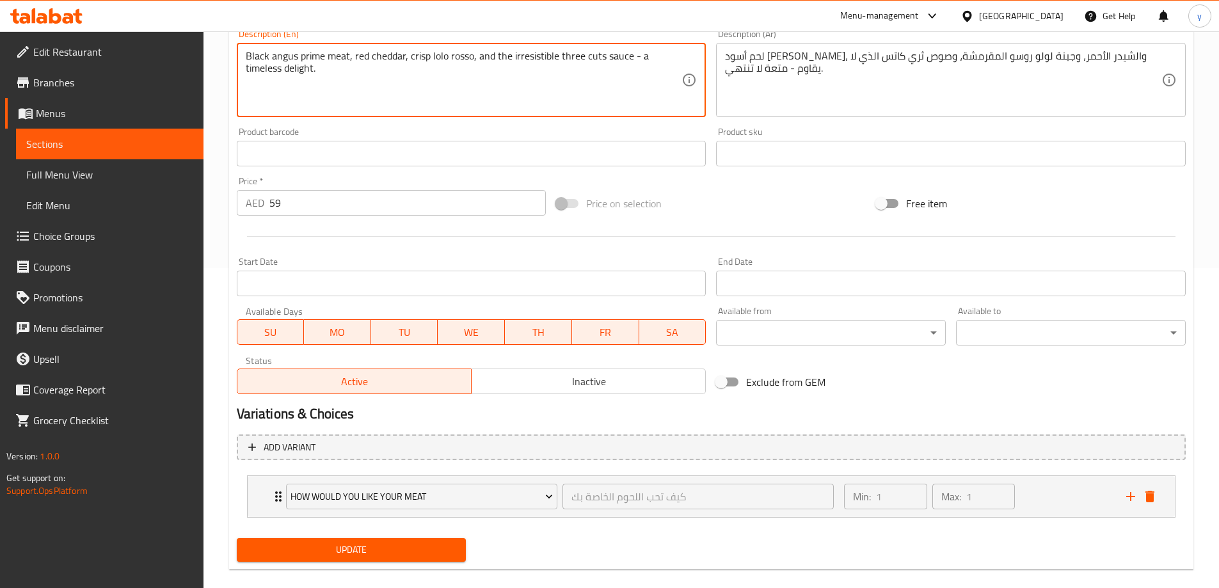
type textarea "Black angus prime meat, red cheddar, crisp lolo rosso, and the irresistible thr…"
click at [351, 555] on span "Update" at bounding box center [351, 550] width 209 height 16
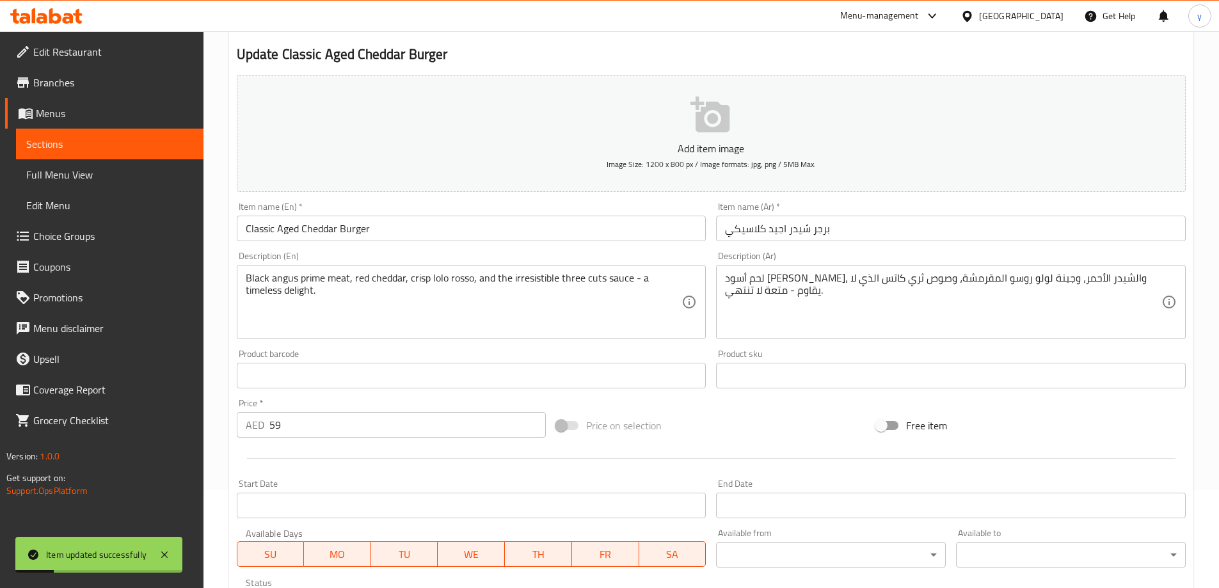
scroll to position [0, 0]
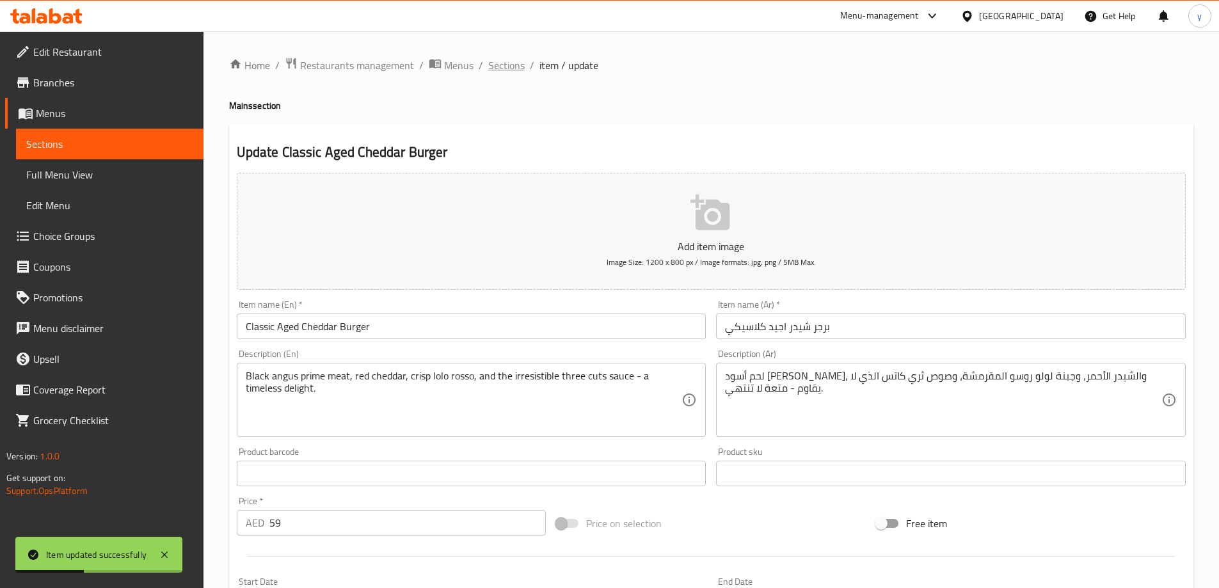
click at [511, 58] on span "Sections" at bounding box center [506, 65] width 36 height 15
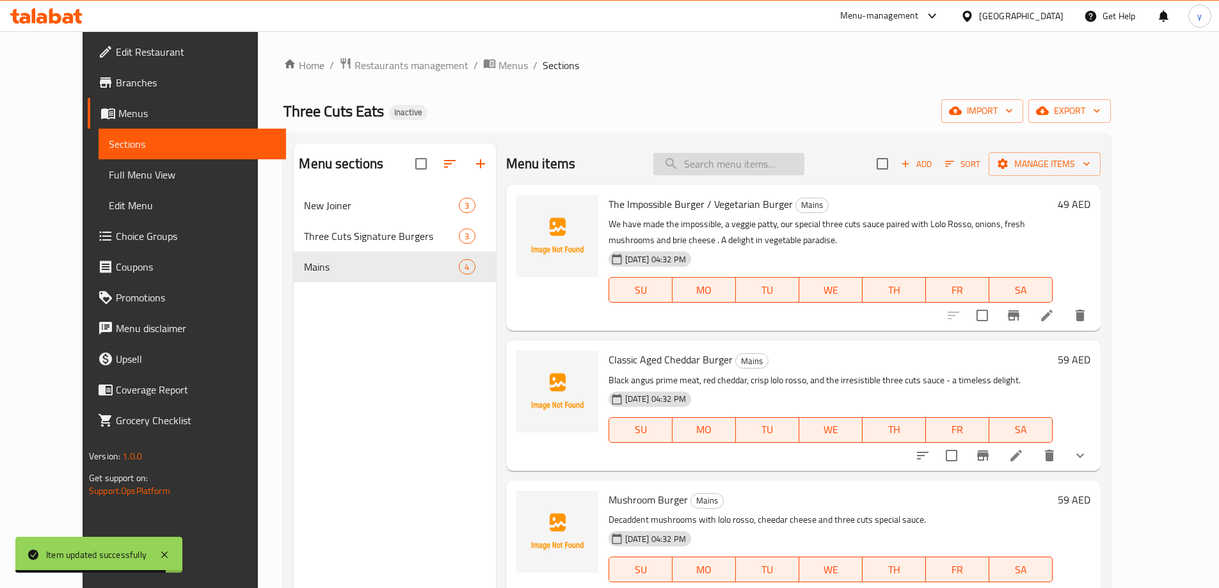
click at [742, 159] on input "search" at bounding box center [729, 164] width 151 height 22
paste input "The Impossible Burger / Vegetarian Burger"
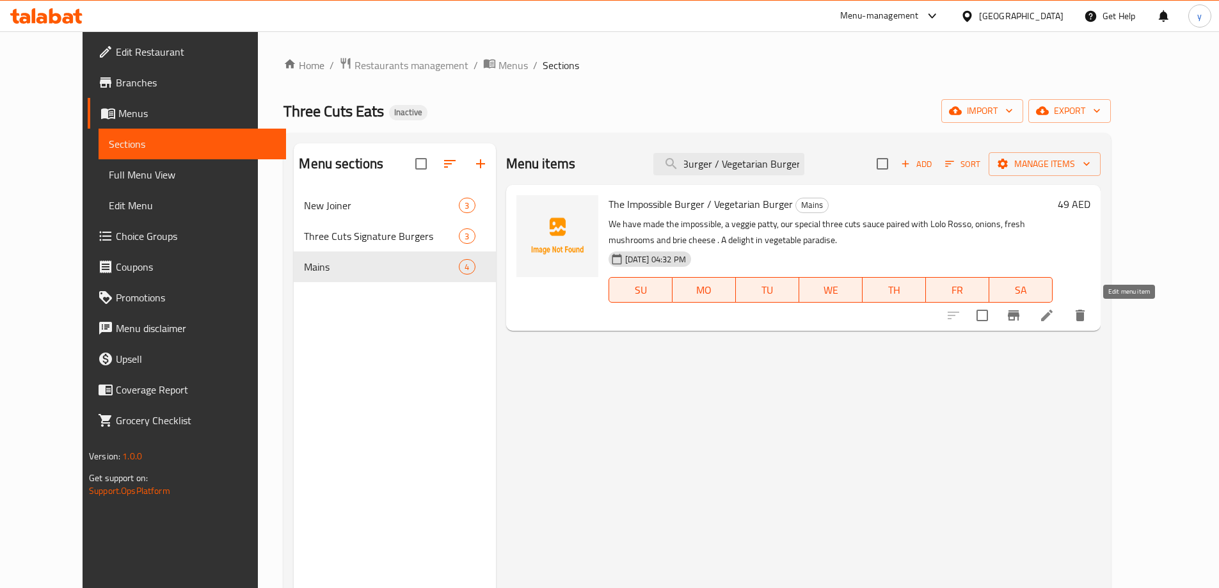
type input "The Impossible Burger / Vegetarian Burger"
click at [1053, 316] on icon at bounding box center [1048, 316] width 12 height 12
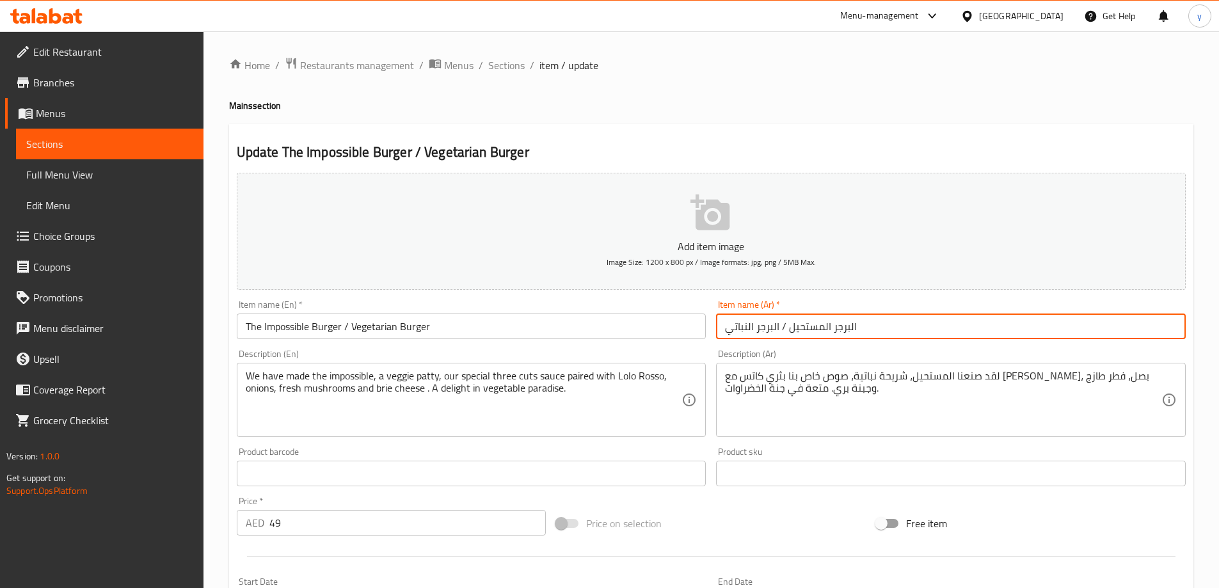
drag, startPoint x: 787, startPoint y: 329, endPoint x: 830, endPoint y: 330, distance: 43.5
click at [830, 330] on input "البرجر المستحيل / البرجر النباتي" at bounding box center [951, 327] width 470 height 26
drag, startPoint x: 787, startPoint y: 335, endPoint x: 854, endPoint y: 335, distance: 67.2
click at [854, 335] on input "البرجر امبوسيبل/ البرجر النباتي" at bounding box center [951, 327] width 470 height 26
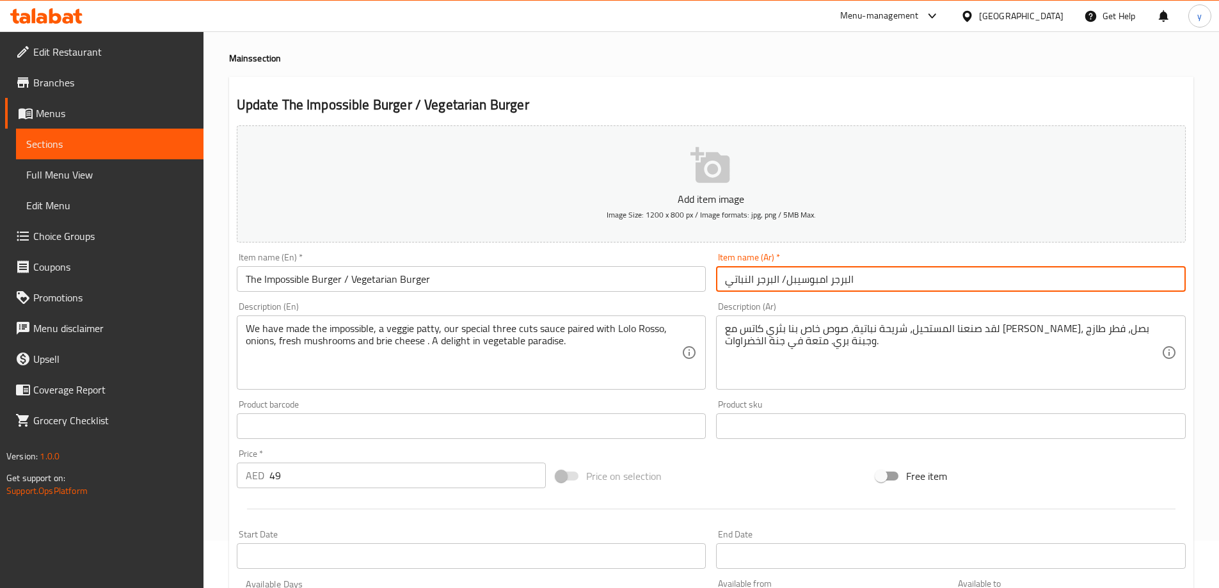
scroll to position [192, 0]
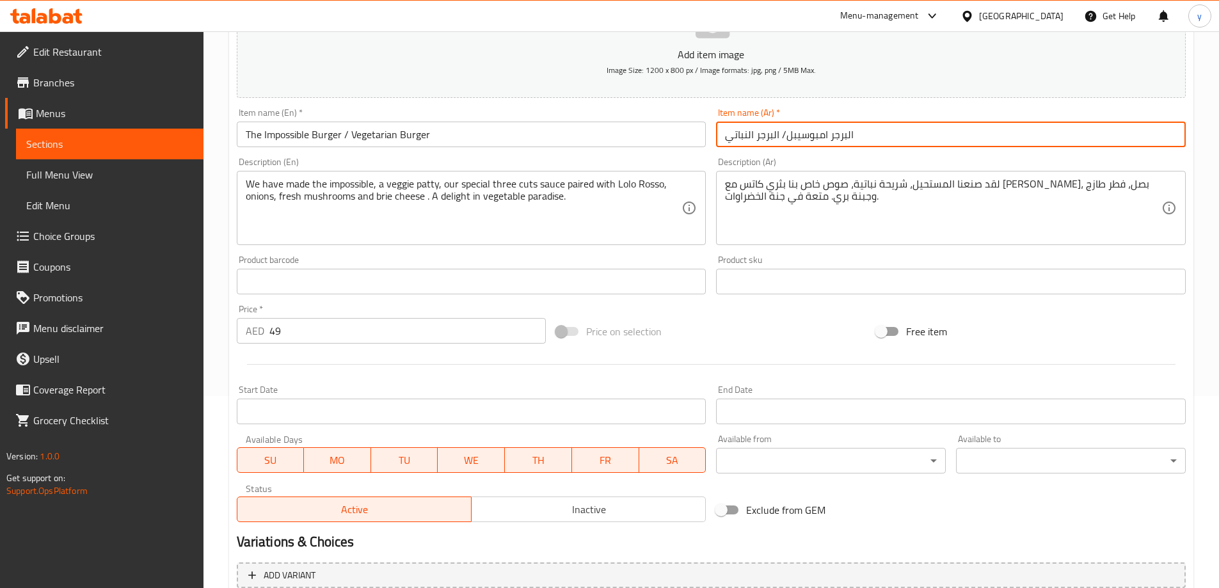
type input "البرجر امبوسيبل/ البرجر النباتي"
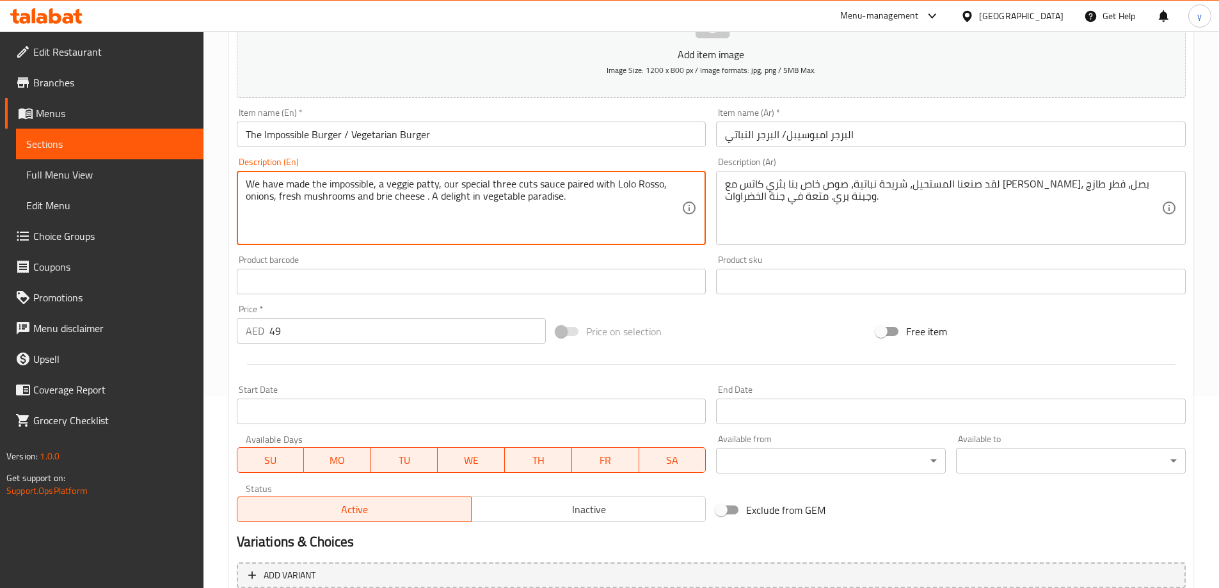
drag, startPoint x: 440, startPoint y: 200, endPoint x: 469, endPoint y: 207, distance: 29.7
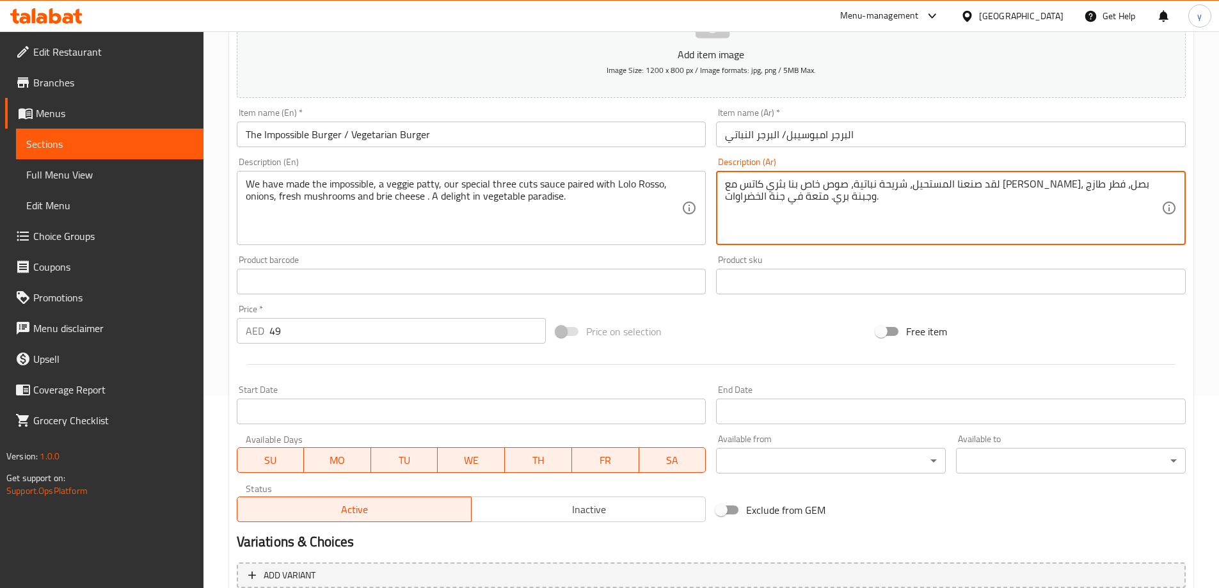
drag, startPoint x: 805, startPoint y: 203, endPoint x: 827, endPoint y: 205, distance: 22.5
paste textarea "ديلايت"
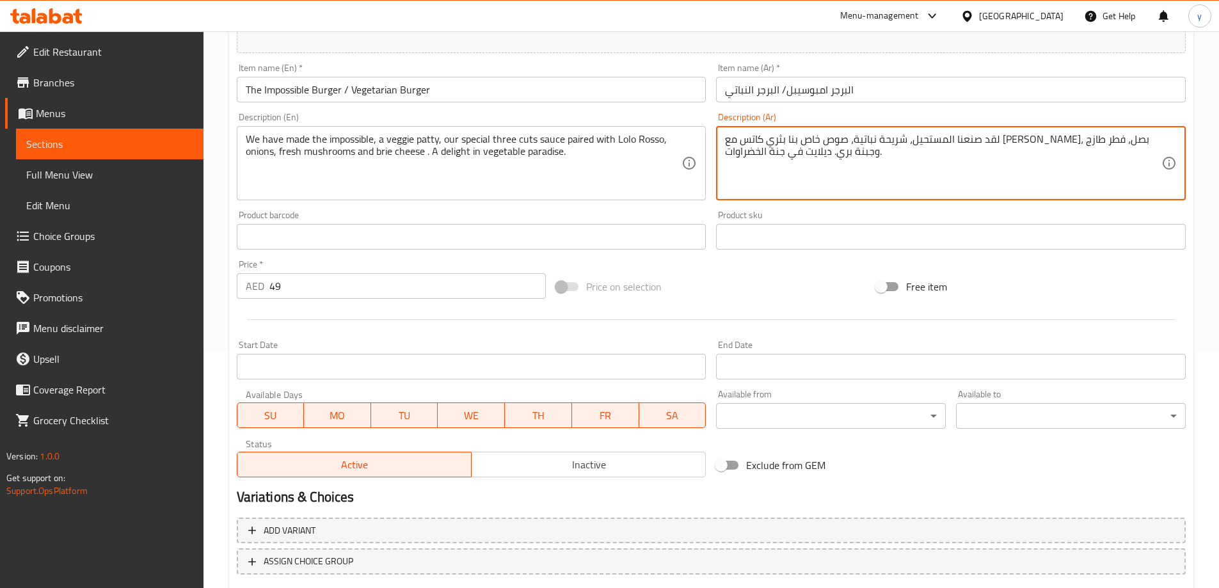
scroll to position [316, 0]
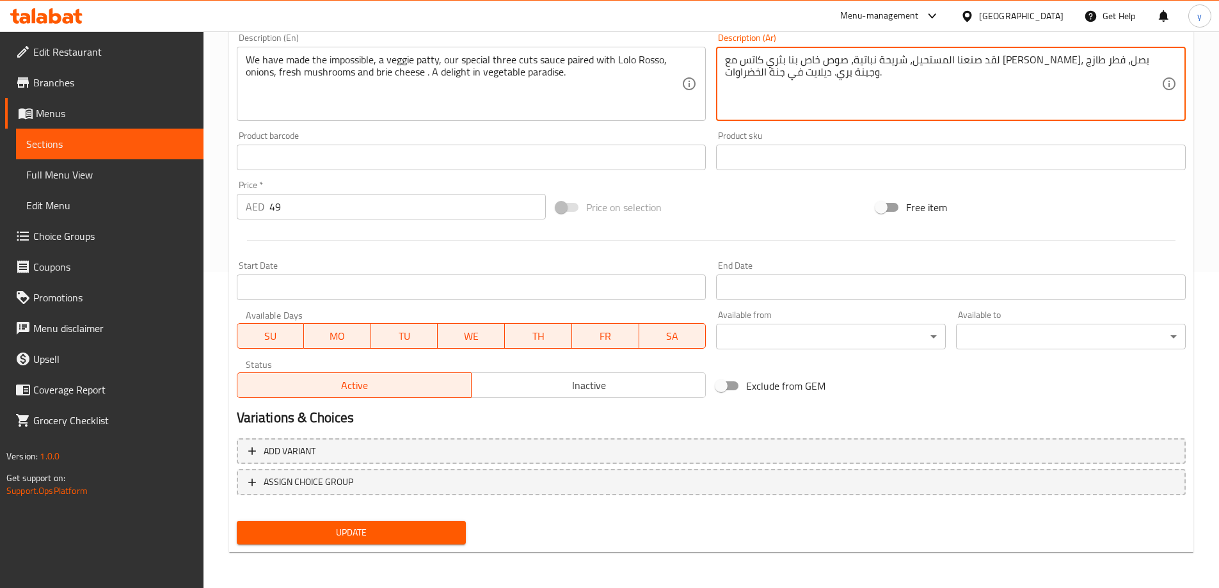
type textarea "لقد صنعنا المستحيل، شريحة نباتية، صوص خاص بنا بثري كاتس مع [PERSON_NAME]، بصل، …"
click at [372, 532] on span "Update" at bounding box center [351, 533] width 209 height 16
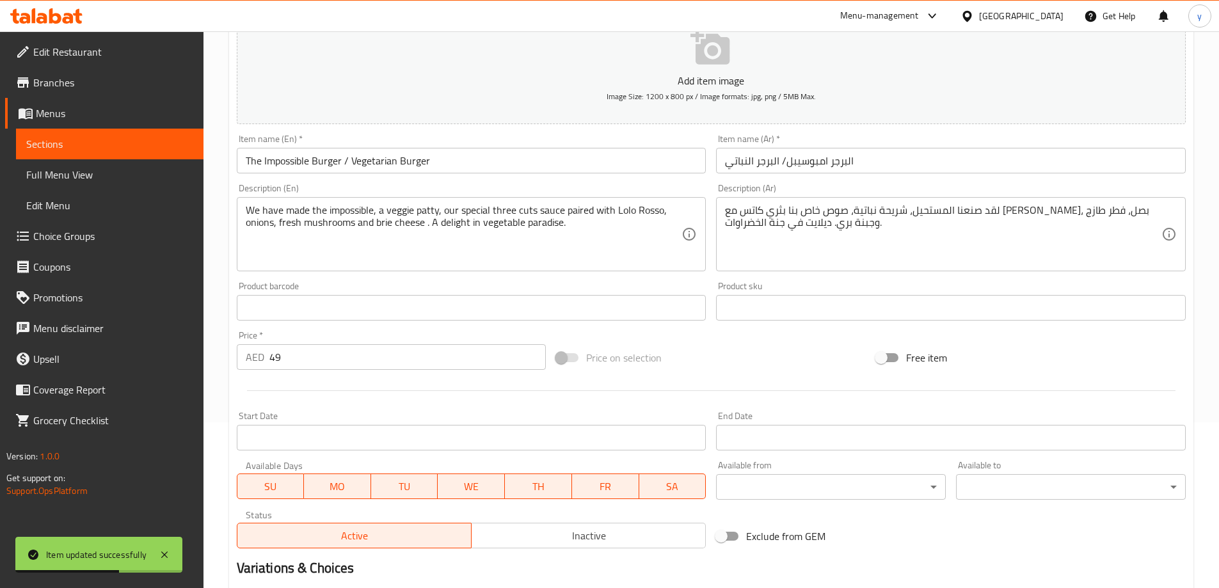
scroll to position [0, 0]
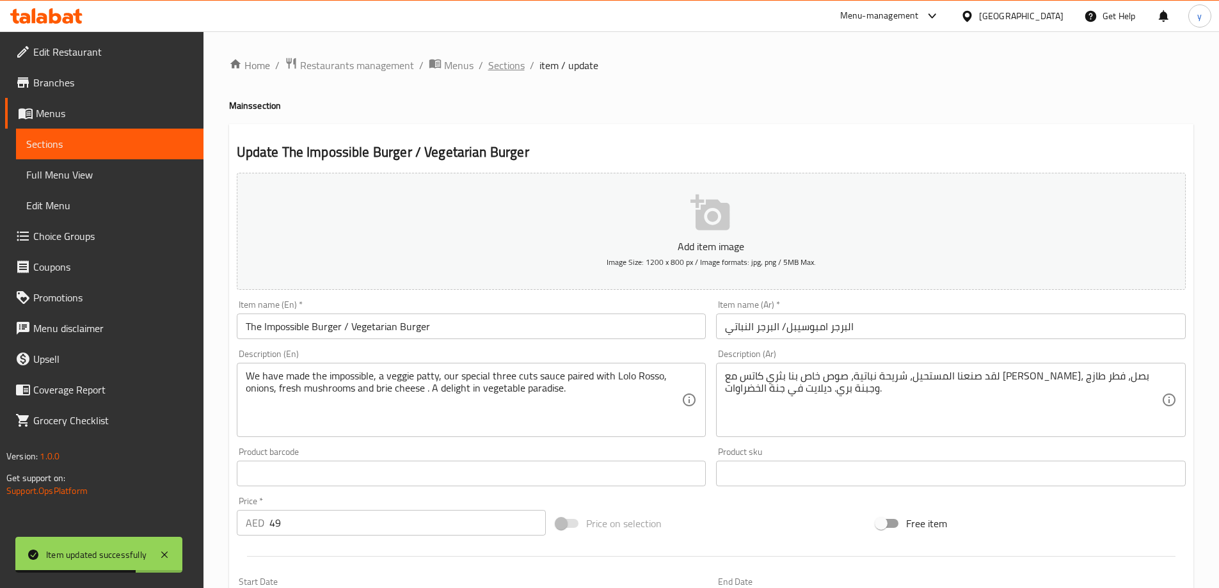
click at [497, 58] on span "Sections" at bounding box center [506, 65] width 36 height 15
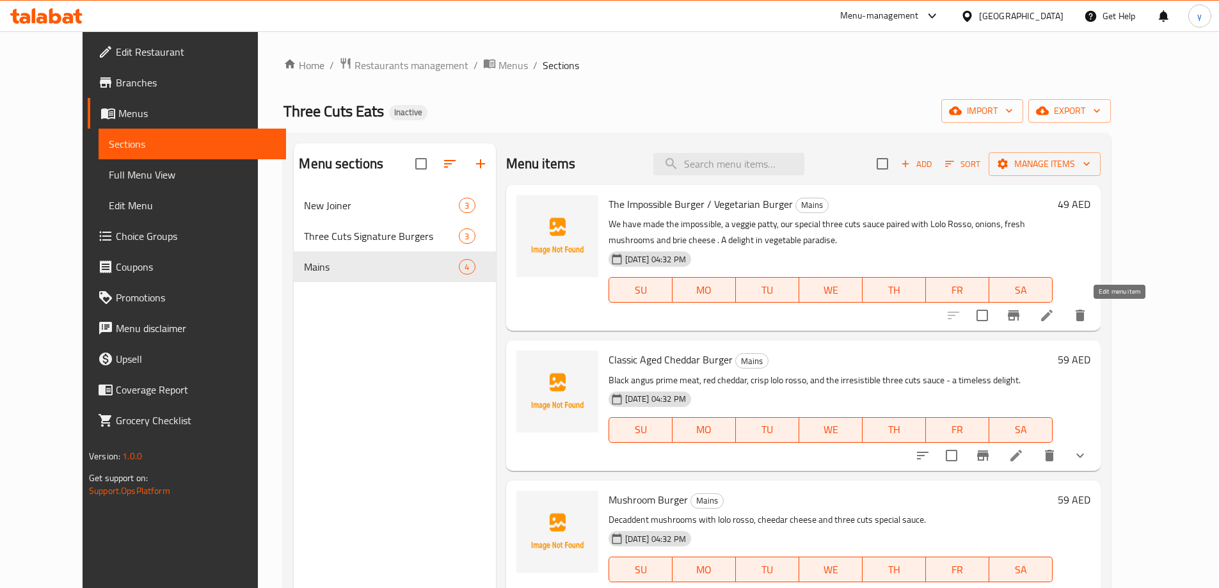
click at [1055, 318] on icon at bounding box center [1047, 315] width 15 height 15
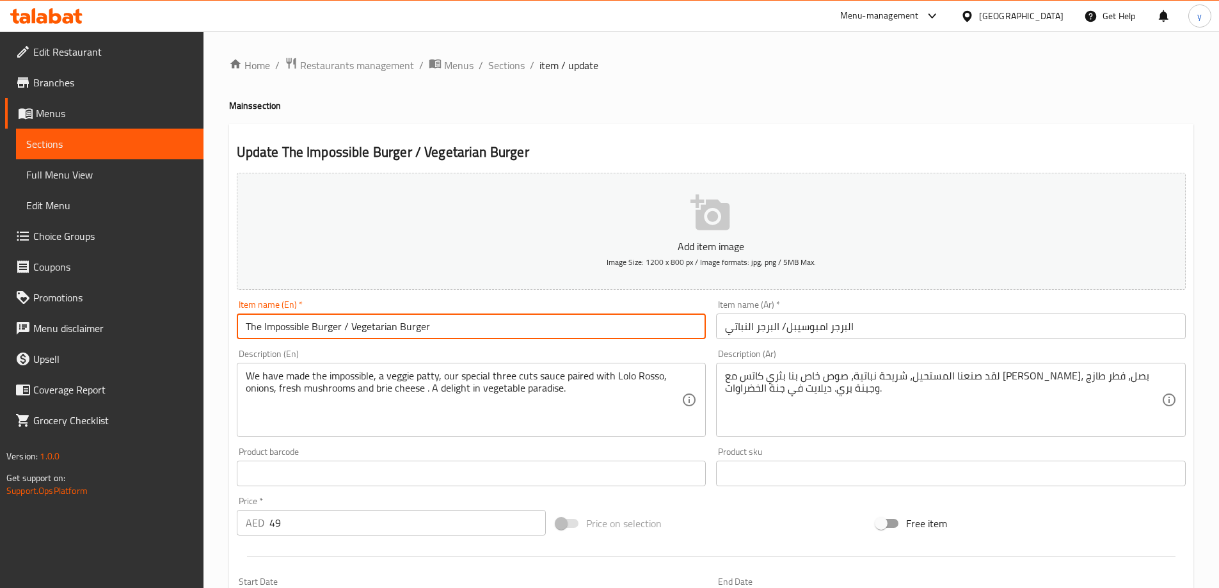
drag, startPoint x: 339, startPoint y: 328, endPoint x: 259, endPoint y: 334, distance: 80.2
click at [259, 334] on input "The Impossible Burger / Vegetarian Burger" at bounding box center [472, 327] width 470 height 26
click at [345, 321] on input "The Impossible Burger / Vegetarian Burger" at bounding box center [472, 327] width 470 height 26
drag, startPoint x: 342, startPoint y: 327, endPoint x: 240, endPoint y: 337, distance: 102.9
click at [240, 337] on input "The Impossible Burger / Vegetarian Burger" at bounding box center [472, 327] width 470 height 26
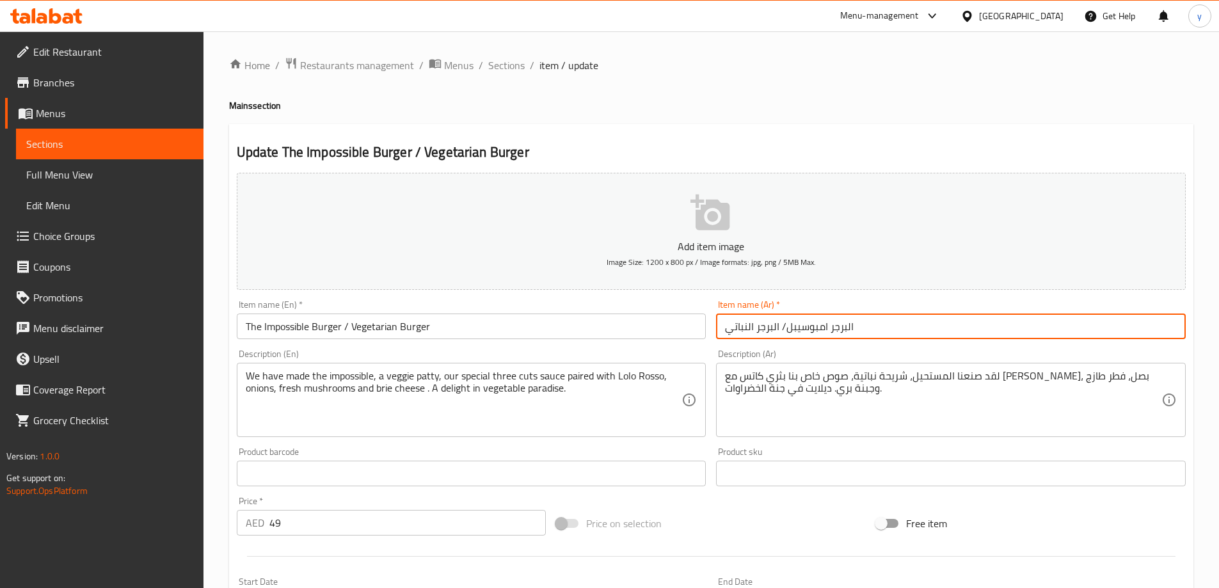
drag, startPoint x: 786, startPoint y: 330, endPoint x: 861, endPoint y: 331, distance: 74.9
click at [861, 331] on input "البرجر امبوسيبل/ البرجر النباتي" at bounding box center [951, 327] width 470 height 26
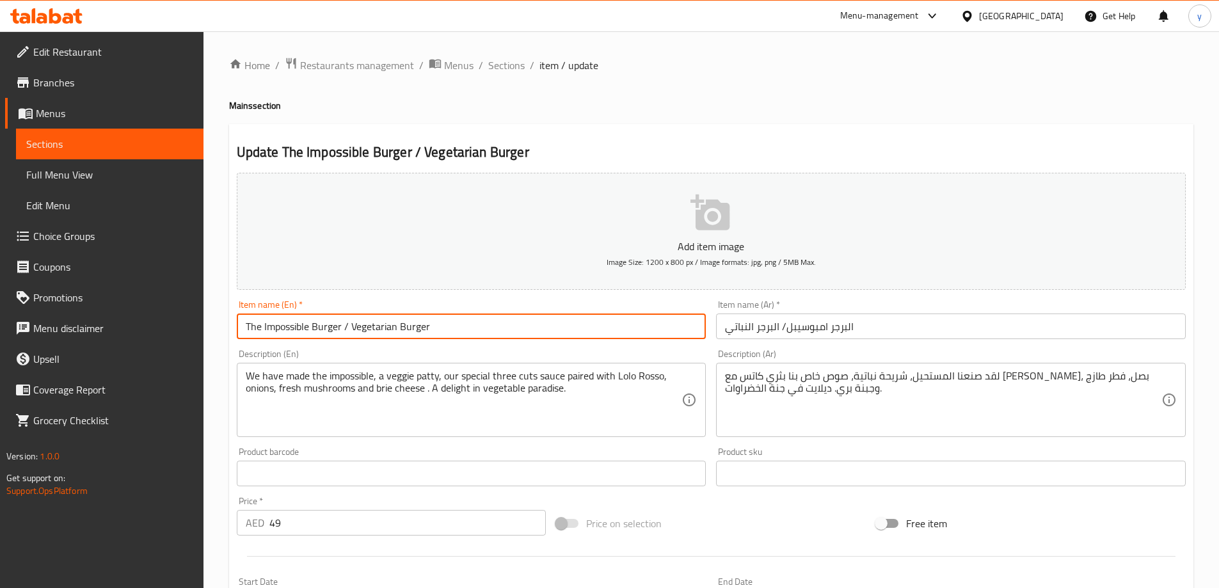
drag, startPoint x: 429, startPoint y: 332, endPoint x: 351, endPoint y: 327, distance: 77.6
click at [351, 327] on input "The Impossible Burger / Vegetarian Burger" at bounding box center [472, 327] width 470 height 26
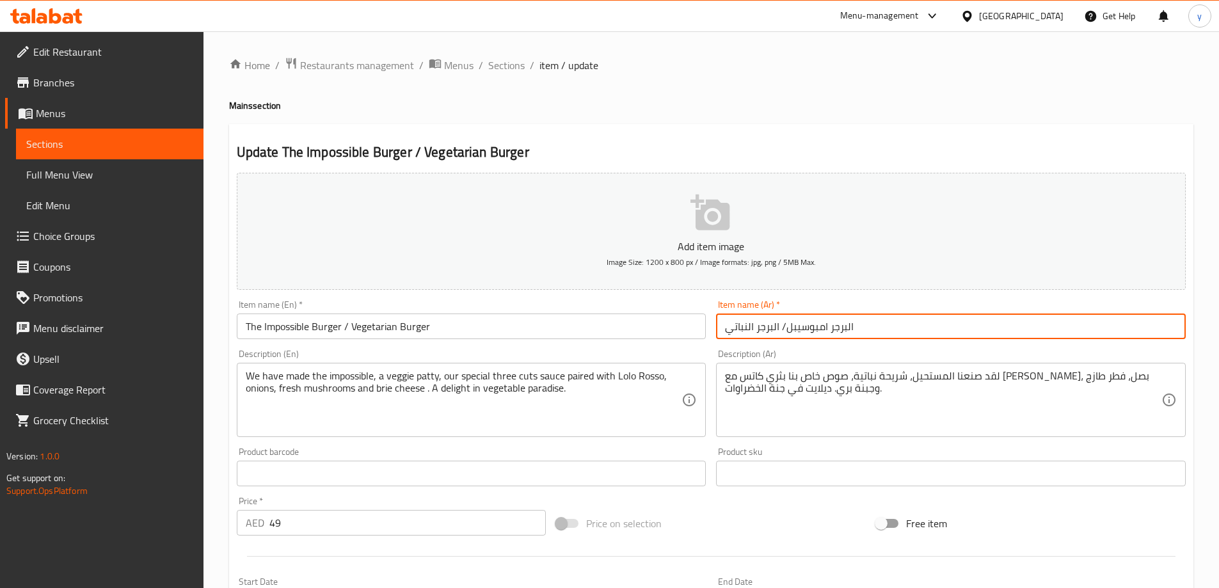
drag, startPoint x: 781, startPoint y: 329, endPoint x: 725, endPoint y: 339, distance: 57.3
click at [725, 339] on input "البرجر امبوسيبل/ البرجر النباتي" at bounding box center [951, 327] width 470 height 26
click at [515, 73] on span "Sections" at bounding box center [506, 65] width 36 height 15
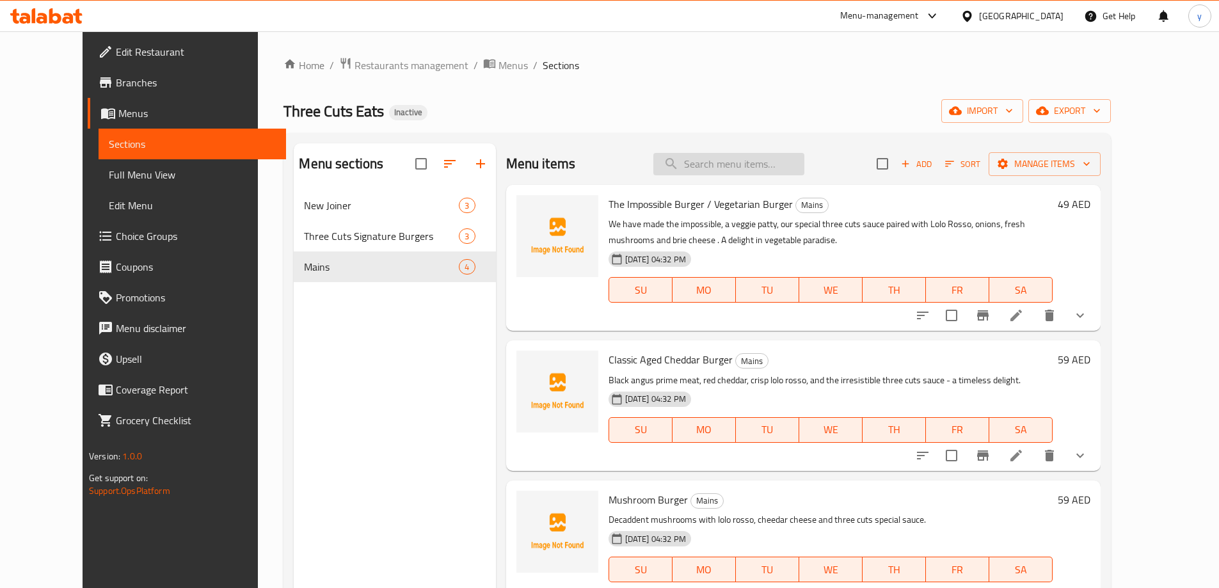
click at [691, 159] on input "search" at bounding box center [729, 164] width 151 height 22
paste input "Truf Burrata Chicken Burger"
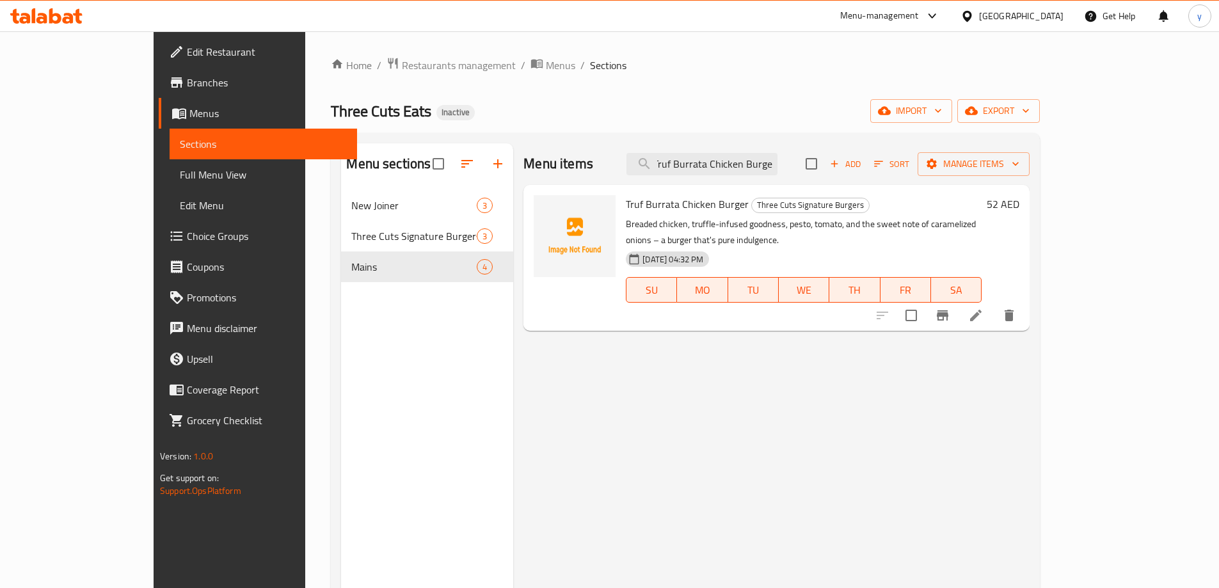
type input "Truf Burrata Chicken Burger"
click at [994, 304] on li at bounding box center [976, 315] width 36 height 23
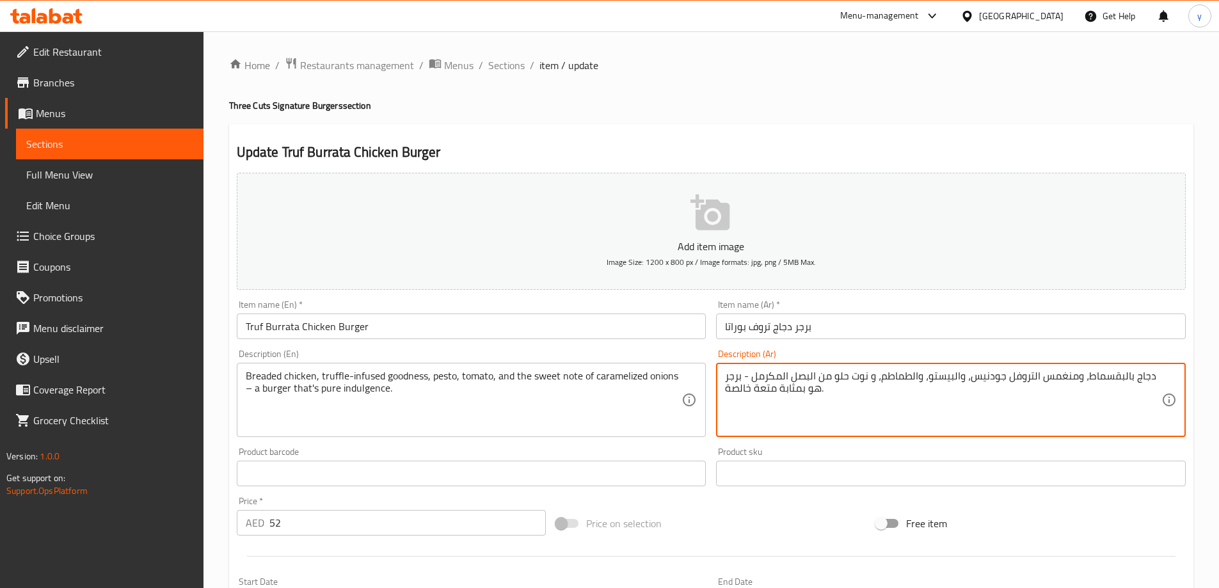
drag, startPoint x: 753, startPoint y: 394, endPoint x: 775, endPoint y: 402, distance: 23.7
paste textarea "Truf Burrata Chicken Burger"
paste textarea "اندولجينت"
drag, startPoint x: 1047, startPoint y: 394, endPoint x: 1068, endPoint y: 403, distance: 23.2
click at [1068, 403] on textarea "دجاج بالبقسماط، ومنغمس التروفل جودنيس، والبيستو، والطماطم، و نوت حلو من البصل ا…" at bounding box center [943, 400] width 437 height 61
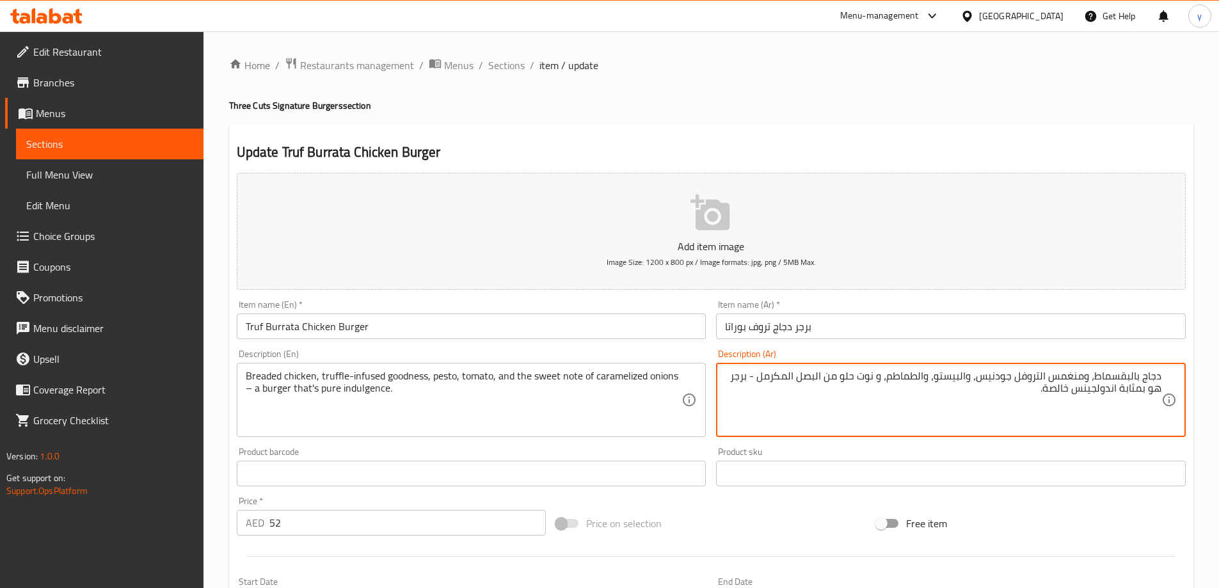
type textarea "دجاج بالبقسماط، ومنغمس التروفل جودنيس، والبيستو، والطماطم، و نوت حلو من البصل ا…"
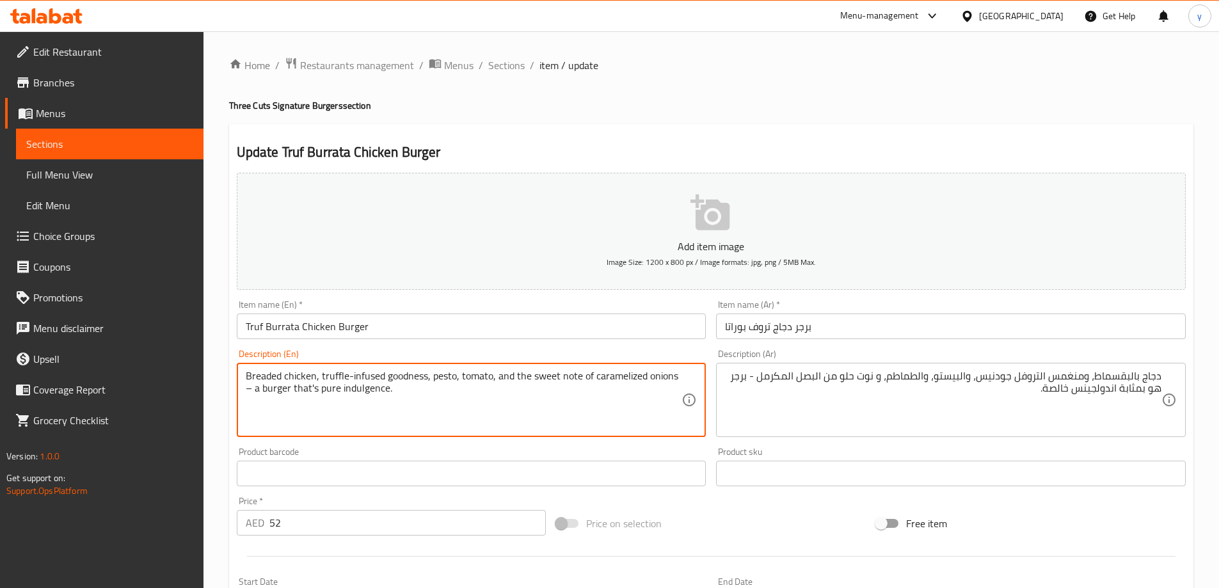
drag, startPoint x: 319, startPoint y: 397, endPoint x: 339, endPoint y: 402, distance: 19.9
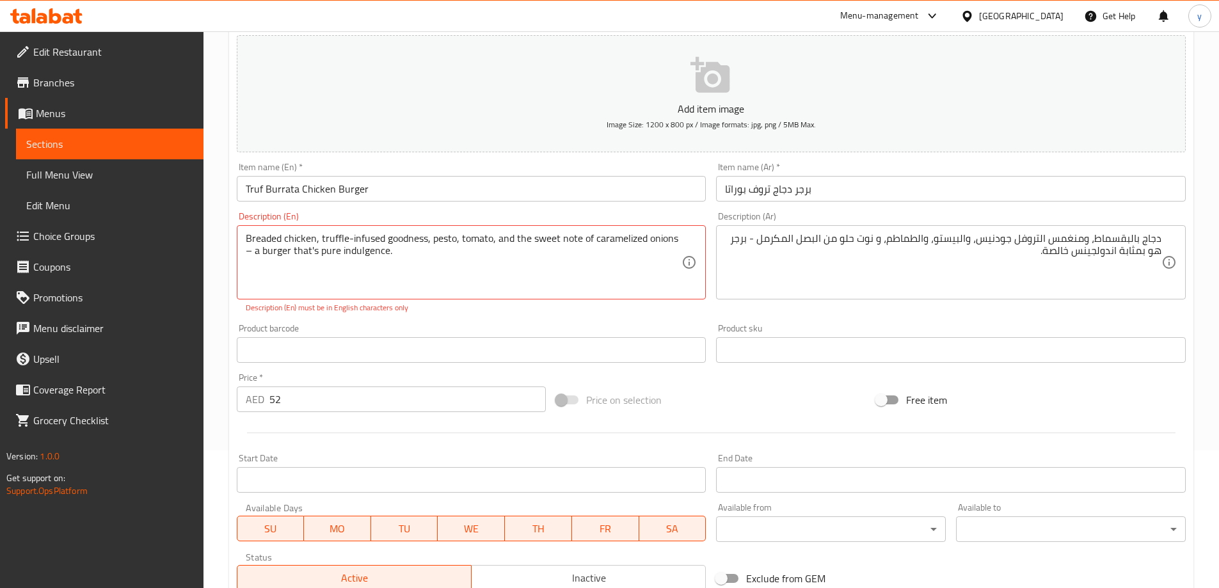
scroll to position [256, 0]
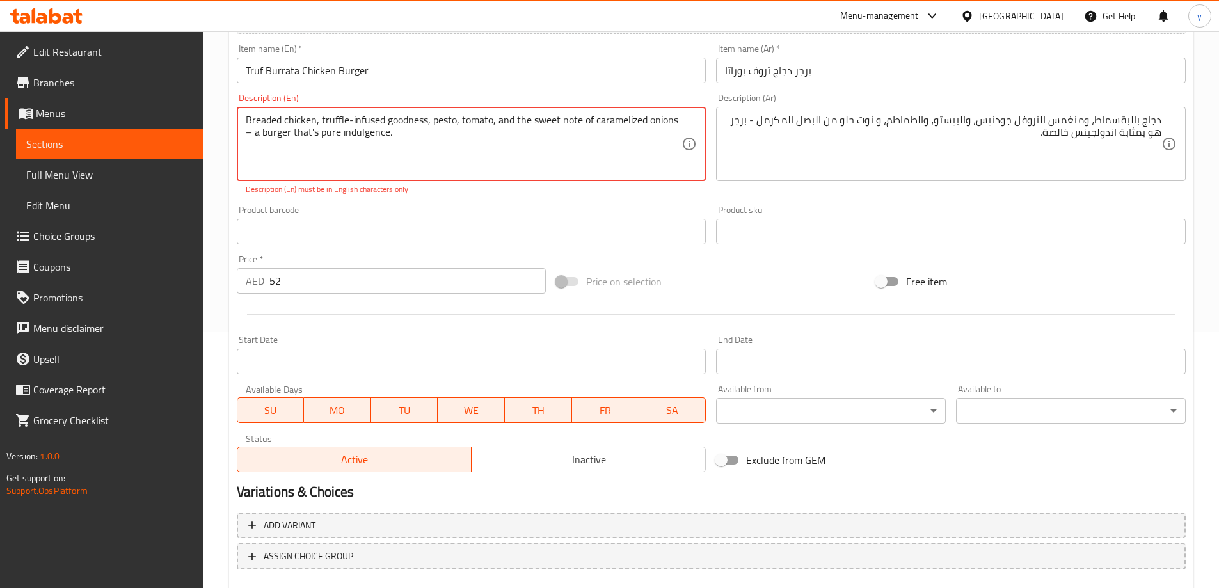
click at [250, 136] on textarea "Breaded chicken, truffle-infused goodness, pesto, tomato, and the sweet note of…" at bounding box center [464, 144] width 437 height 61
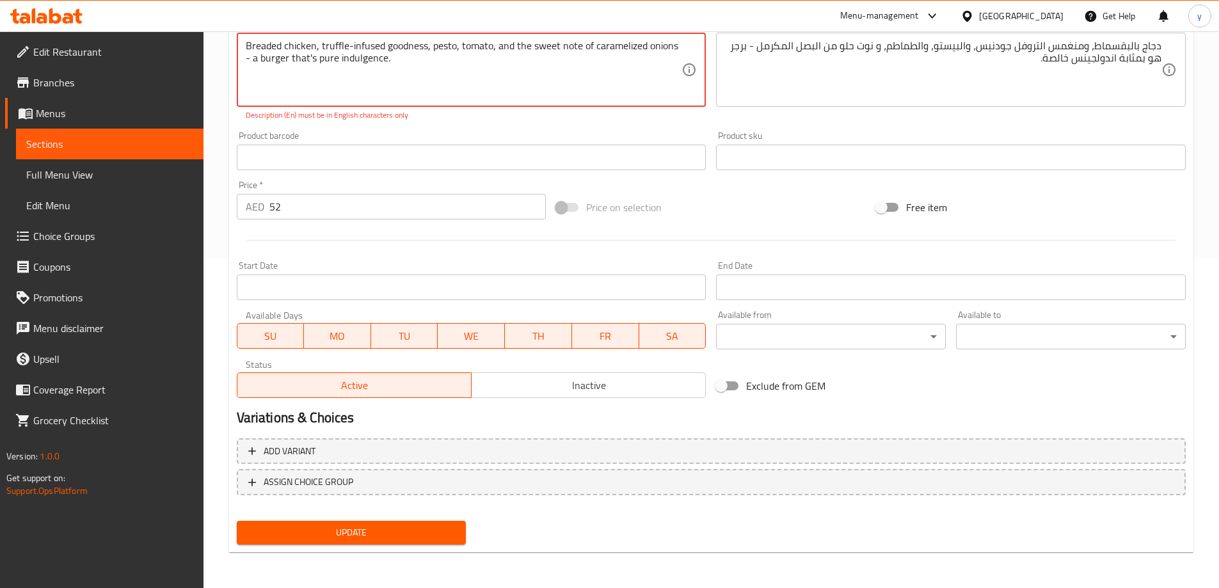
type textarea "Breaded chicken, truffle-infused goodness, pesto, tomato, and the sweet note of…"
click at [408, 529] on span "Update" at bounding box center [351, 533] width 209 height 16
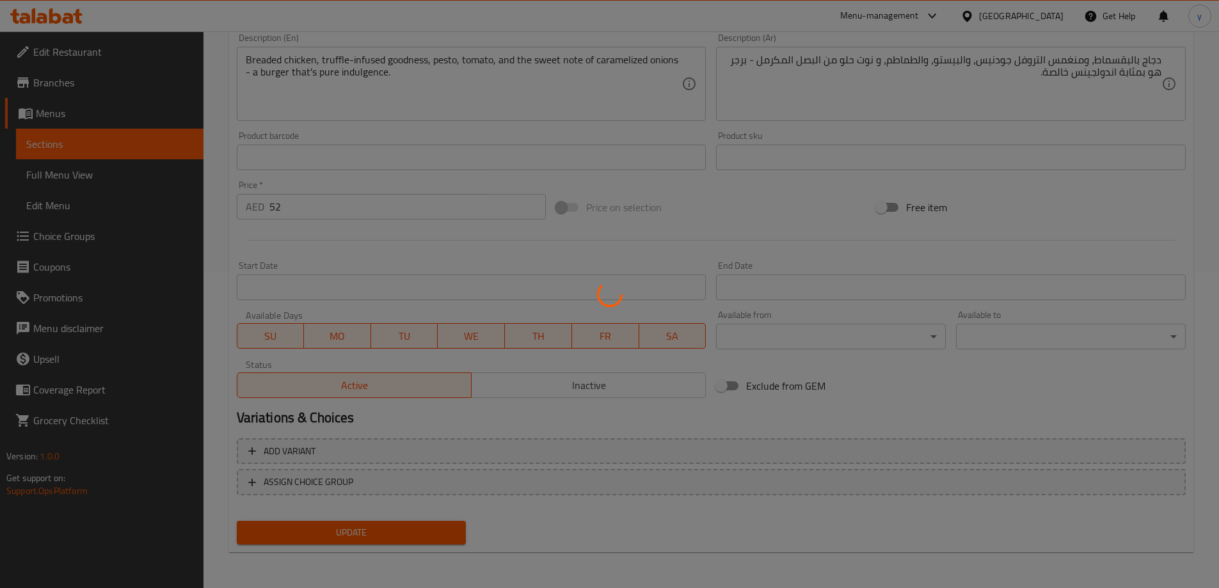
scroll to position [316, 0]
